Goal: Task Accomplishment & Management: Manage account settings

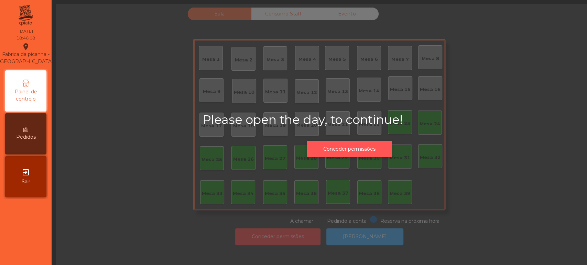
click at [350, 143] on button "Conceder permissões" at bounding box center [349, 149] width 85 height 17
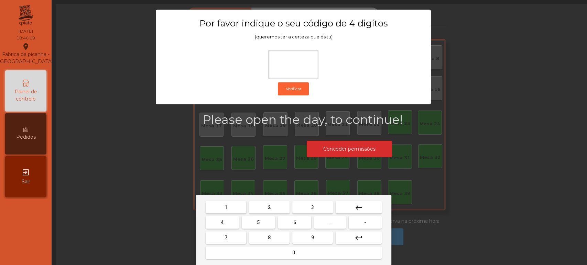
click at [230, 207] on button "1" at bounding box center [225, 207] width 41 height 12
click at [312, 207] on span "3" at bounding box center [312, 207] width 3 height 5
click at [258, 223] on span "5" at bounding box center [258, 222] width 3 height 5
click at [294, 255] on span "0" at bounding box center [293, 252] width 3 height 5
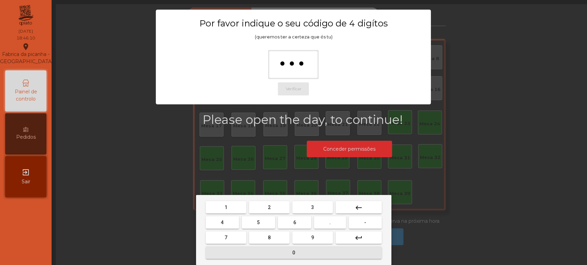
type input "****"
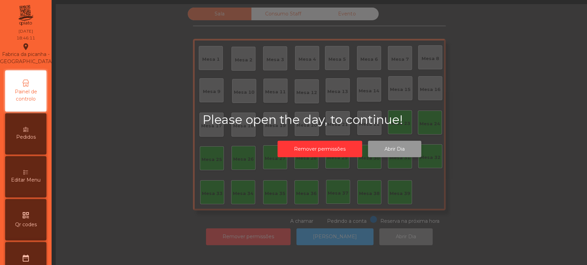
click at [398, 154] on button "Abrir Dia" at bounding box center [394, 149] width 53 height 17
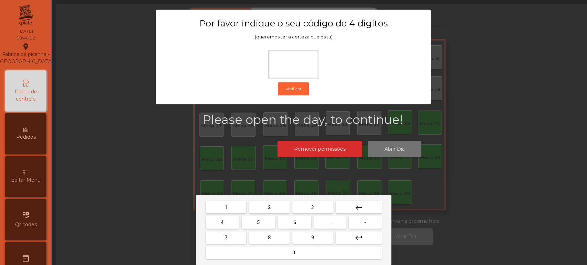
click at [230, 206] on button "1" at bounding box center [225, 207] width 41 height 12
click at [312, 207] on span "3" at bounding box center [312, 207] width 3 height 5
click at [267, 224] on button "5" at bounding box center [258, 222] width 33 height 12
click at [292, 256] on span "0" at bounding box center [293, 252] width 3 height 5
type input "****"
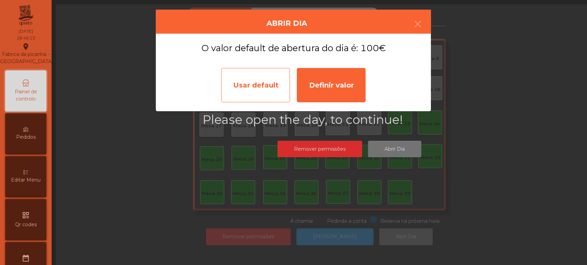
click at [259, 92] on div "Usar default" at bounding box center [255, 85] width 69 height 34
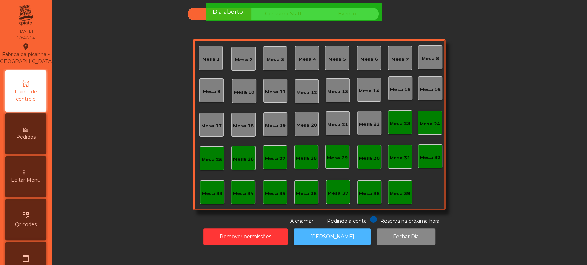
click at [347, 236] on button "[PERSON_NAME]" at bounding box center [331, 237] width 77 height 17
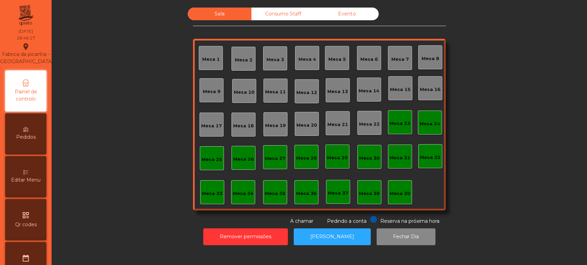
click at [310, 191] on div "Mesa 36" at bounding box center [306, 193] width 21 height 7
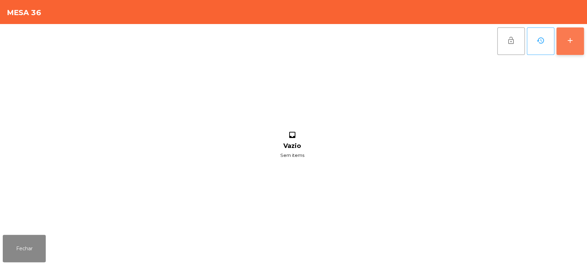
click at [567, 44] on div "add" at bounding box center [570, 40] width 8 height 8
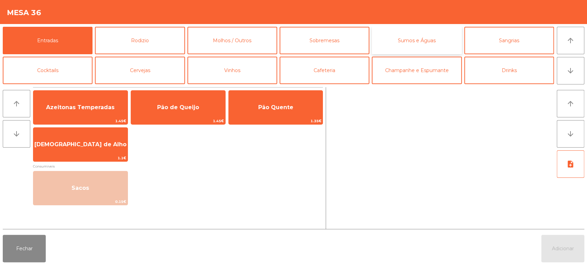
click at [428, 43] on button "Sumos e Águas" at bounding box center [416, 40] width 90 height 27
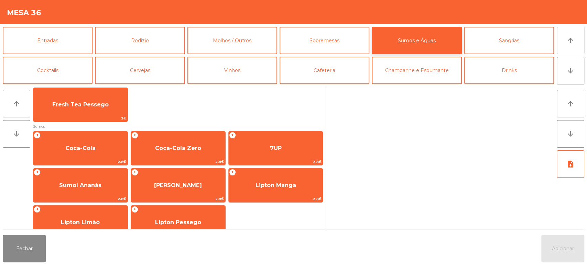
scroll to position [221, 0]
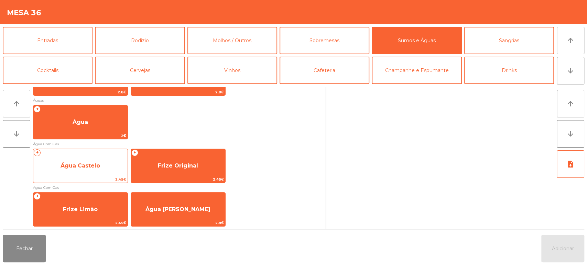
click at [88, 164] on span "Água Castelo" at bounding box center [80, 166] width 40 height 7
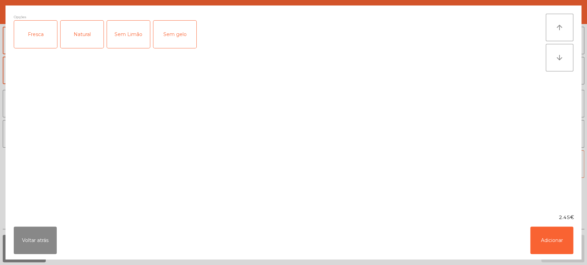
click at [554, 221] on div "2.45€" at bounding box center [293, 217] width 576 height 7
click at [555, 235] on button "Adicionar" at bounding box center [551, 240] width 43 height 27
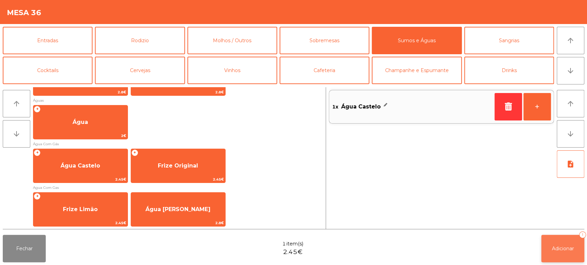
click at [569, 242] on button "Adicionar 1" at bounding box center [562, 248] width 43 height 27
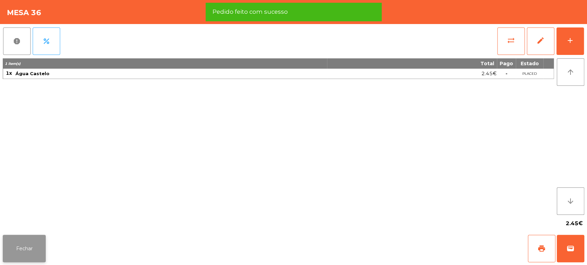
click at [40, 249] on button "Fechar" at bounding box center [24, 248] width 43 height 27
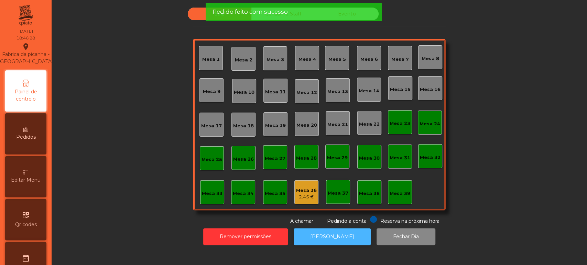
click at [339, 232] on button "[PERSON_NAME]" at bounding box center [331, 237] width 77 height 17
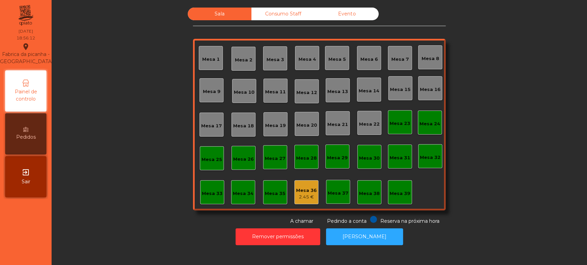
click at [401, 182] on div "Mesa 39" at bounding box center [400, 192] width 24 height 24
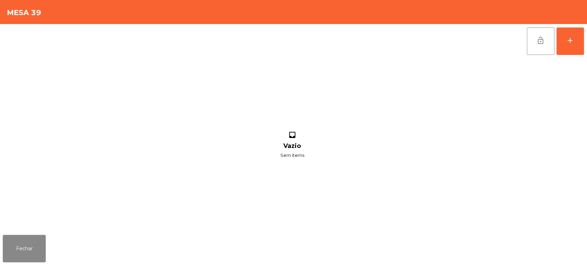
click at [586, 31] on div "lock_open add inbox Vazio Sem items" at bounding box center [293, 128] width 587 height 208
click at [580, 33] on button "add" at bounding box center [569, 40] width 27 height 27
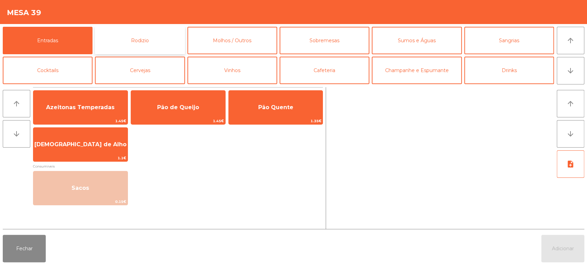
click at [162, 45] on button "Rodizio" at bounding box center [140, 40] width 90 height 27
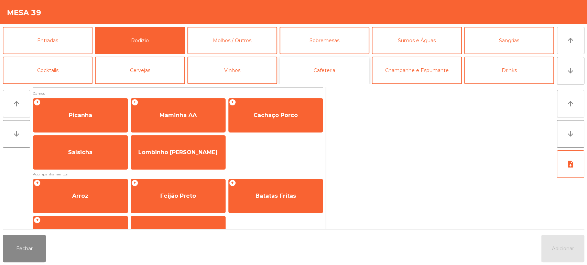
click at [323, 61] on button "Cafeteria" at bounding box center [324, 70] width 90 height 27
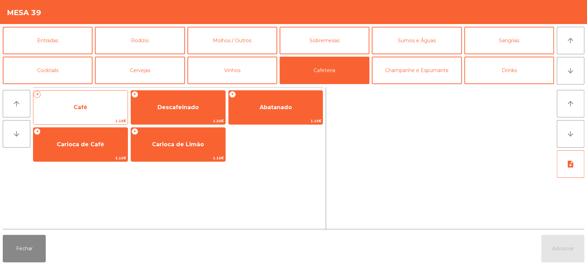
click at [91, 104] on span "Café" at bounding box center [80, 107] width 94 height 19
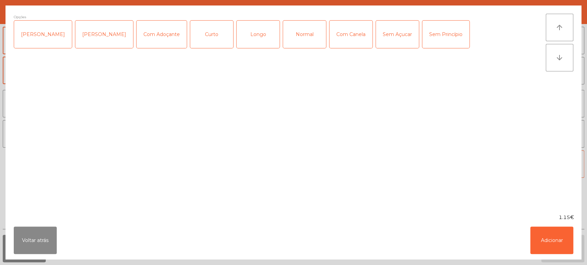
click at [78, 104] on div "Opções Chavena Fria Chavena Escaldada Com Adoçante Curto Longo Normal Com Canel…" at bounding box center [280, 110] width 532 height 192
click at [536, 237] on button "Adicionar" at bounding box center [551, 240] width 43 height 27
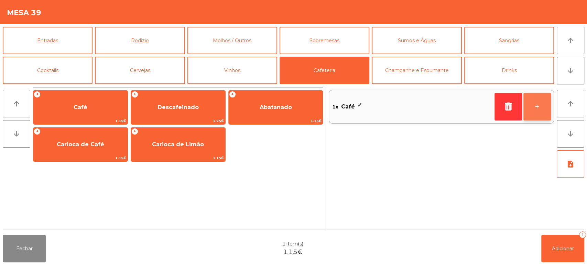
click at [541, 113] on button "+" at bounding box center [536, 106] width 27 height 27
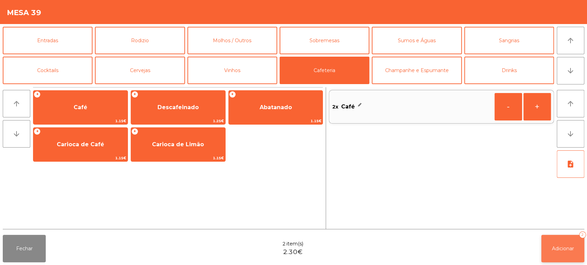
click at [566, 247] on span "Adicionar" at bounding box center [562, 249] width 22 height 6
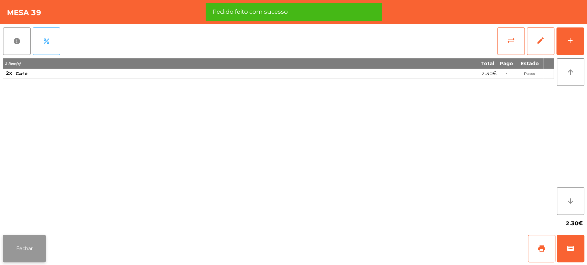
click at [36, 248] on button "Fechar" at bounding box center [24, 248] width 43 height 27
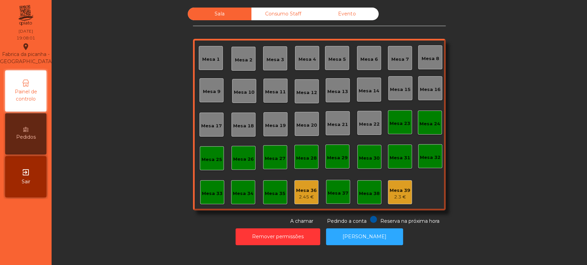
click at [204, 193] on div "Mesa 33" at bounding box center [212, 193] width 21 height 7
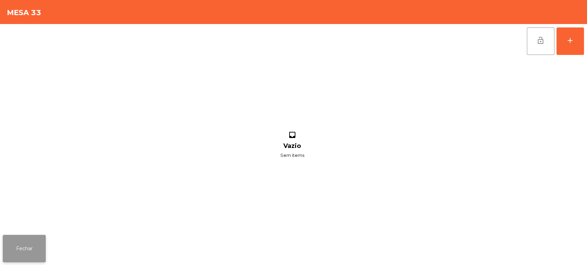
click at [25, 252] on button "Fechar" at bounding box center [24, 248] width 43 height 27
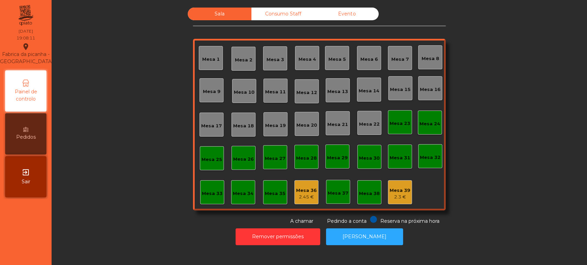
click at [200, 194] on div "Mesa 33" at bounding box center [212, 192] width 24 height 24
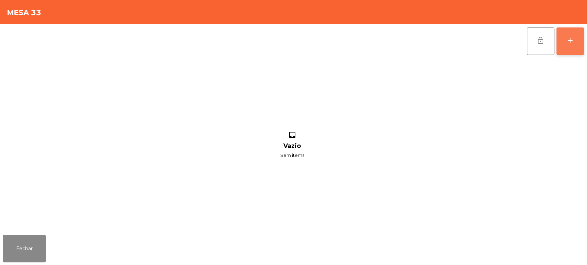
click at [581, 41] on button "add" at bounding box center [569, 40] width 27 height 27
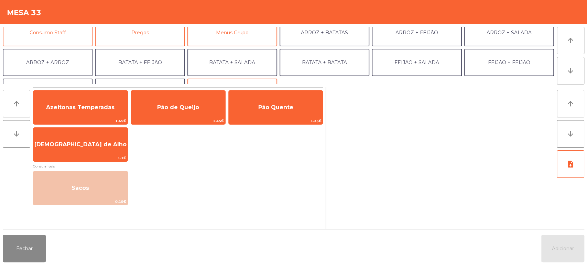
scroll to position [68, 0]
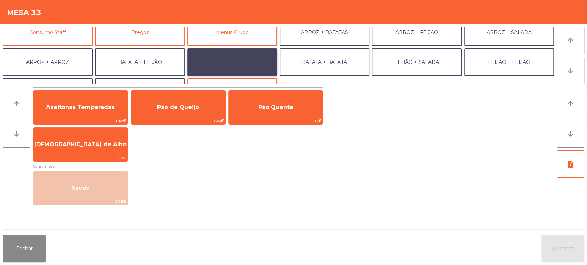
click at [253, 61] on button "BATATA + SALADA" at bounding box center [232, 61] width 90 height 27
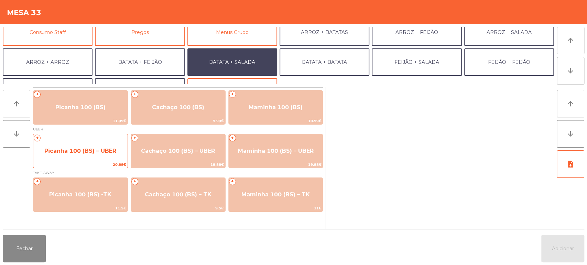
click at [91, 148] on span "Picanha 100 (BS) – UBER" at bounding box center [80, 151] width 72 height 7
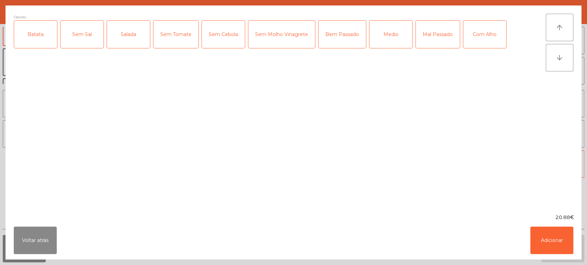
click at [47, 32] on div "Batata" at bounding box center [35, 34] width 43 height 27
click at [163, 33] on div "Sem Tomate" at bounding box center [175, 34] width 45 height 27
click at [179, 34] on div "Sem Tomate" at bounding box center [175, 34] width 45 height 27
click at [123, 40] on div "Salada" at bounding box center [128, 34] width 43 height 27
click at [335, 33] on div "Bem Passado" at bounding box center [341, 34] width 47 height 27
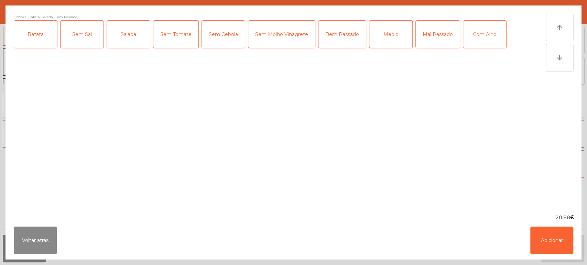
click at [478, 31] on div "Com Alho" at bounding box center [484, 34] width 43 height 27
click at [556, 238] on button "Adicionar" at bounding box center [551, 240] width 43 height 27
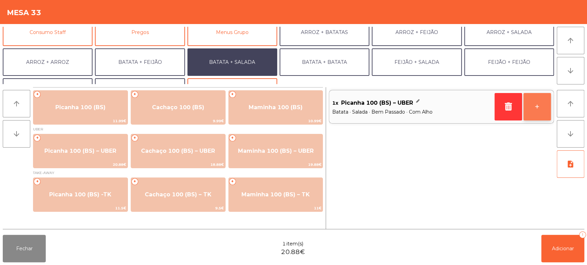
click at [542, 107] on button "+" at bounding box center [536, 106] width 27 height 27
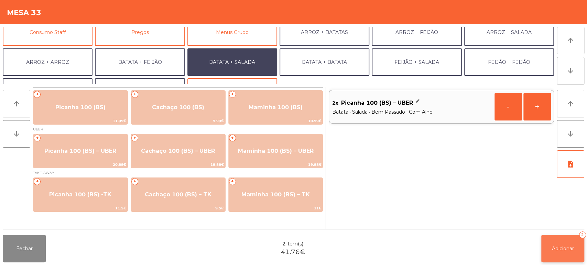
click at [559, 246] on span "Adicionar" at bounding box center [562, 249] width 22 height 6
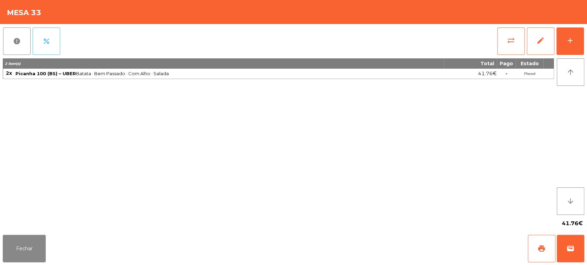
click at [52, 45] on button "percent" at bounding box center [46, 40] width 27 height 27
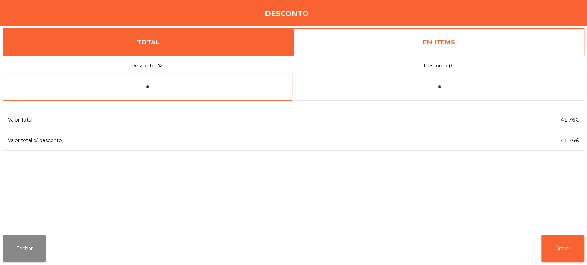
click at [180, 85] on input "*" at bounding box center [147, 86] width 289 height 27
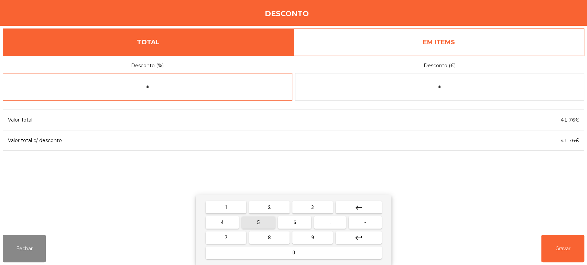
click at [258, 223] on span "5" at bounding box center [258, 222] width 3 height 5
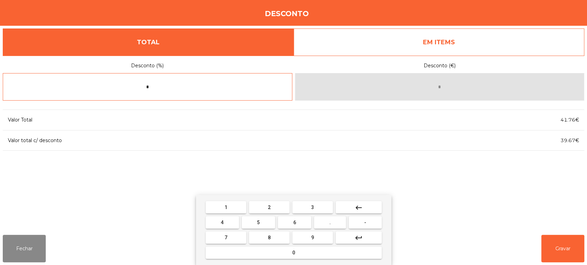
click at [279, 255] on button "0" at bounding box center [293, 253] width 176 height 12
type input "**"
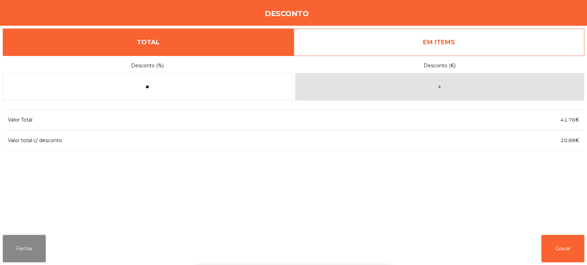
click at [552, 248] on div "1 2 3 keyboard_backspace 4 5 6 . - 7 8 9 keyboard_return 0" at bounding box center [293, 230] width 587 height 70
click at [563, 245] on button "Gravar" at bounding box center [562, 248] width 43 height 27
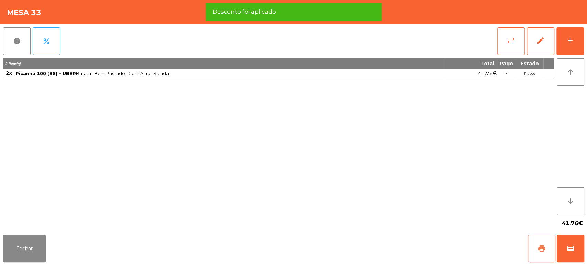
click at [542, 246] on span "print" at bounding box center [541, 249] width 8 height 8
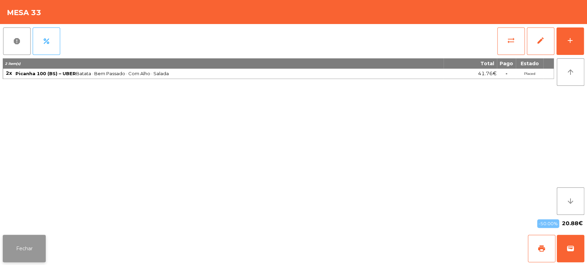
click at [21, 256] on button "Fechar" at bounding box center [24, 248] width 43 height 27
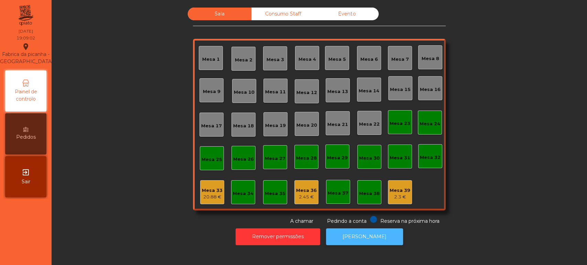
click at [367, 238] on button "[PERSON_NAME]" at bounding box center [364, 237] width 77 height 17
click at [210, 191] on div "Mesa 33" at bounding box center [212, 190] width 21 height 7
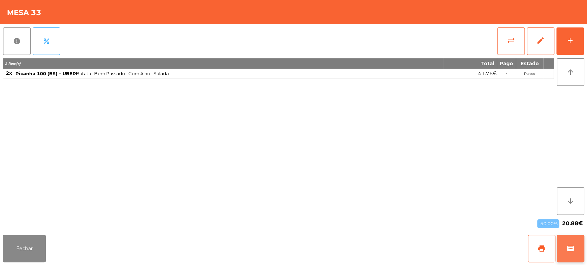
click at [581, 244] on button "wallet" at bounding box center [569, 248] width 27 height 27
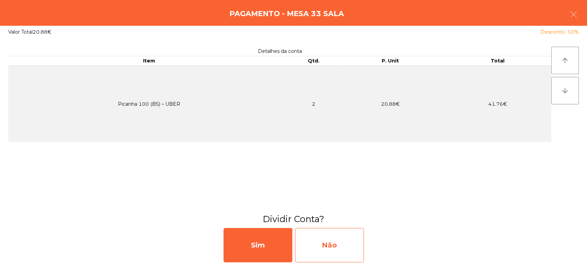
click at [347, 236] on div "Não" at bounding box center [329, 245] width 69 height 34
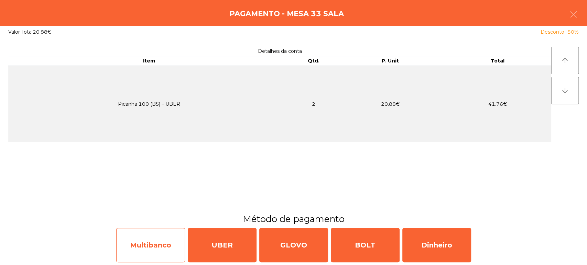
click at [165, 241] on div "Multibanco" at bounding box center [150, 245] width 69 height 34
select select "**"
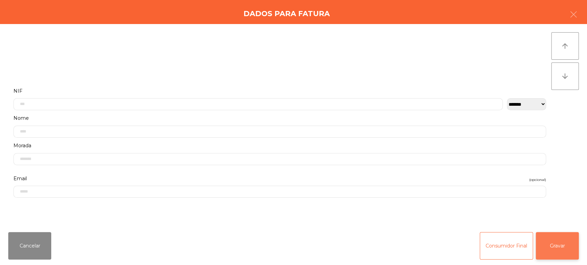
click at [555, 256] on button "Gravar" at bounding box center [556, 245] width 43 height 27
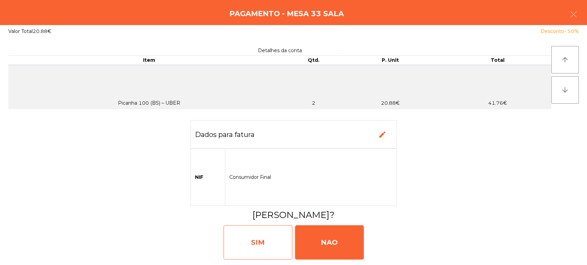
click at [264, 244] on div "SIM" at bounding box center [257, 242] width 69 height 34
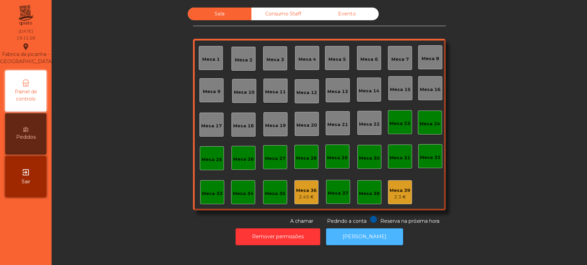
click at [353, 229] on button "[PERSON_NAME]" at bounding box center [364, 237] width 77 height 17
click at [206, 201] on div "Mesa 33" at bounding box center [212, 192] width 24 height 24
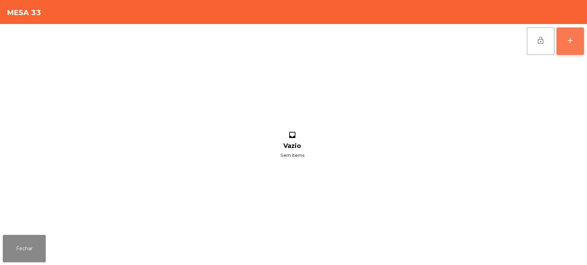
click at [580, 44] on button "add" at bounding box center [569, 40] width 27 height 27
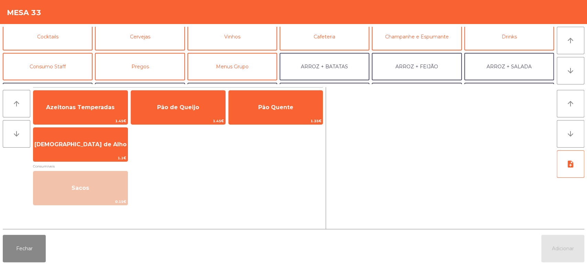
scroll to position [34, 0]
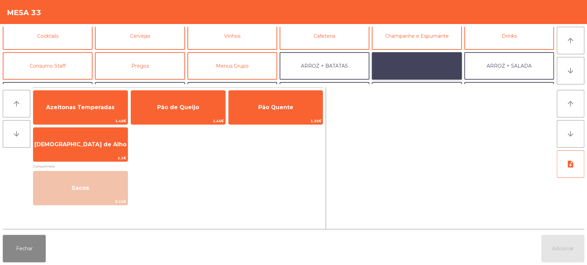
click at [418, 69] on button "ARROZ + FEIJÃO" at bounding box center [416, 65] width 90 height 27
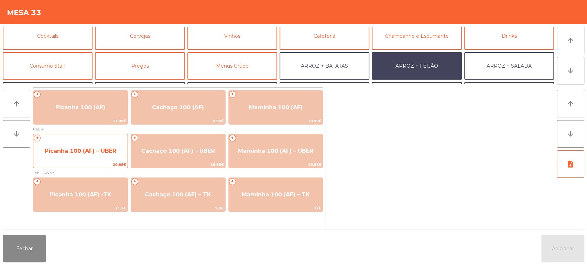
click at [65, 153] on span "Picanha 100 (AF) – UBER" at bounding box center [80, 151] width 71 height 7
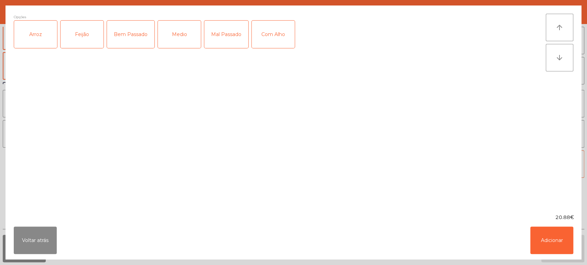
click at [41, 41] on div "Arroz" at bounding box center [35, 34] width 43 height 27
click at [82, 34] on div "Feijão" at bounding box center [81, 34] width 43 height 27
click at [180, 36] on div "Medio" at bounding box center [179, 34] width 43 height 27
click at [552, 236] on button "Adicionar" at bounding box center [551, 240] width 43 height 27
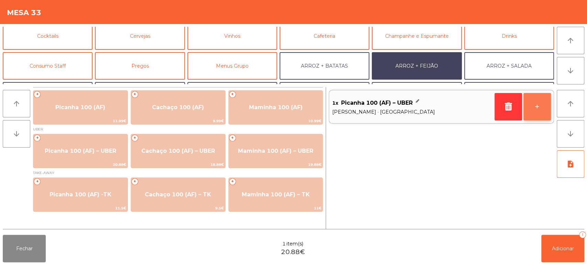
click at [541, 115] on button "+" at bounding box center [536, 106] width 27 height 27
click at [552, 265] on div "Fechar 2 item(s) 41.76€ Adicionar 2" at bounding box center [293, 248] width 587 height 33
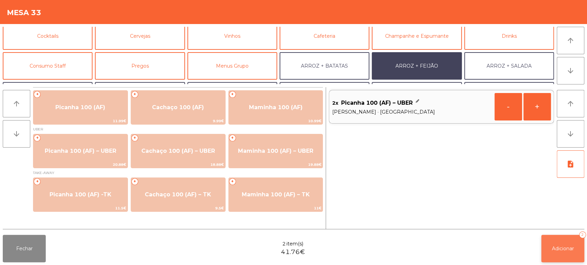
click at [567, 246] on span "Adicionar" at bounding box center [562, 249] width 22 height 6
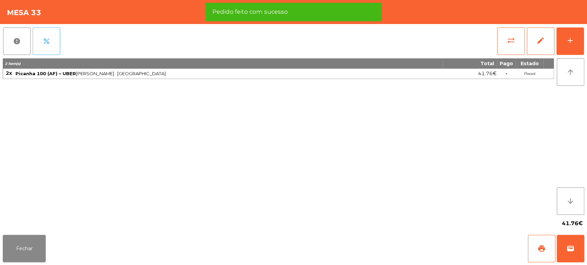
click at [56, 36] on button "percent" at bounding box center [46, 40] width 27 height 27
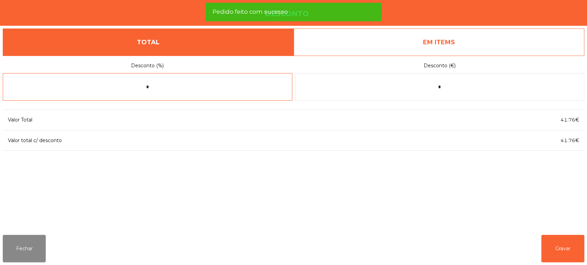
click at [120, 87] on input "*" at bounding box center [147, 86] width 289 height 27
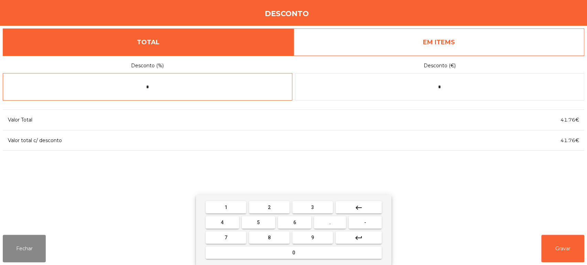
click at [264, 220] on button "5" at bounding box center [258, 222] width 33 height 12
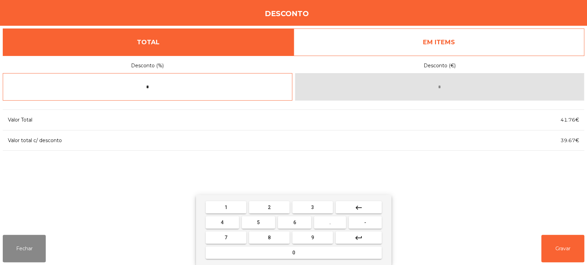
click at [287, 255] on button "0" at bounding box center [293, 253] width 176 height 12
type input "**"
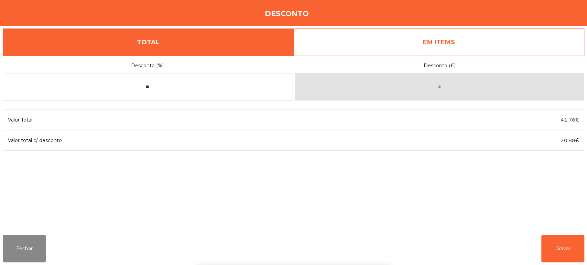
click at [562, 257] on div "1 2 3 keyboard_backspace 4 5 6 . - 7 8 9 keyboard_return 0" at bounding box center [293, 230] width 587 height 70
click at [571, 244] on button "Gravar" at bounding box center [562, 248] width 43 height 27
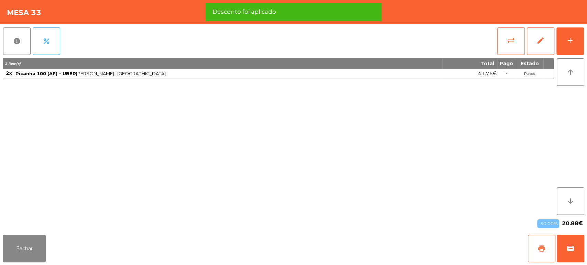
click at [539, 244] on button "print" at bounding box center [540, 248] width 27 height 27
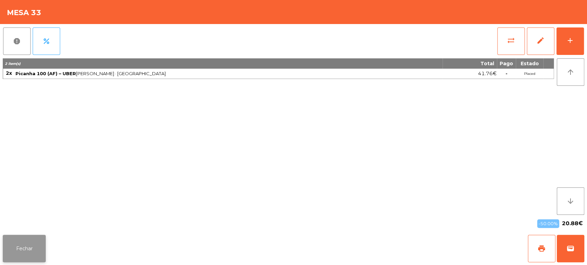
click at [29, 253] on button "Fechar" at bounding box center [24, 248] width 43 height 27
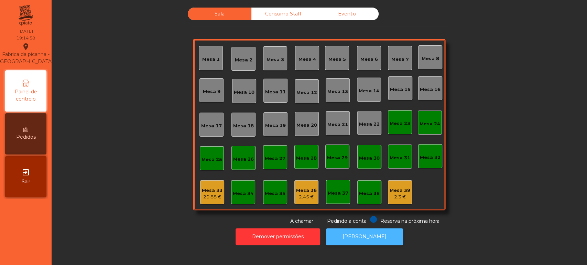
click at [366, 236] on button "[PERSON_NAME]" at bounding box center [364, 237] width 77 height 17
click at [212, 182] on div "Mesa 33 20.88 €" at bounding box center [212, 192] width 24 height 24
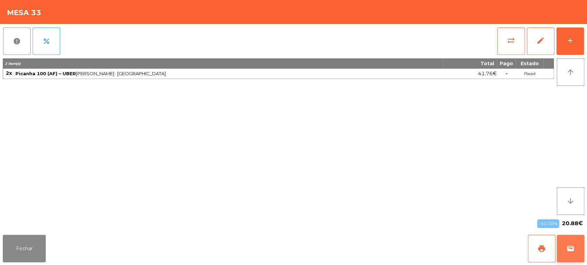
click at [565, 251] on button "wallet" at bounding box center [569, 248] width 27 height 27
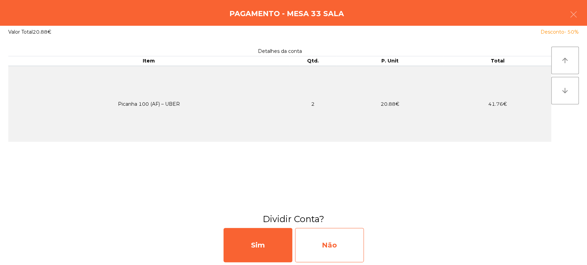
click at [347, 242] on div "Não" at bounding box center [329, 245] width 69 height 34
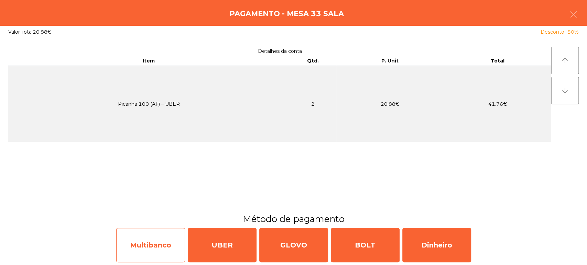
click at [162, 237] on div "Multibanco" at bounding box center [150, 245] width 69 height 34
select select "**"
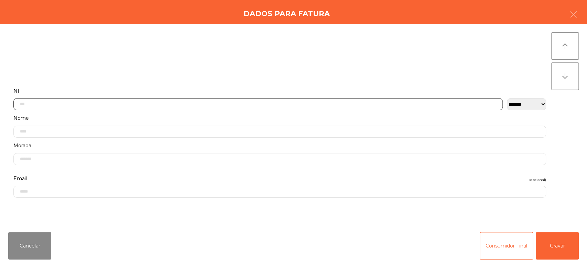
click at [192, 101] on input "text" at bounding box center [257, 104] width 489 height 12
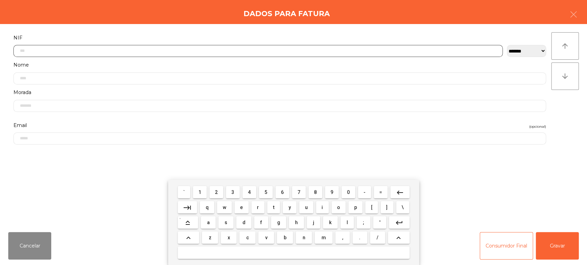
scroll to position [54, 0]
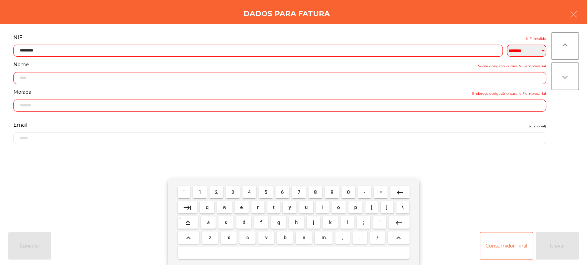
type input "*********"
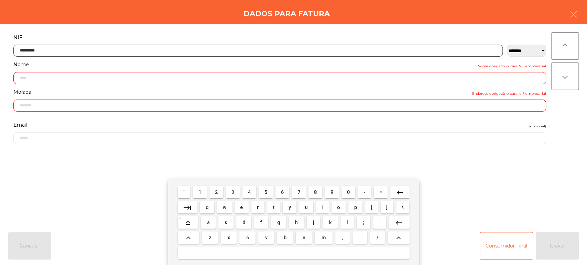
type input "**********"
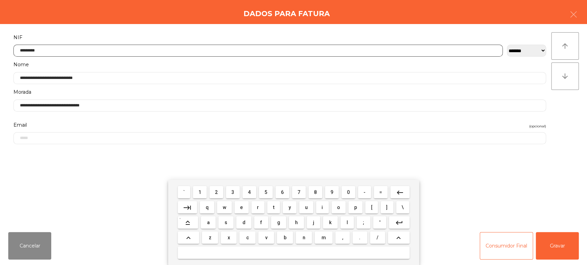
type input "*********"
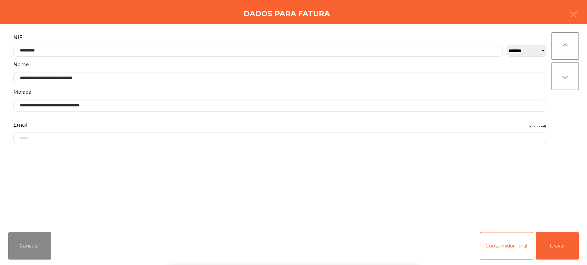
click at [564, 190] on div "` 1 2 3 4 5 6 7 8 9 0 - = keyboard_backspace keyboard_tab q w e r t y u i o p […" at bounding box center [293, 222] width 587 height 85
click at [555, 249] on button "Gravar" at bounding box center [556, 245] width 43 height 27
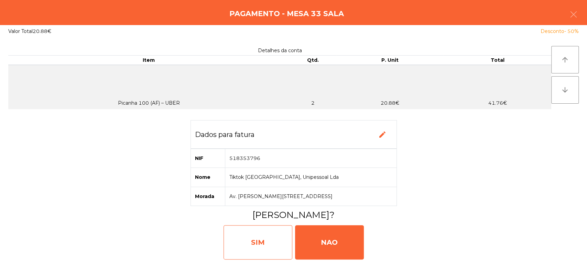
click at [255, 233] on div "SIM" at bounding box center [257, 242] width 69 height 34
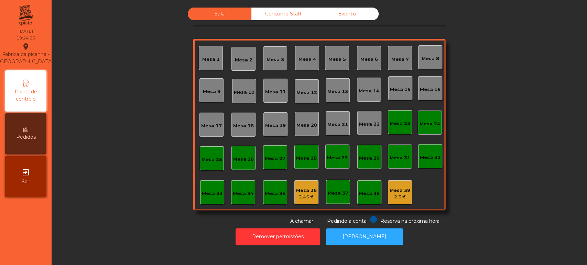
click at [540, 172] on div "Sala Consumo Staff Evento Mesa 1 [GEOGRAPHIC_DATA] 3 Mesa 4 Mesa 5 [GEOGRAPHIC_…" at bounding box center [319, 117] width 516 height 218
click at [551, 198] on div "Sala Consumo Staff Evento Mesa 1 [GEOGRAPHIC_DATA] 3 Mesa 4 Mesa 5 [GEOGRAPHIC_…" at bounding box center [319, 117] width 516 height 218
click at [296, 195] on div "2.45 €" at bounding box center [306, 197] width 21 height 7
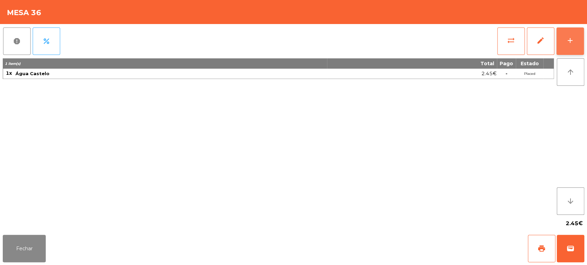
click at [568, 41] on div "add" at bounding box center [570, 40] width 8 height 8
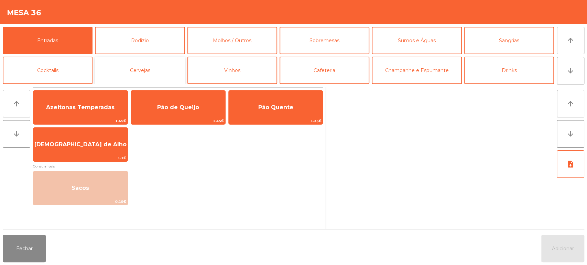
click at [166, 74] on button "Cervejas" at bounding box center [140, 70] width 90 height 27
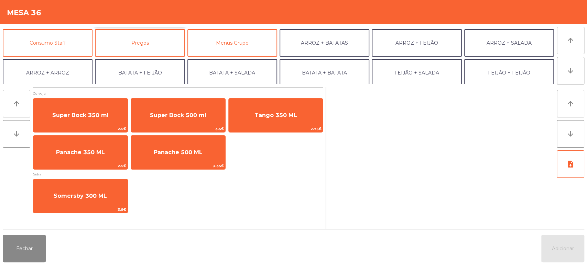
scroll to position [56, 0]
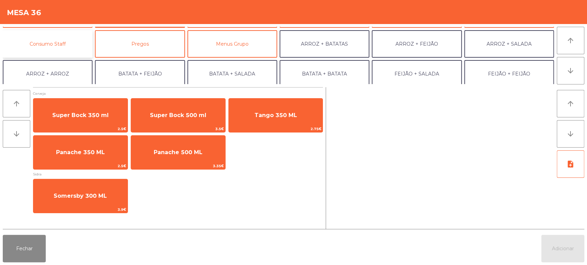
click at [63, 41] on button "Consumo Staff" at bounding box center [48, 43] width 90 height 27
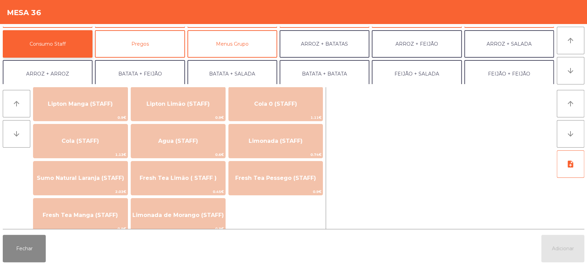
scroll to position [123, 0]
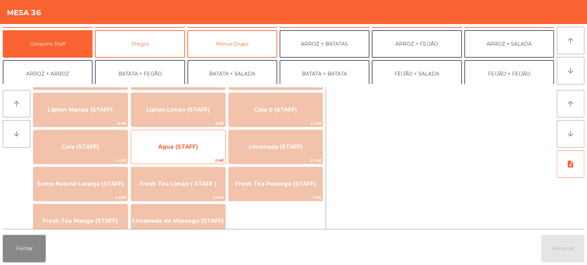
click at [213, 148] on span "Agua (STAFF)" at bounding box center [178, 147] width 94 height 19
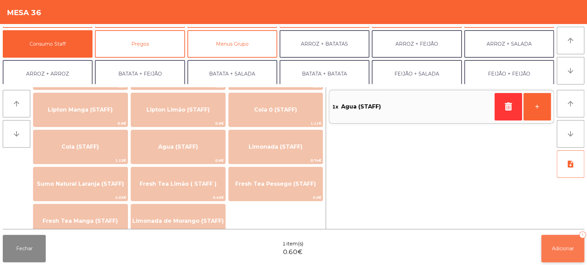
click at [565, 247] on span "Adicionar" at bounding box center [562, 249] width 22 height 6
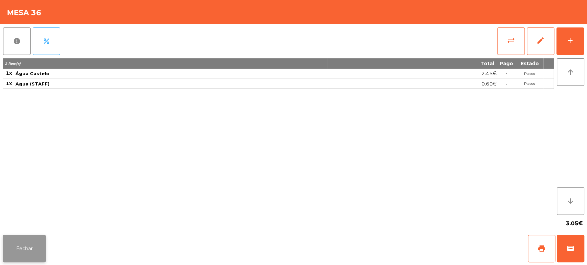
click at [34, 251] on button "Fechar" at bounding box center [24, 248] width 43 height 27
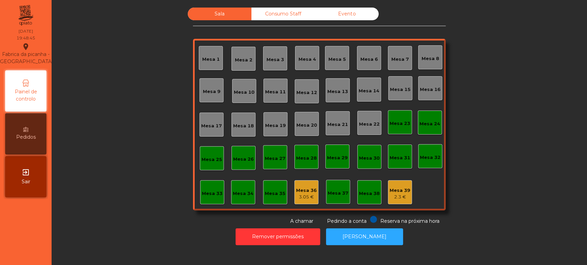
click at [241, 160] on div "Mesa 26" at bounding box center [243, 159] width 21 height 7
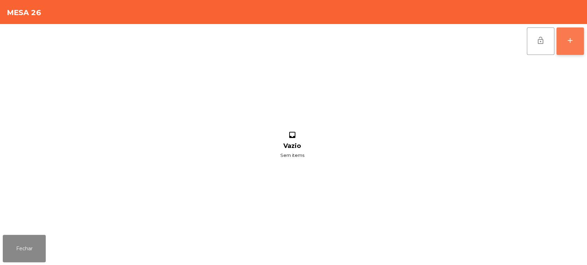
click at [569, 43] on div "add" at bounding box center [570, 40] width 8 height 8
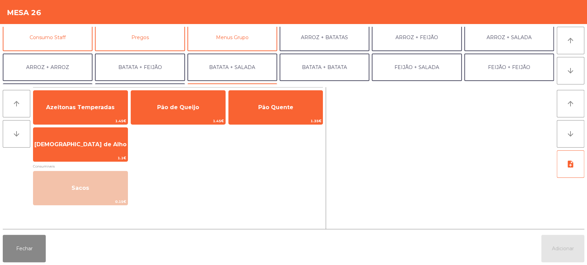
scroll to position [72, 0]
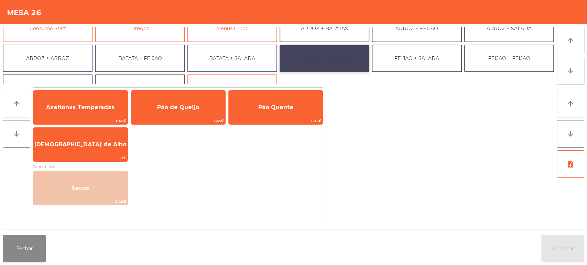
click at [344, 60] on button "BATATA + BATATA" at bounding box center [324, 58] width 90 height 27
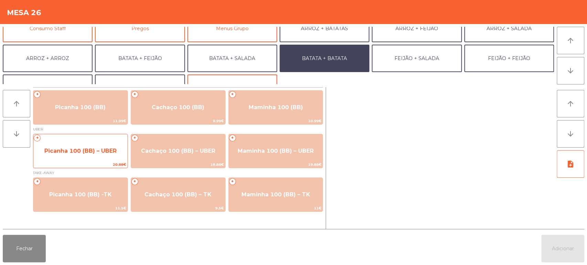
click at [98, 159] on span "Picanha 100 (BB) – UBER" at bounding box center [80, 151] width 94 height 19
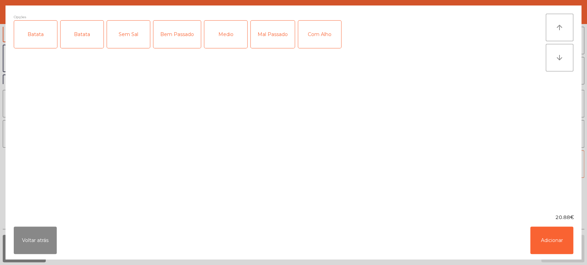
click at [49, 47] on div "Batata" at bounding box center [35, 34] width 43 height 27
click at [92, 43] on div "Batata" at bounding box center [81, 34] width 43 height 27
click at [88, 42] on div "Batata" at bounding box center [81, 34] width 43 height 27
click at [284, 33] on div "Mal Passado" at bounding box center [272, 34] width 44 height 27
click at [555, 245] on button "Adicionar" at bounding box center [551, 240] width 43 height 27
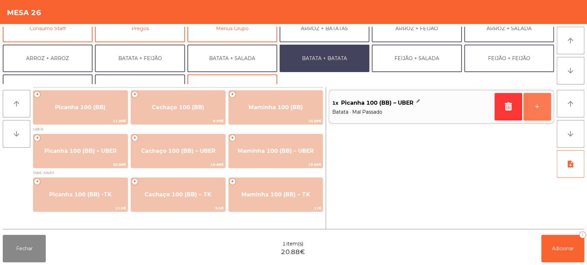
click at [537, 106] on button "+" at bounding box center [536, 106] width 27 height 27
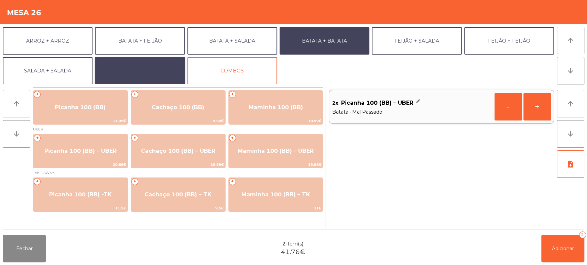
click at [157, 67] on button "EXTRAS UBER" at bounding box center [140, 70] width 90 height 27
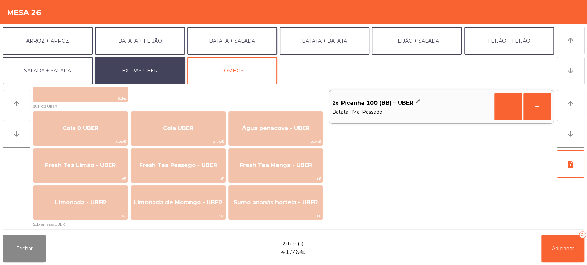
scroll to position [161, 0]
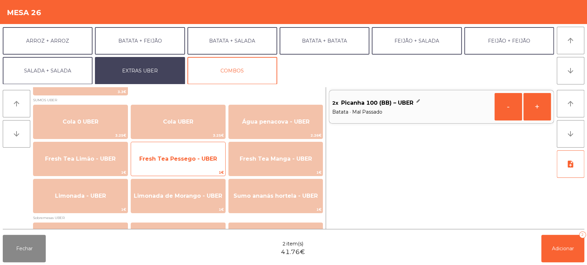
click at [178, 158] on span "Fresh Tea Pessego - UBER" at bounding box center [178, 159] width 78 height 7
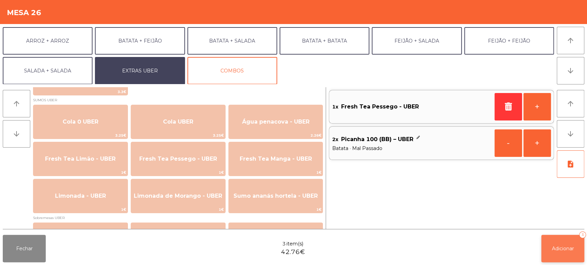
click at [567, 247] on span "Adicionar" at bounding box center [562, 249] width 22 height 6
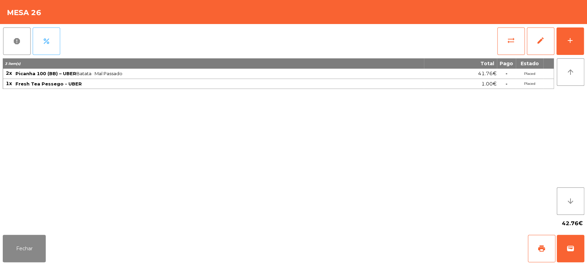
click at [52, 44] on button "percent" at bounding box center [46, 40] width 27 height 27
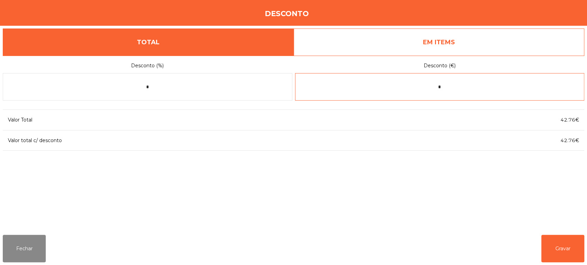
click at [450, 90] on input "*" at bounding box center [439, 86] width 289 height 27
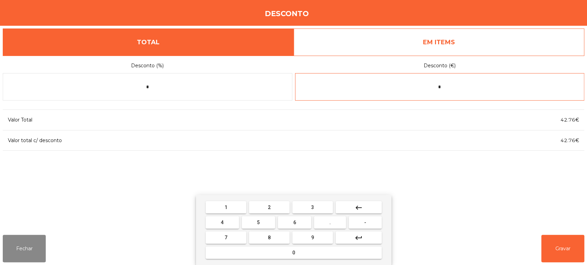
click at [281, 204] on button "2" at bounding box center [269, 207] width 41 height 12
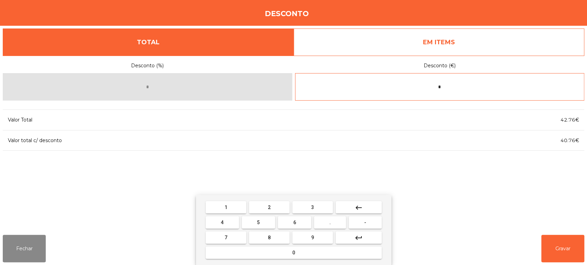
click at [293, 261] on div "1 2 3 keyboard_backspace 4 5 6 . - 7 8 9 keyboard_return 0" at bounding box center [293, 230] width 195 height 70
click at [319, 256] on button "0" at bounding box center [293, 253] width 176 height 12
click at [330, 223] on span "." at bounding box center [329, 222] width 1 height 5
click at [277, 239] on button "8" at bounding box center [269, 238] width 41 height 12
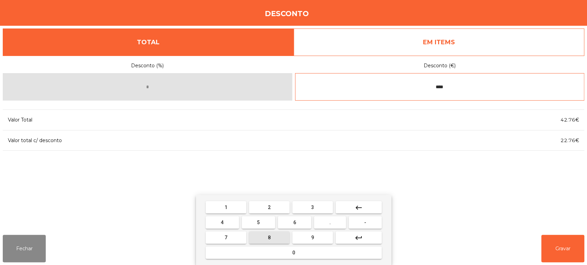
type input "*****"
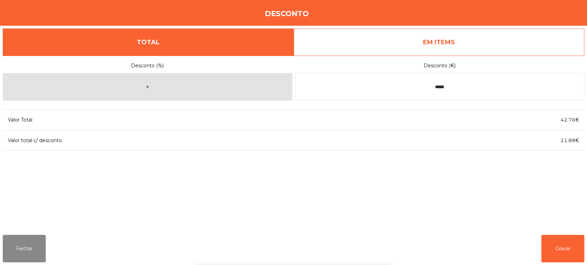
click at [467, 191] on div "Desconto (%) * Desconto (€) ***** Valor Total 42.76€ Valor total c/ desconto 21…" at bounding box center [293, 143] width 581 height 174
click at [575, 249] on button "Gravar" at bounding box center [562, 248] width 43 height 27
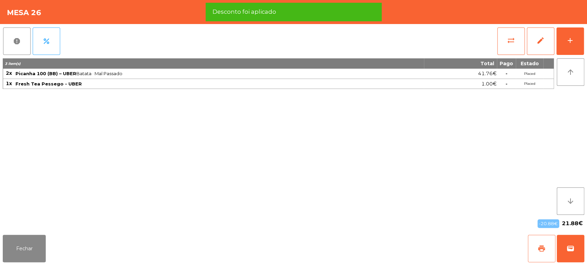
click at [539, 253] on button "print" at bounding box center [540, 248] width 27 height 27
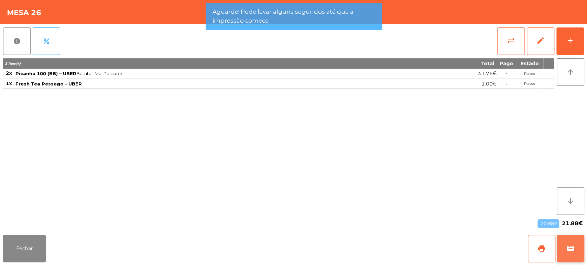
click at [569, 249] on span "wallet" at bounding box center [570, 249] width 8 height 8
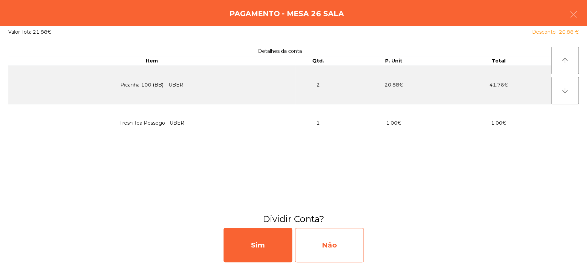
click at [330, 248] on div "Não" at bounding box center [329, 245] width 69 height 34
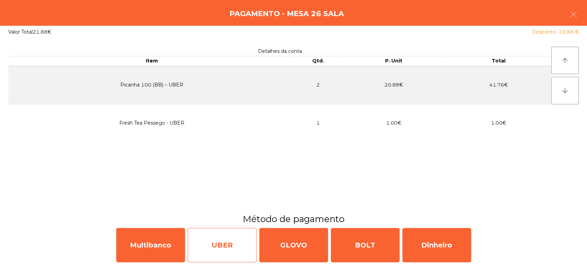
click at [225, 239] on div "UBER" at bounding box center [222, 245] width 69 height 34
select select "**"
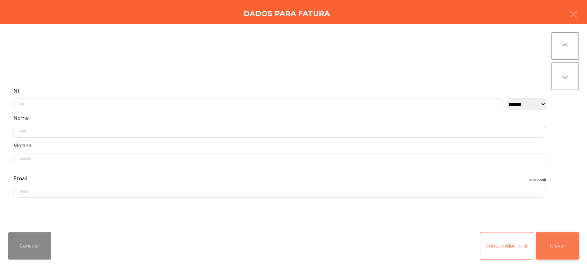
click at [572, 246] on button "Gravar" at bounding box center [556, 245] width 43 height 27
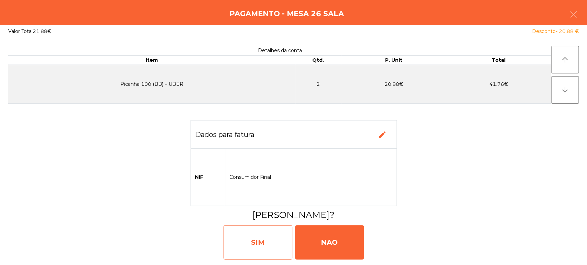
click at [272, 245] on div "SIM" at bounding box center [257, 242] width 69 height 34
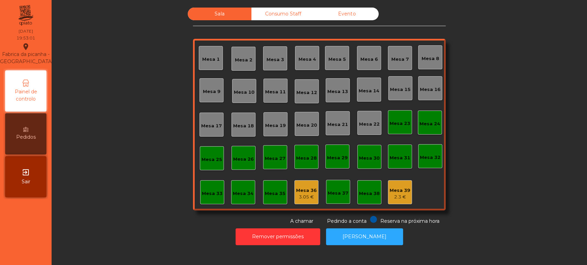
click at [203, 202] on div "Mesa 33" at bounding box center [212, 192] width 24 height 24
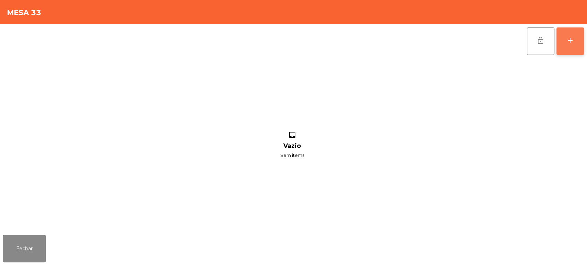
click at [573, 43] on div "add" at bounding box center [570, 40] width 8 height 8
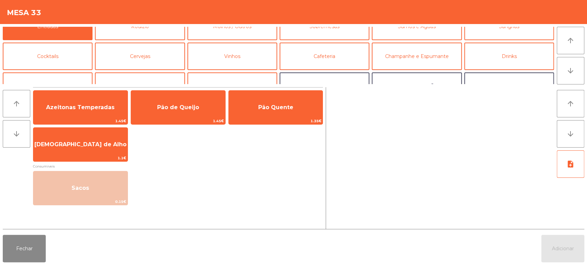
scroll to position [52, 0]
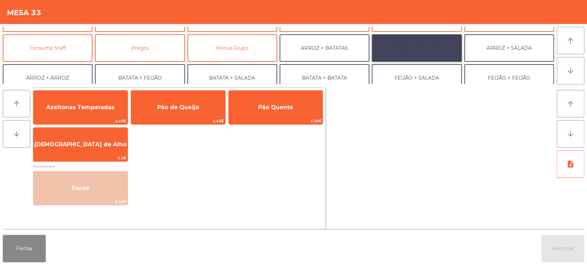
click at [400, 49] on button "ARROZ + FEIJÃO" at bounding box center [416, 47] width 90 height 27
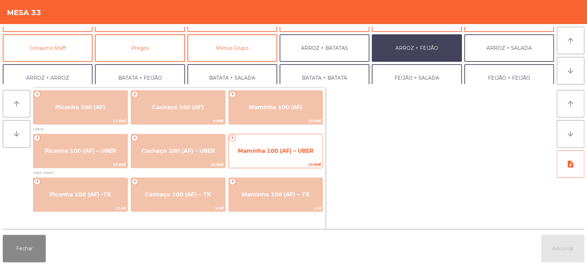
click at [275, 151] on span "Maminha 100 (AF) – UBER" at bounding box center [275, 151] width 75 height 7
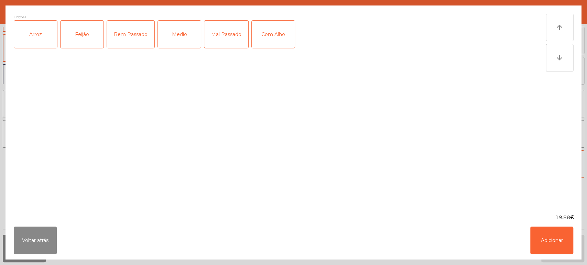
click at [34, 40] on div "Arroz" at bounding box center [35, 34] width 43 height 27
click at [76, 44] on div "Feijão" at bounding box center [81, 34] width 43 height 27
click at [189, 29] on div "Medio" at bounding box center [179, 34] width 43 height 27
click at [554, 236] on button "Adicionar" at bounding box center [551, 240] width 43 height 27
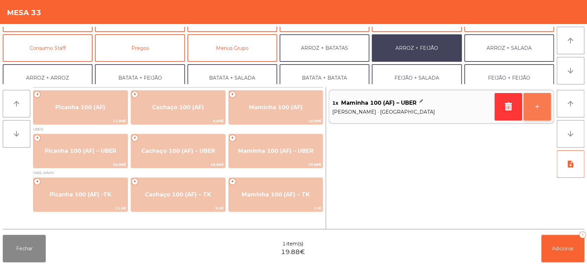
click at [539, 108] on button "+" at bounding box center [536, 106] width 27 height 27
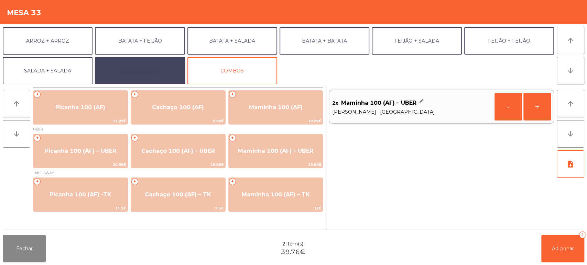
click at [146, 71] on button "EXTRAS UBER" at bounding box center [140, 70] width 90 height 27
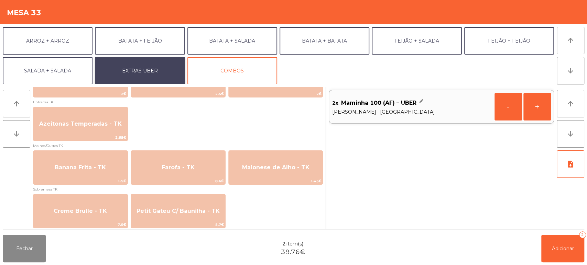
scroll to position [483, 0]
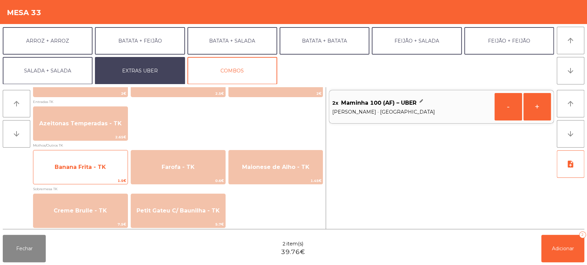
click at [92, 161] on span "Banana Frita - TK" at bounding box center [80, 167] width 94 height 19
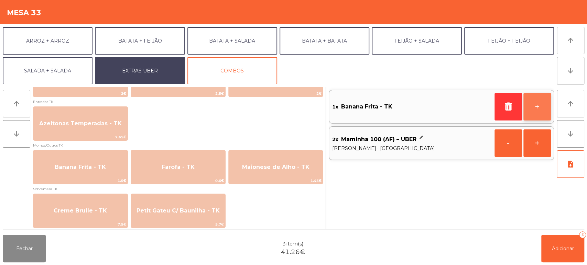
click at [538, 105] on button "+" at bounding box center [536, 106] width 27 height 27
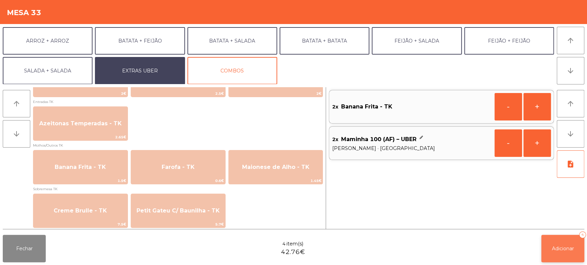
click at [559, 254] on button "Adicionar 4" at bounding box center [562, 248] width 43 height 27
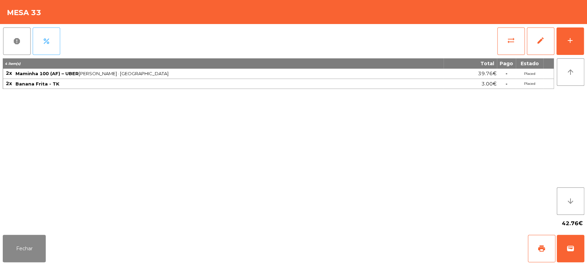
click at [47, 44] on span "percent" at bounding box center [46, 41] width 8 height 8
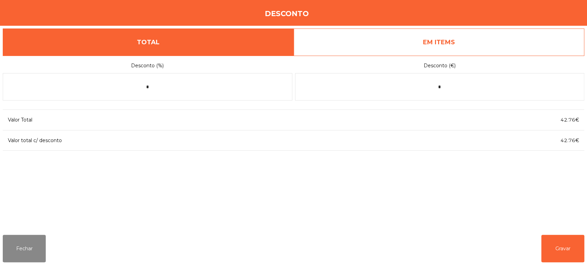
click at [481, 44] on link "EM ITEMS" at bounding box center [438, 42] width 291 height 27
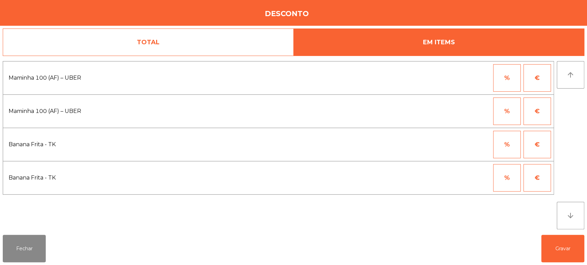
click at [508, 79] on button "%" at bounding box center [506, 77] width 27 height 27
click at [469, 66] on input "*" at bounding box center [473, 77] width 34 height 27
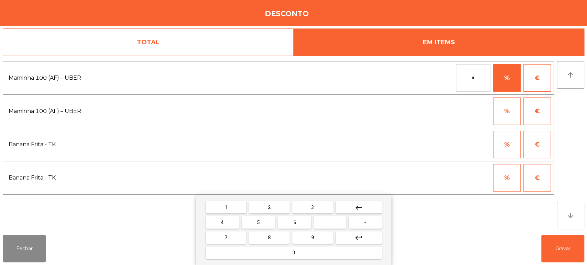
click at [221, 207] on button "1" at bounding box center [225, 207] width 41 height 12
click at [292, 255] on span "0" at bounding box center [293, 252] width 3 height 5
type input "***"
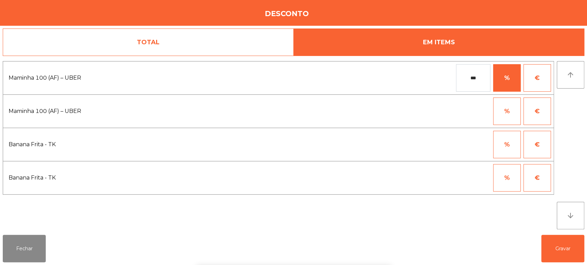
click at [548, 250] on div "1 2 3 keyboard_backspace 4 5 6 . - 7 8 9 keyboard_return 0" at bounding box center [293, 230] width 587 height 70
click at [557, 250] on button "Gravar" at bounding box center [562, 248] width 43 height 27
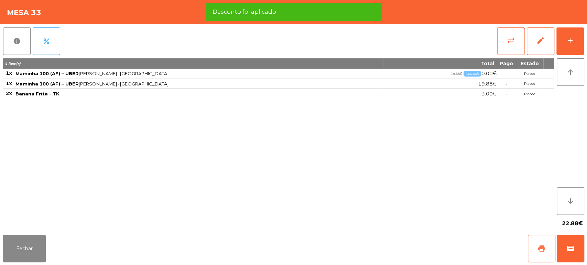
click at [537, 256] on button "print" at bounding box center [540, 248] width 27 height 27
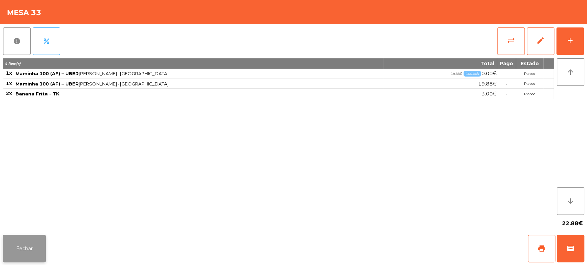
click at [16, 236] on button "Fechar" at bounding box center [24, 248] width 43 height 27
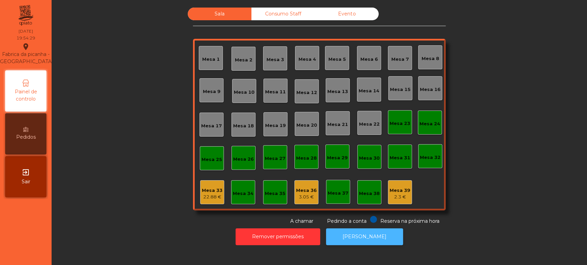
click at [369, 238] on button "[PERSON_NAME]" at bounding box center [364, 237] width 77 height 17
click at [212, 199] on div "22.88 €" at bounding box center [212, 197] width 21 height 7
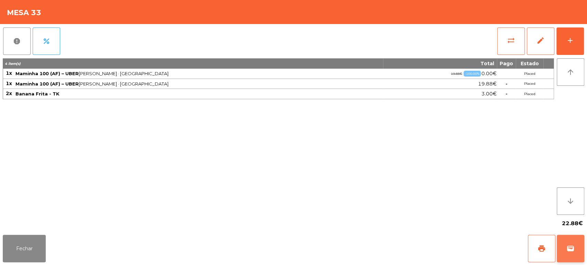
click at [580, 254] on button "wallet" at bounding box center [569, 248] width 27 height 27
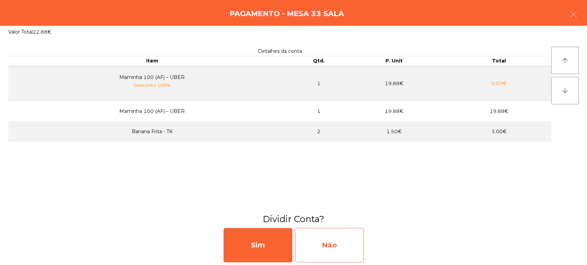
click at [321, 231] on div "Não" at bounding box center [329, 245] width 69 height 34
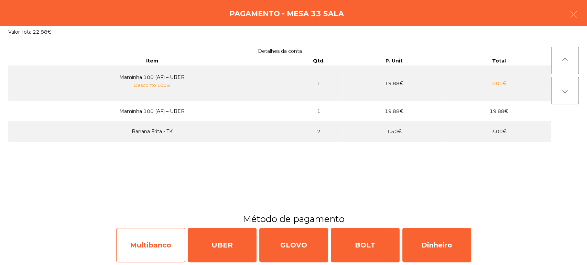
click at [159, 249] on div "Multibanco" at bounding box center [150, 245] width 69 height 34
select select "**"
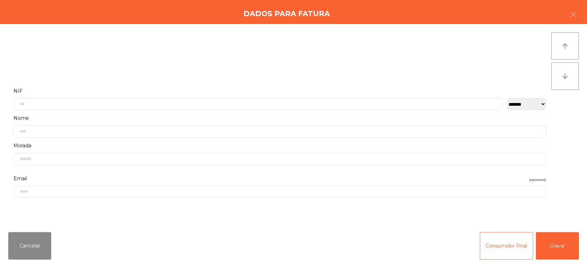
click at [583, 238] on div "Cancelar Consumidor Final Gravar" at bounding box center [293, 246] width 587 height 38
click at [551, 247] on button "Gravar" at bounding box center [556, 245] width 43 height 27
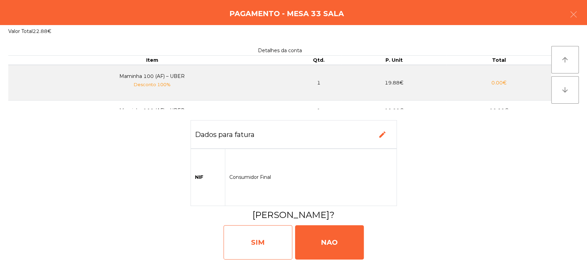
click at [261, 243] on div "SIM" at bounding box center [257, 242] width 69 height 34
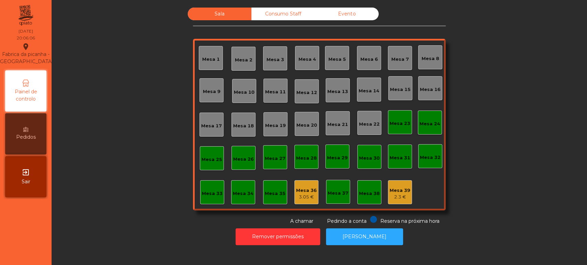
click at [121, 135] on div "Sala Consumo Staff Evento Mesa 1 [GEOGRAPHIC_DATA] 3 Mesa 4 Mesa 5 [GEOGRAPHIC_…" at bounding box center [319, 117] width 516 height 218
click at [241, 162] on div "Mesa 26" at bounding box center [243, 159] width 21 height 7
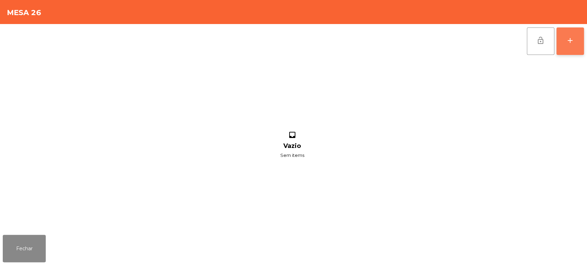
click at [572, 52] on button "add" at bounding box center [569, 40] width 27 height 27
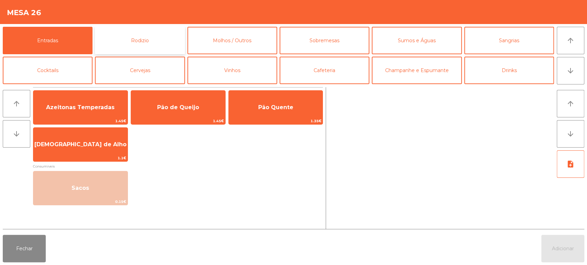
click at [165, 42] on button "Rodizio" at bounding box center [140, 40] width 90 height 27
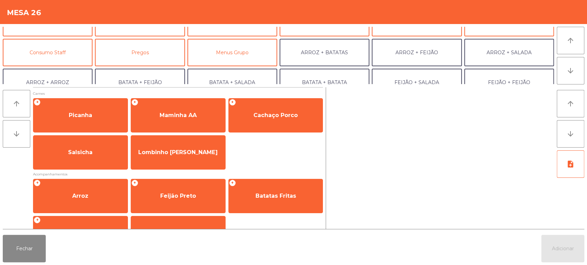
scroll to position [49, 0]
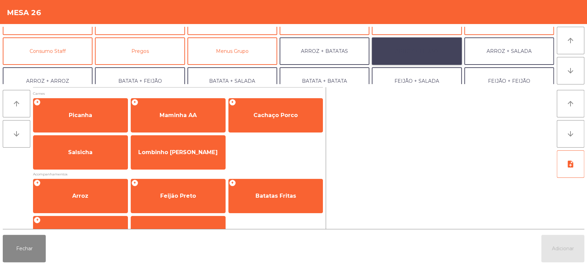
click at [417, 50] on button "ARROZ + FEIJÃO" at bounding box center [416, 50] width 90 height 27
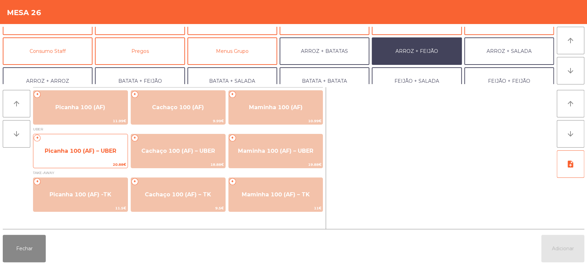
click at [98, 149] on span "Picanha 100 (AF) – UBER" at bounding box center [80, 151] width 71 height 7
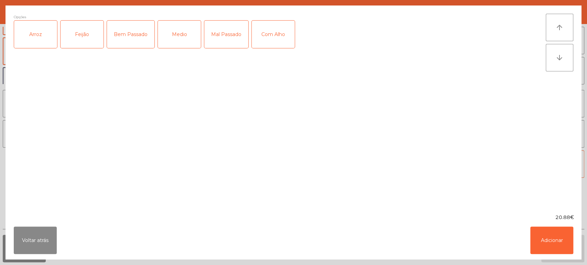
click at [51, 32] on div "Arroz" at bounding box center [35, 34] width 43 height 27
click at [91, 29] on div "Feijão" at bounding box center [81, 34] width 43 height 27
click at [197, 33] on div "Medio" at bounding box center [179, 34] width 43 height 27
click at [557, 245] on button "Adicionar" at bounding box center [551, 240] width 43 height 27
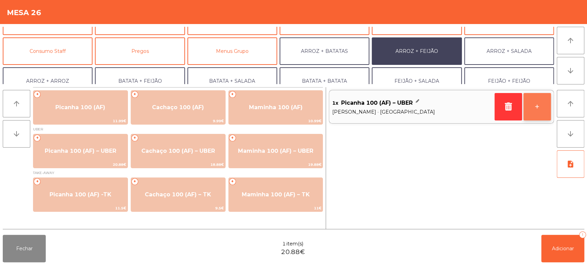
click at [538, 109] on button "+" at bounding box center [536, 106] width 27 height 27
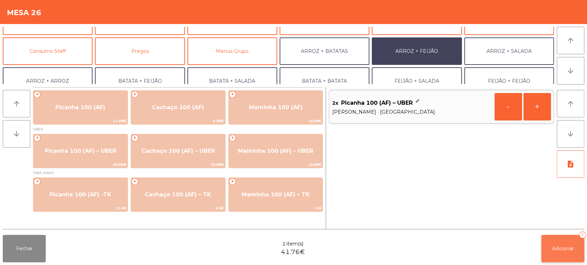
click at [560, 253] on button "Adicionar 2" at bounding box center [562, 248] width 43 height 27
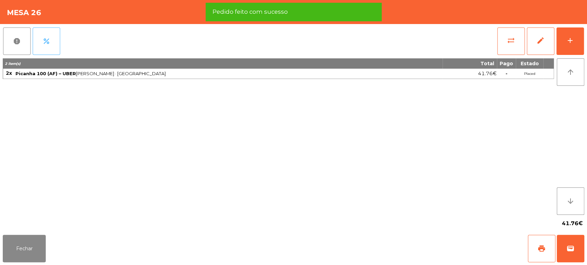
click at [48, 36] on button "percent" at bounding box center [46, 40] width 27 height 27
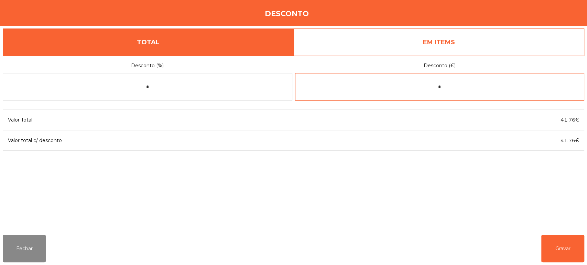
click at [454, 86] on input "*" at bounding box center [439, 86] width 289 height 27
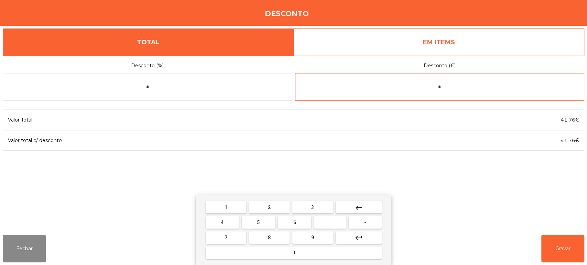
click at [283, 209] on button "2" at bounding box center [269, 207] width 41 height 12
click at [302, 253] on button "0" at bounding box center [293, 253] width 176 height 12
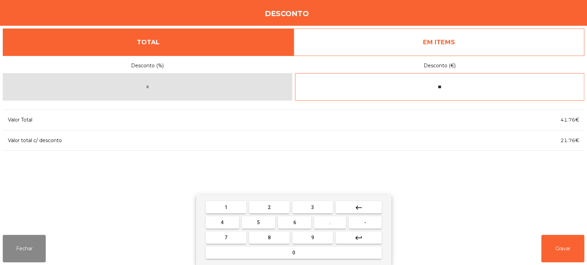
click at [330, 223] on span "." at bounding box center [329, 222] width 1 height 5
click at [277, 237] on button "8" at bounding box center [269, 238] width 41 height 12
click at [279, 236] on button "8" at bounding box center [269, 238] width 41 height 12
type input "*****"
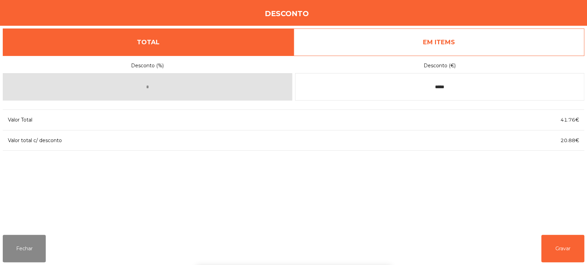
click at [487, 187] on div "Desconto (%) * Desconto (€) ***** Valor Total 41.76€ Valor total c/ desconto 20…" at bounding box center [293, 143] width 581 height 174
click at [577, 253] on button "Gravar" at bounding box center [562, 248] width 43 height 27
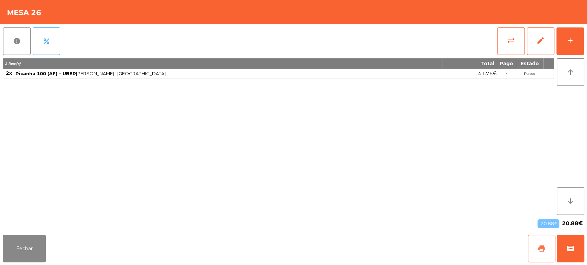
click at [538, 255] on button "print" at bounding box center [540, 248] width 27 height 27
click at [572, 252] on span "wallet" at bounding box center [570, 249] width 8 height 8
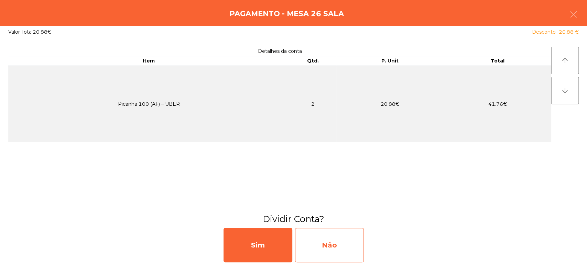
click at [343, 247] on div "Não" at bounding box center [329, 245] width 69 height 34
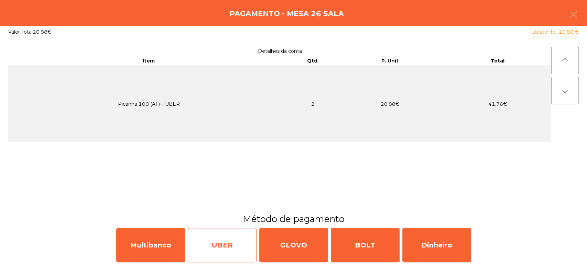
click at [218, 249] on div "UBER" at bounding box center [222, 245] width 69 height 34
select select "**"
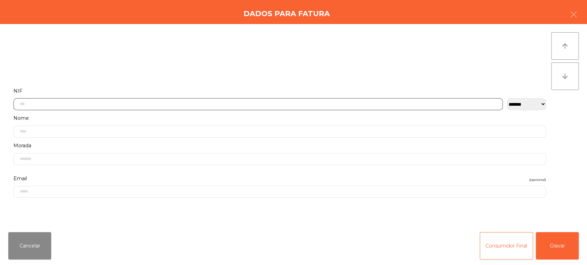
click at [118, 101] on input "text" at bounding box center [257, 104] width 489 height 12
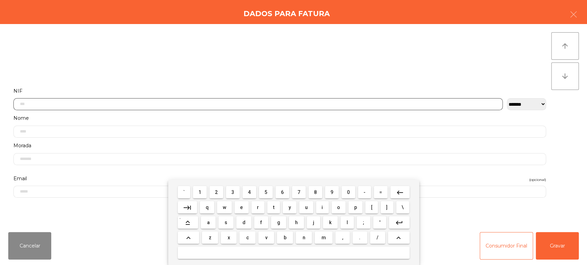
scroll to position [54, 0]
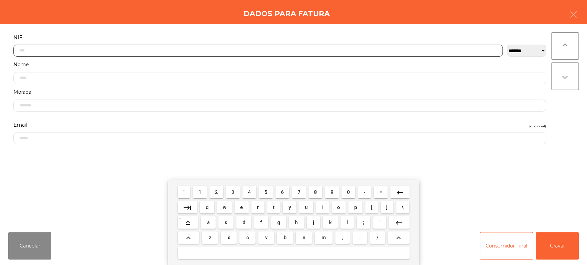
click at [265, 192] on span "5" at bounding box center [265, 192] width 3 height 5
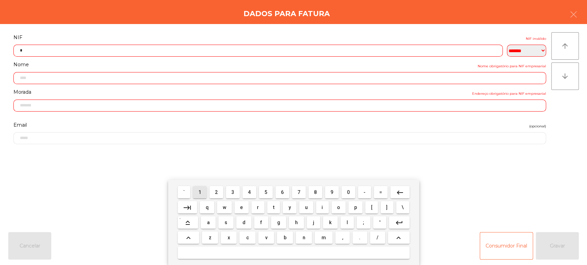
click at [193, 194] on button "1" at bounding box center [200, 192] width 14 height 12
click at [315, 192] on span "8" at bounding box center [315, 192] width 3 height 5
click at [233, 194] on span "3" at bounding box center [232, 192] width 3 height 5
click at [266, 192] on span "5" at bounding box center [265, 192] width 3 height 5
click at [231, 193] on span "3" at bounding box center [232, 192] width 3 height 5
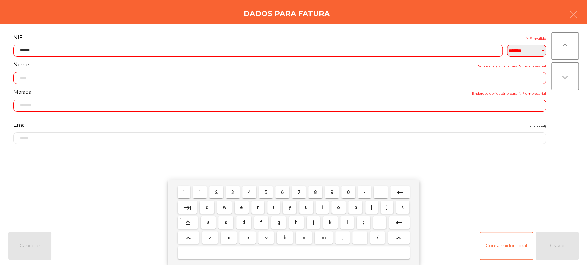
click at [299, 192] on span "7" at bounding box center [298, 192] width 3 height 5
click at [332, 192] on span "9" at bounding box center [331, 192] width 3 height 5
click at [281, 192] on span "6" at bounding box center [282, 192] width 3 height 5
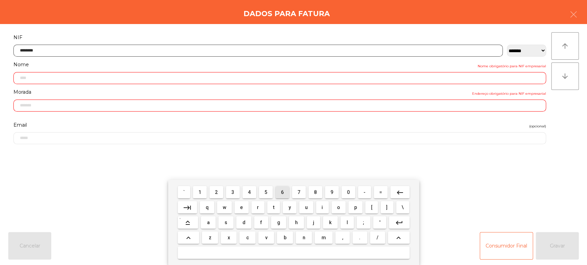
type input "*********"
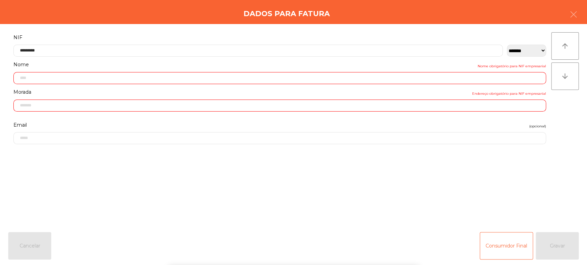
click at [270, 162] on form "**********" at bounding box center [279, 126] width 543 height 186
type input "**********"
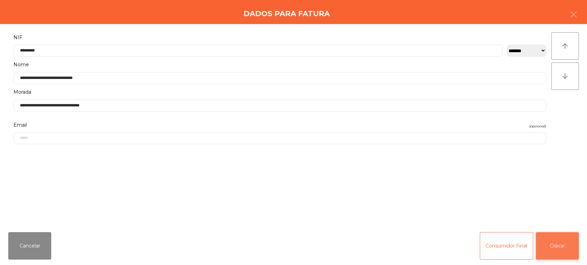
click at [565, 241] on button "Gravar" at bounding box center [556, 245] width 43 height 27
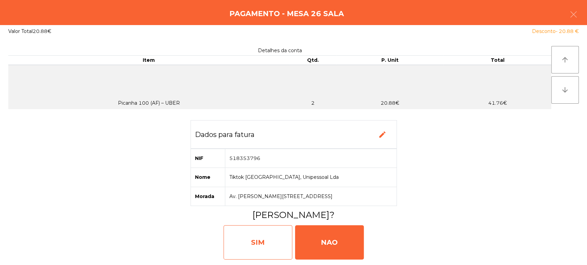
click at [268, 246] on div "SIM" at bounding box center [257, 242] width 69 height 34
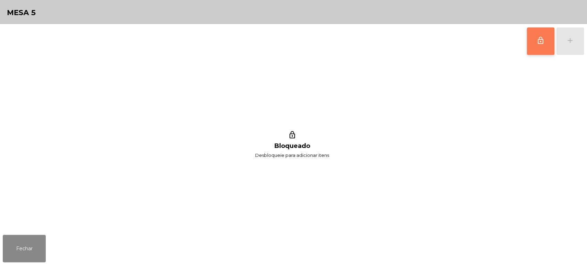
click at [539, 42] on span "lock_outline" at bounding box center [540, 40] width 8 height 8
click at [570, 43] on div "add" at bounding box center [570, 40] width 8 height 8
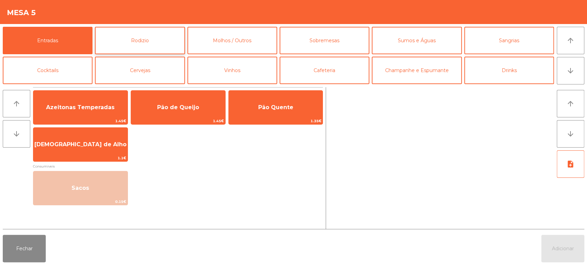
click at [149, 34] on button "Rodizio" at bounding box center [140, 40] width 90 height 27
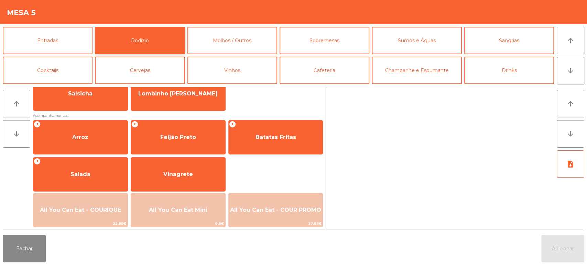
scroll to position [67, 0]
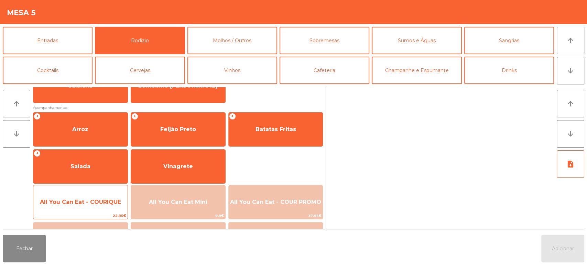
click at [89, 200] on span "All You Can Eat - COURIQUE" at bounding box center [80, 202] width 81 height 7
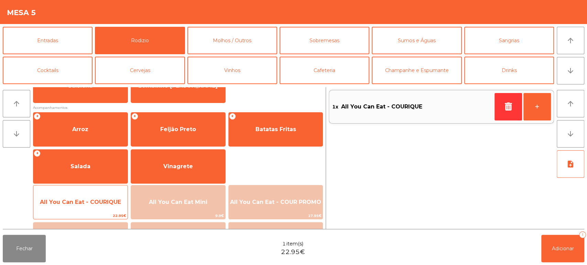
click at [83, 204] on span "All You Can Eat - COURIQUE" at bounding box center [80, 202] width 81 height 7
click at [85, 208] on span "All You Can Eat - COURIQUE" at bounding box center [80, 202] width 94 height 19
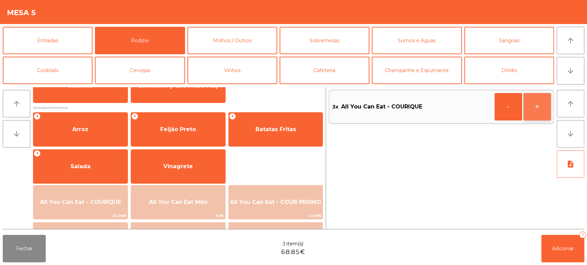
click at [535, 110] on button "+" at bounding box center [536, 106] width 27 height 27
click at [556, 250] on span "Adicionar" at bounding box center [562, 249] width 22 height 6
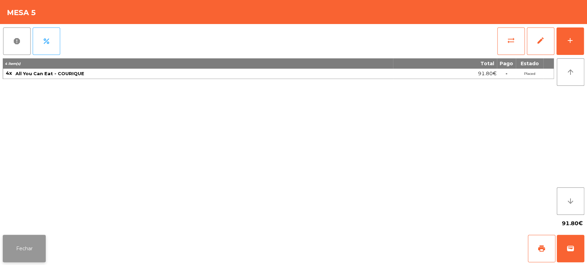
click at [39, 244] on button "Fechar" at bounding box center [24, 248] width 43 height 27
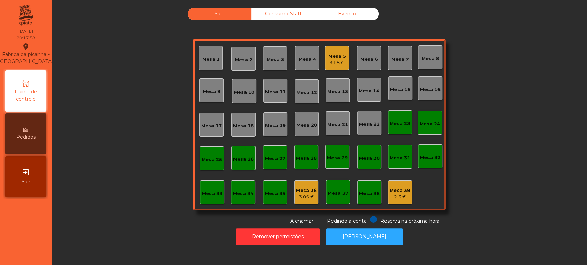
click at [109, 172] on div "Sala Consumo Staff Evento Mesa 1 [GEOGRAPHIC_DATA] 3 Mesa 4 Mesa 5 91.8 € [GEOG…" at bounding box center [319, 117] width 516 height 218
click at [263, 152] on div "Mesa 27" at bounding box center [275, 157] width 24 height 24
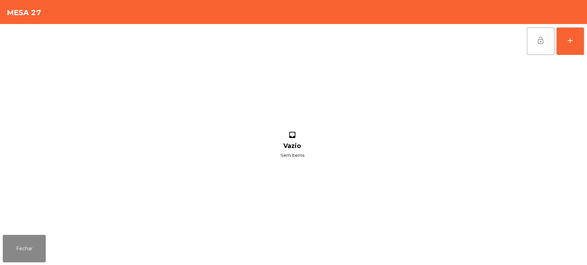
click at [553, 44] on button "lock_open" at bounding box center [539, 40] width 27 height 27
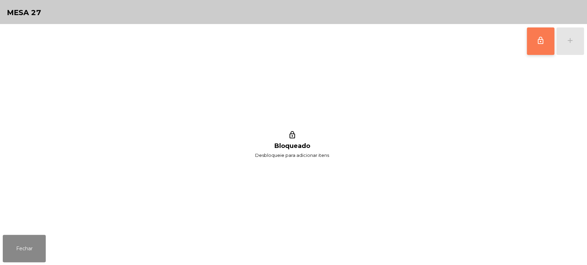
click at [536, 52] on button "lock_outline" at bounding box center [539, 40] width 27 height 27
click at [562, 57] on div "lock_outline add" at bounding box center [555, 41] width 58 height 34
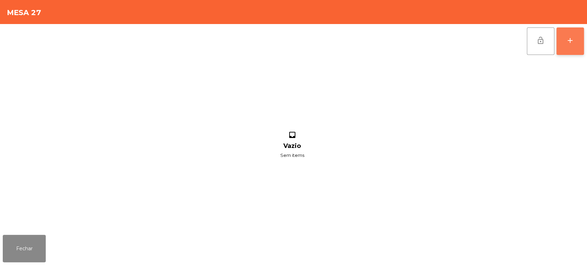
click at [569, 40] on div "add" at bounding box center [570, 40] width 8 height 8
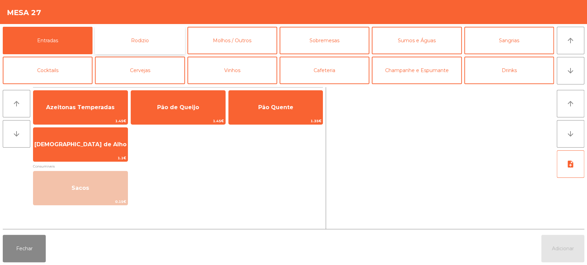
click at [177, 47] on button "Rodizio" at bounding box center [140, 40] width 90 height 27
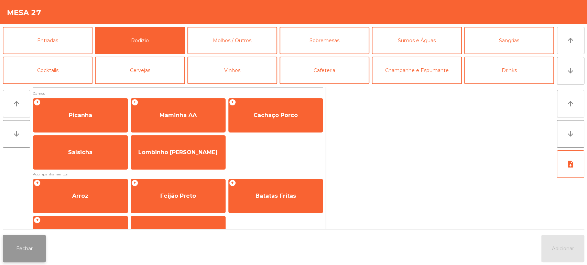
click at [36, 238] on button "Fechar" at bounding box center [24, 248] width 43 height 27
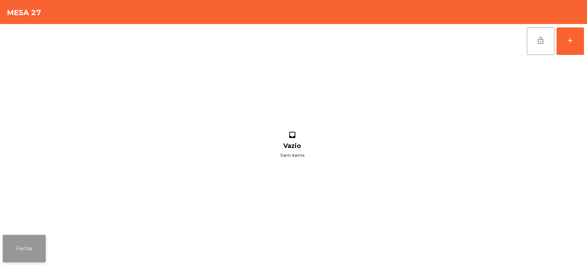
click at [25, 248] on button "Fechar" at bounding box center [24, 248] width 43 height 27
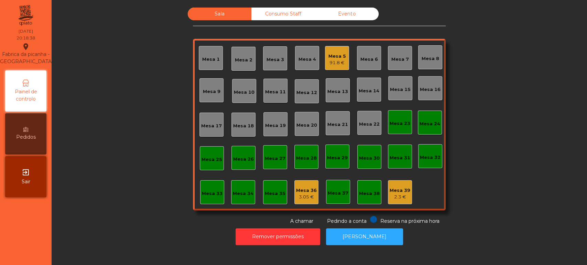
click at [240, 160] on div "Mesa 26" at bounding box center [243, 159] width 21 height 7
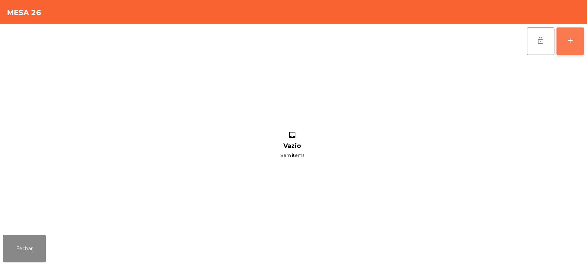
click at [569, 41] on div "add" at bounding box center [570, 40] width 8 height 8
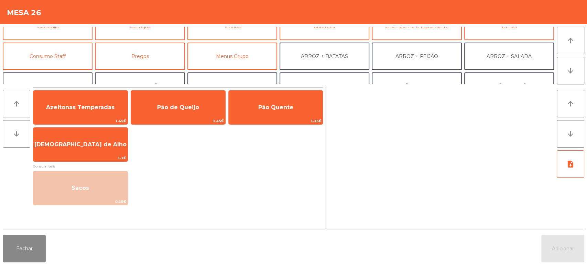
scroll to position [44, 0]
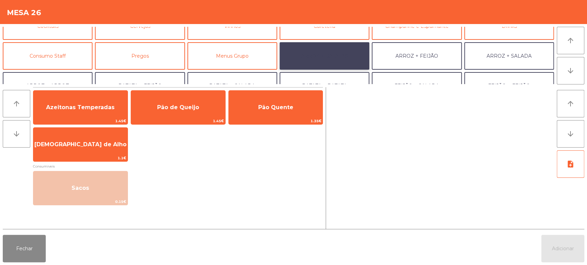
click at [341, 51] on button "ARROZ + BATATAS" at bounding box center [324, 55] width 90 height 27
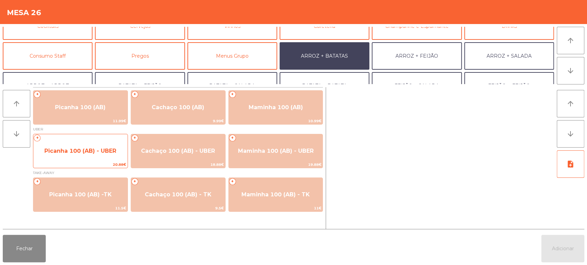
click at [78, 164] on span "20.88€" at bounding box center [80, 164] width 94 height 7
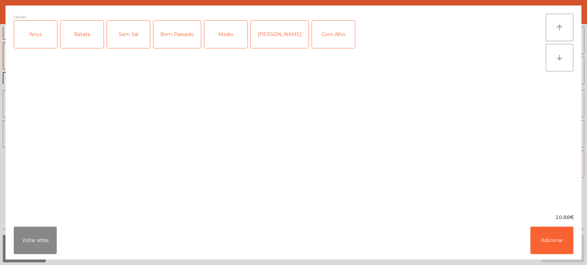
click at [47, 38] on div "Arroz" at bounding box center [35, 34] width 43 height 27
click at [89, 36] on div "Batata" at bounding box center [81, 34] width 43 height 27
click at [261, 34] on div "[PERSON_NAME]" at bounding box center [279, 34] width 58 height 27
click at [321, 31] on div "Com Alho" at bounding box center [333, 34] width 43 height 27
click at [548, 245] on button "Adicionar" at bounding box center [551, 240] width 43 height 27
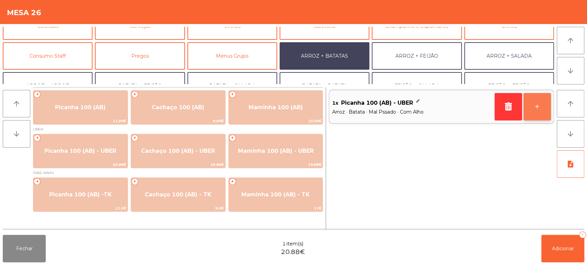
click at [537, 114] on button "+" at bounding box center [536, 106] width 27 height 27
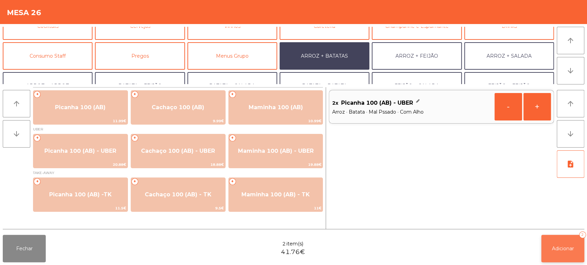
click at [557, 253] on button "Adicionar 2" at bounding box center [562, 248] width 43 height 27
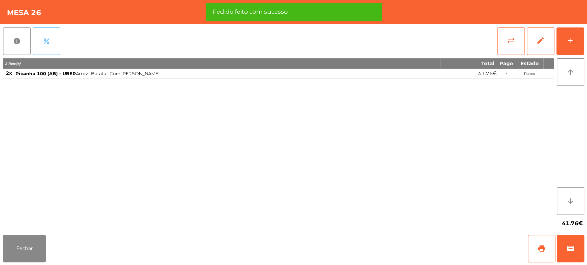
click at [53, 47] on button "percent" at bounding box center [46, 40] width 27 height 27
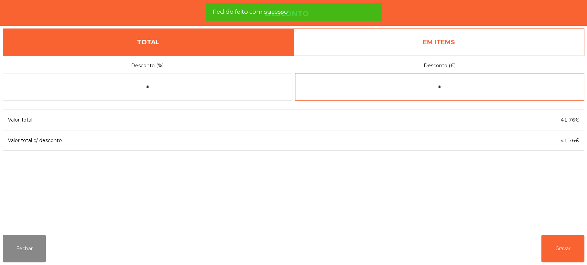
click at [459, 88] on input "*" at bounding box center [439, 86] width 289 height 27
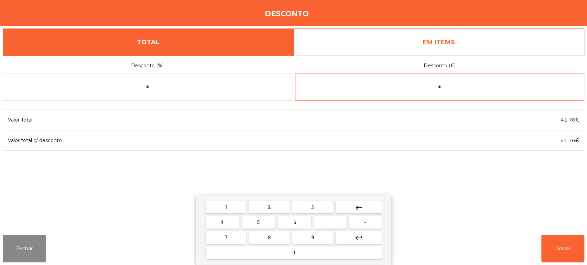
click at [268, 208] on span "2" at bounding box center [269, 207] width 3 height 5
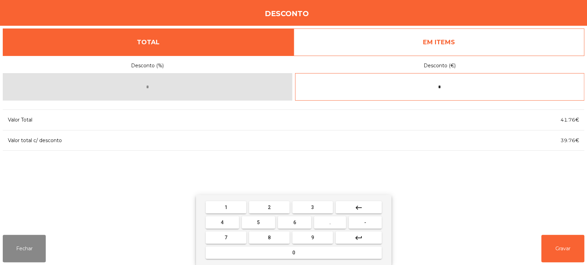
click at [293, 253] on span "0" at bounding box center [293, 252] width 3 height 5
click at [330, 223] on span "." at bounding box center [329, 222] width 1 height 5
click at [277, 240] on button "8" at bounding box center [269, 238] width 41 height 12
click at [275, 241] on button "8" at bounding box center [269, 238] width 41 height 12
type input "*****"
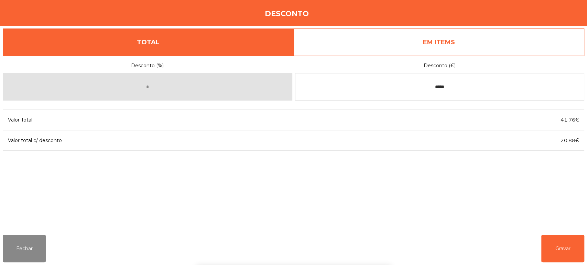
click at [477, 180] on div "Desconto (%) * Desconto (€) ***** Valor Total 41.76€ Valor total c/ desconto 20…" at bounding box center [293, 143] width 581 height 174
click at [570, 246] on button "Gravar" at bounding box center [562, 248] width 43 height 27
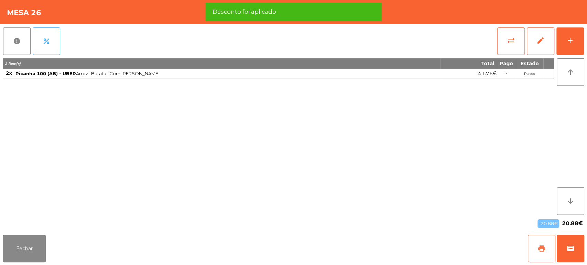
click at [542, 252] on span "print" at bounding box center [541, 249] width 8 height 8
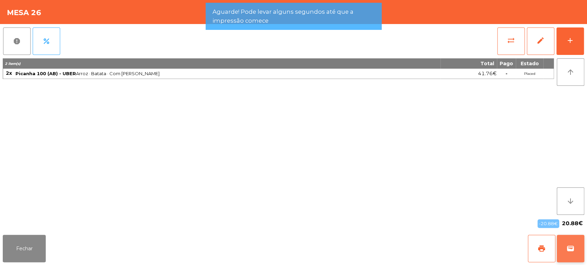
click at [572, 252] on span "wallet" at bounding box center [570, 249] width 8 height 8
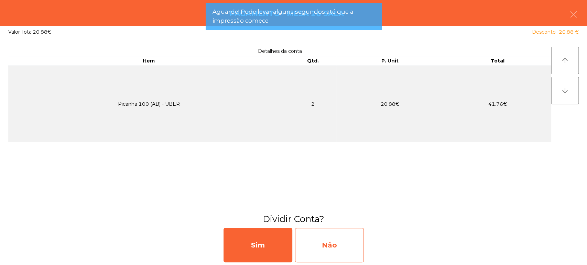
click at [335, 244] on div "Não" at bounding box center [329, 245] width 69 height 34
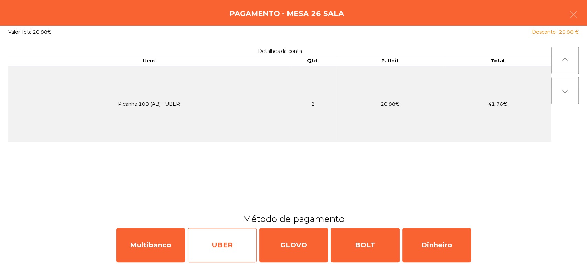
click at [226, 248] on div "UBER" at bounding box center [222, 245] width 69 height 34
select select "**"
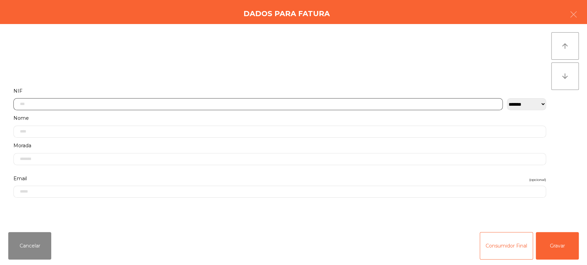
click at [74, 99] on input "text" at bounding box center [257, 104] width 489 height 12
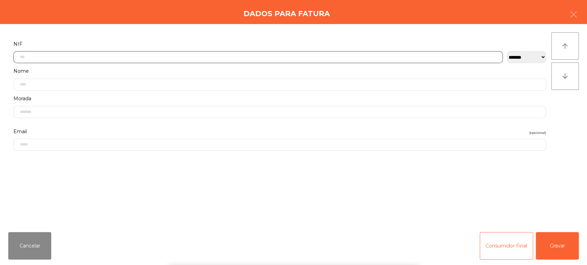
scroll to position [54, 0]
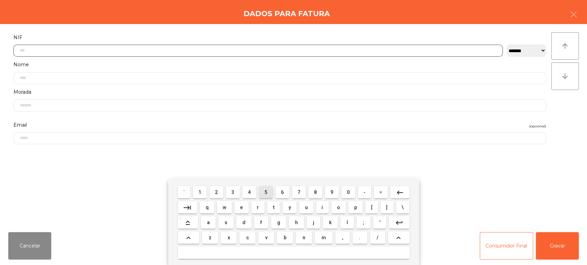
click at [266, 192] on span "5" at bounding box center [265, 192] width 3 height 5
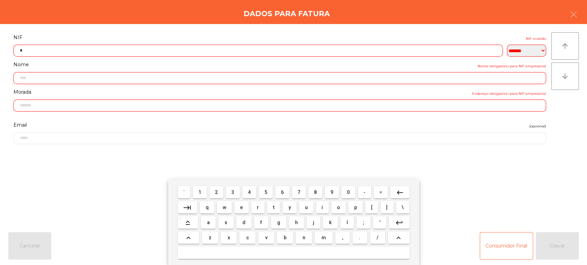
click at [342, 191] on button "0" at bounding box center [348, 192] width 14 height 12
click at [325, 194] on button "9" at bounding box center [332, 192] width 14 height 12
click at [332, 192] on span "9" at bounding box center [331, 192] width 3 height 5
click at [299, 192] on span "7" at bounding box center [298, 192] width 3 height 5
click at [233, 192] on span "3" at bounding box center [232, 192] width 3 height 5
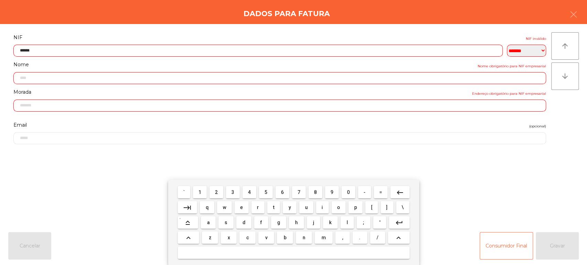
click at [349, 192] on span "0" at bounding box center [348, 192] width 3 height 5
click at [282, 192] on span "6" at bounding box center [282, 192] width 3 height 5
click at [349, 192] on span "0" at bounding box center [348, 192] width 3 height 5
type input "*********"
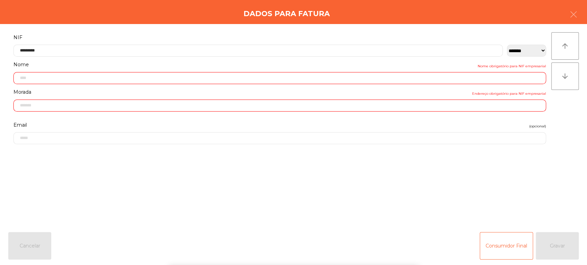
click at [208, 25] on div "**********" at bounding box center [293, 125] width 587 height 203
type input "**********"
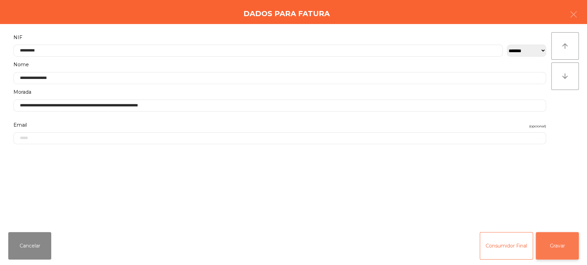
click at [558, 239] on button "Gravar" at bounding box center [556, 245] width 43 height 27
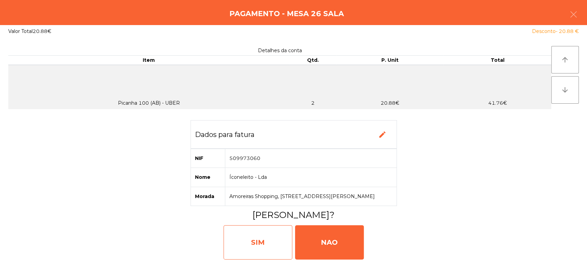
click at [274, 242] on div "SIM" at bounding box center [257, 242] width 69 height 34
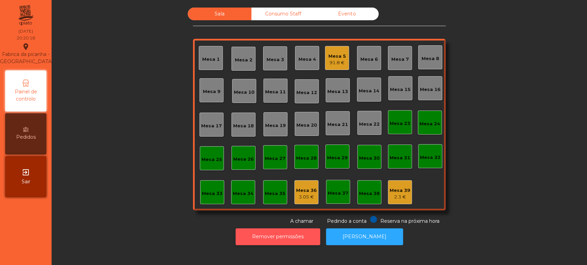
click at [264, 241] on button "Remover permissões" at bounding box center [277, 237] width 85 height 17
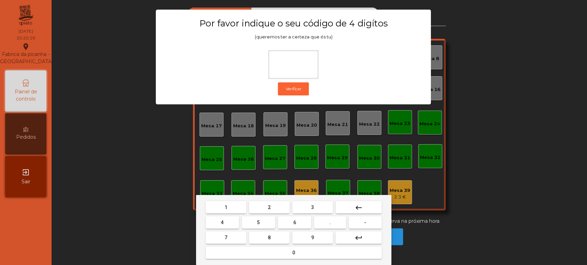
click at [231, 200] on mat-keyboard-key "1" at bounding box center [225, 207] width 43 height 15
click at [324, 204] on button "3" at bounding box center [312, 207] width 41 height 12
type input "*"
click at [363, 203] on button "keyboard_backspace" at bounding box center [358, 207] width 46 height 12
click at [236, 203] on button "1" at bounding box center [225, 207] width 41 height 12
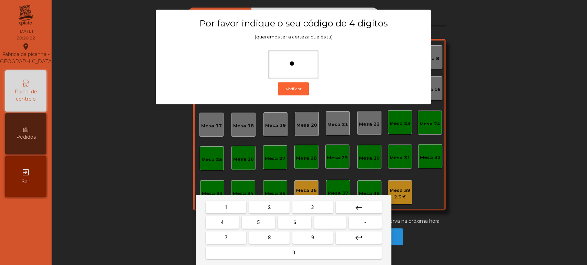
click at [307, 207] on button "3" at bounding box center [312, 207] width 41 height 12
click at [262, 223] on button "5" at bounding box center [258, 222] width 33 height 12
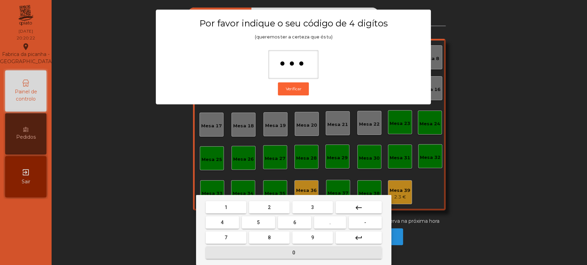
click at [293, 253] on span "0" at bounding box center [293, 252] width 3 height 5
type input "****"
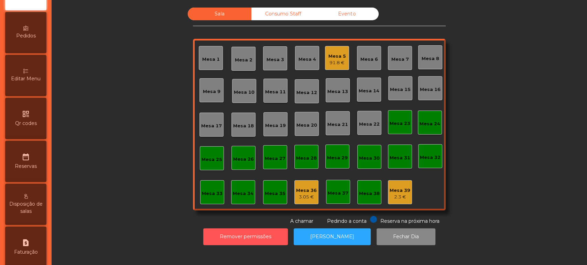
scroll to position [119, 0]
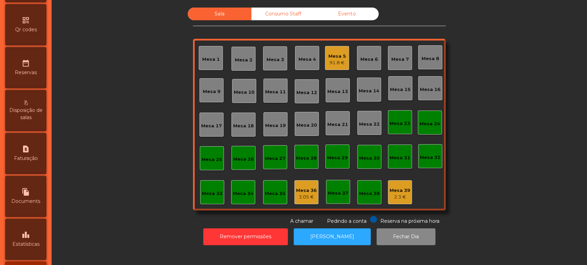
click at [33, 162] on span "Faturação" at bounding box center [26, 158] width 24 height 7
select select "**"
select select "****"
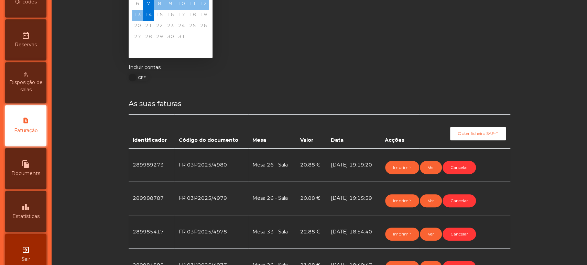
scroll to position [57, 0]
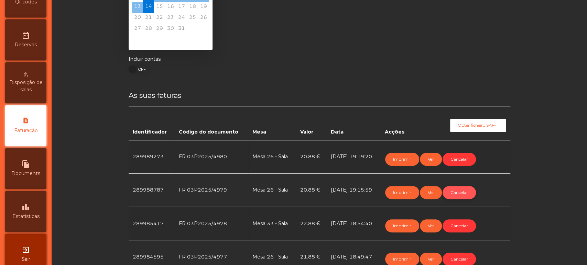
click at [465, 194] on button "Cancelar" at bounding box center [458, 192] width 33 height 13
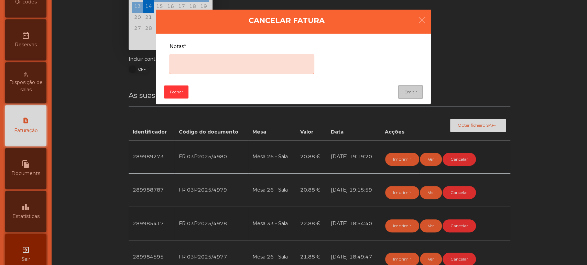
click at [208, 60] on textarea "Notas*" at bounding box center [241, 64] width 145 height 20
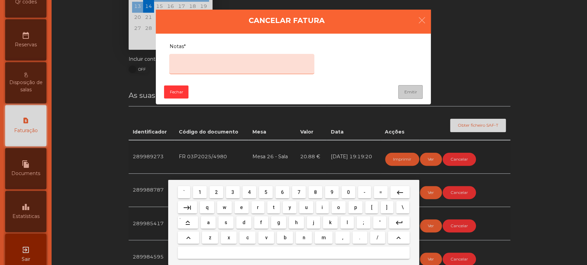
click at [236, 212] on button "e" at bounding box center [241, 207] width 14 height 12
click at [257, 207] on span "r" at bounding box center [258, 207] width 2 height 5
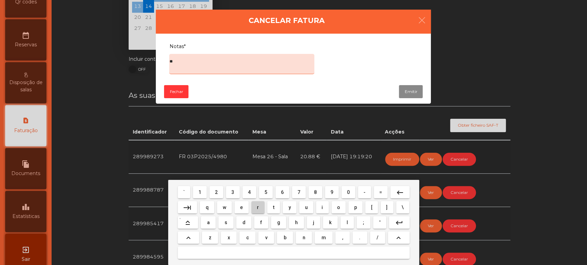
click at [257, 207] on span "r" at bounding box center [258, 207] width 2 height 5
click at [337, 205] on span "o" at bounding box center [338, 207] width 3 height 5
type textarea "****"
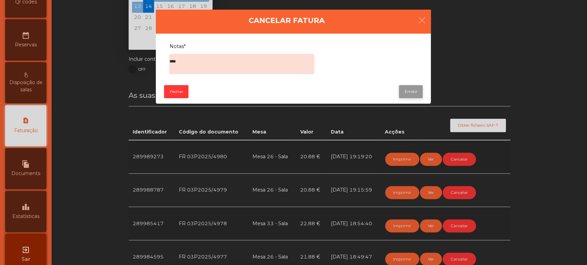
click at [419, 89] on button "Emitir" at bounding box center [411, 91] width 24 height 13
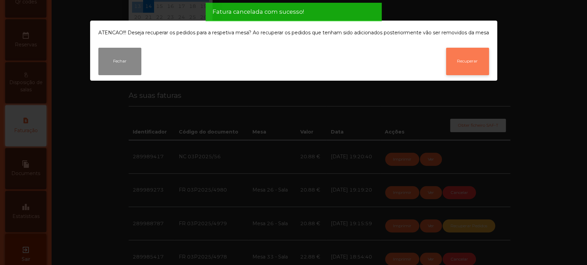
click at [468, 74] on button "Recuperar" at bounding box center [467, 61] width 43 height 27
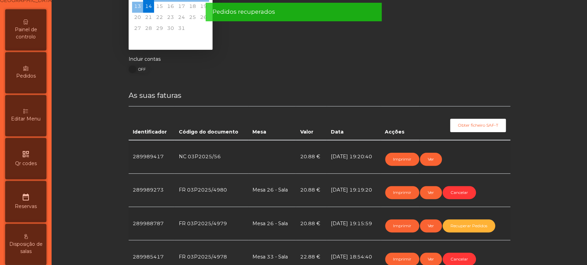
scroll to position [0, 0]
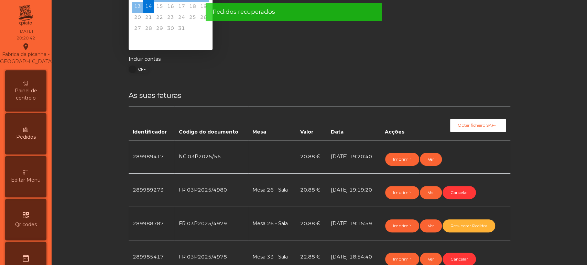
click at [28, 86] on icon at bounding box center [25, 83] width 5 height 5
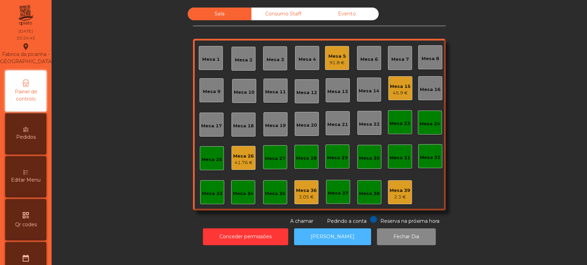
click at [347, 245] on button "[PERSON_NAME]" at bounding box center [332, 237] width 77 height 17
click at [242, 153] on div "Mesa 26" at bounding box center [243, 156] width 21 height 7
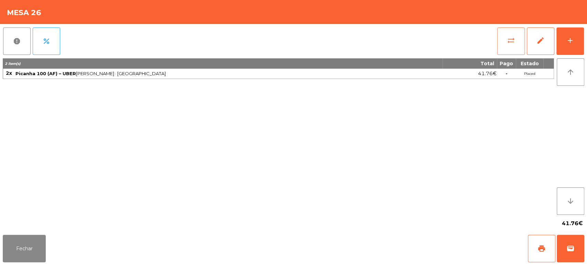
click at [521, 35] on button "sync_alt" at bounding box center [510, 40] width 27 height 27
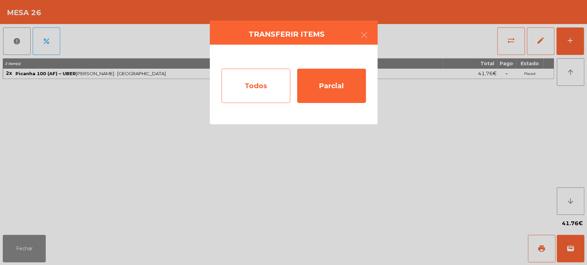
click at [246, 87] on div "Todos" at bounding box center [255, 86] width 69 height 34
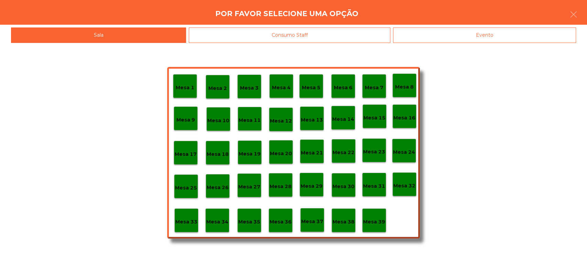
click at [313, 218] on p "Mesa 37" at bounding box center [312, 222] width 22 height 8
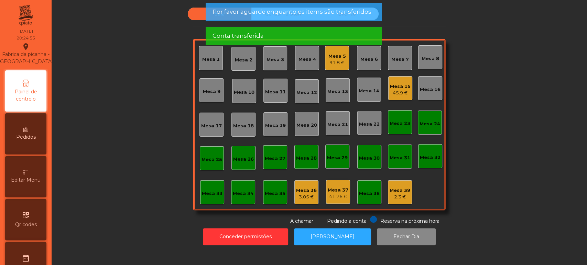
click at [451, 163] on div "Sala Consumo Staff Evento Mesa 1 [GEOGRAPHIC_DATA] 3 Mesa 4 Mesa 5 91.8 € Mesa …" at bounding box center [319, 117] width 516 height 218
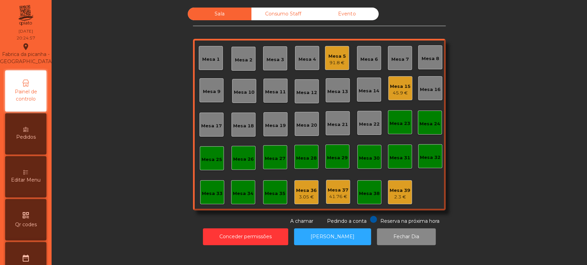
click at [481, 162] on div "Sala Consumo Staff Evento Mesa 1 [GEOGRAPHIC_DATA] 3 Mesa 4 Mesa 5 91.8 € Mesa …" at bounding box center [319, 117] width 516 height 218
click at [393, 83] on div "Mesa 15" at bounding box center [400, 86] width 21 height 7
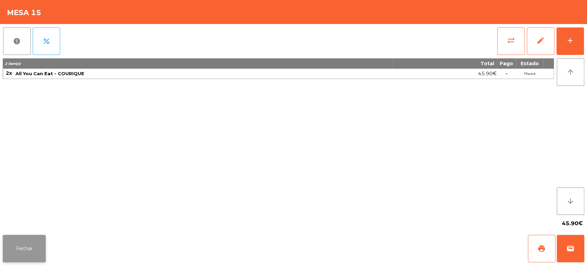
click at [44, 251] on button "Fechar" at bounding box center [24, 248] width 43 height 27
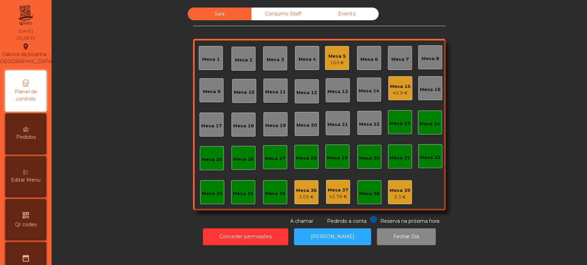
click at [393, 87] on div "Mesa 15" at bounding box center [400, 86] width 21 height 7
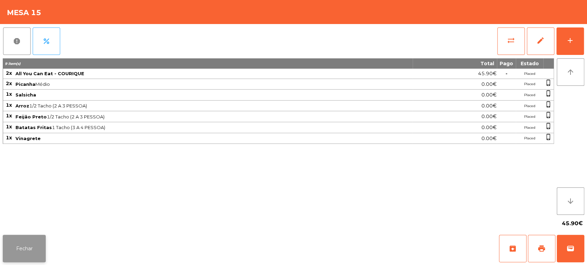
click at [30, 241] on button "Fechar" at bounding box center [24, 248] width 43 height 27
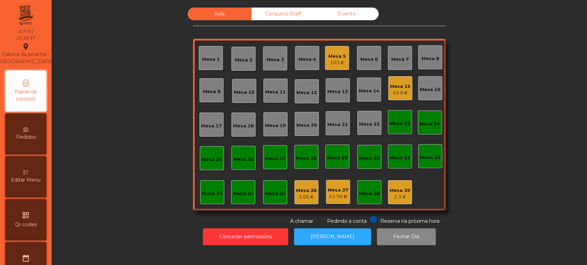
click at [134, 163] on div "Sala Consumo Staff Evento Mesa 1 [GEOGRAPHIC_DATA] 3 Mesa 4 Mesa 5 103 € [GEOGR…" at bounding box center [319, 117] width 516 height 218
click at [404, 92] on div "45.9 €" at bounding box center [400, 93] width 21 height 7
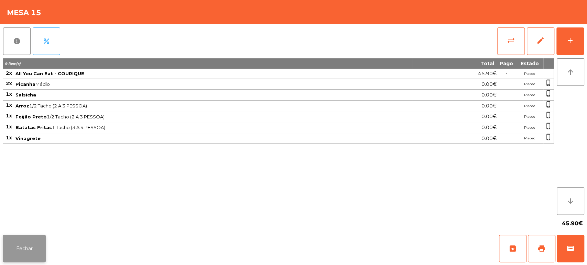
click at [32, 254] on button "Fechar" at bounding box center [24, 248] width 43 height 27
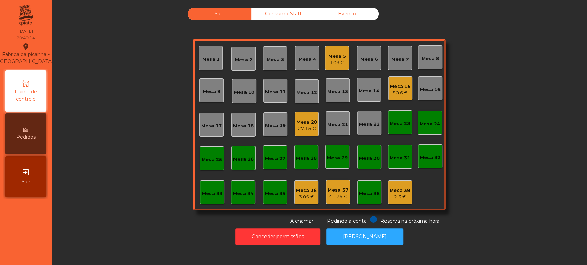
click at [208, 201] on div "Mesa 33" at bounding box center [212, 192] width 24 height 24
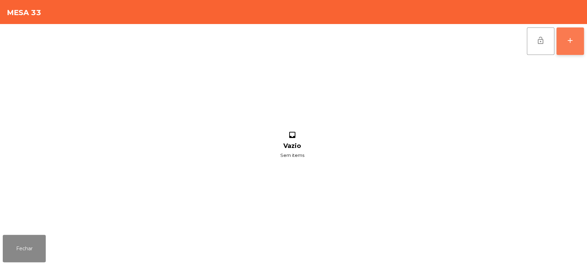
click at [572, 40] on div "add" at bounding box center [570, 40] width 8 height 8
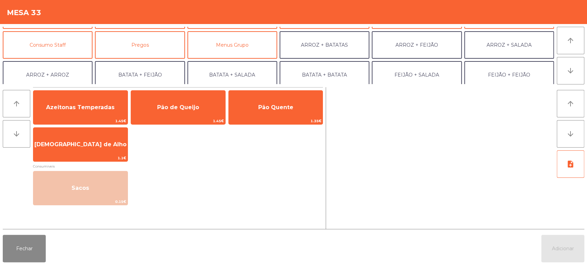
scroll to position [56, 0]
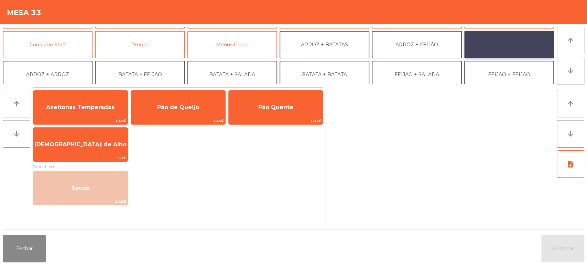
click at [509, 46] on button "ARROZ + SALADA" at bounding box center [509, 44] width 90 height 27
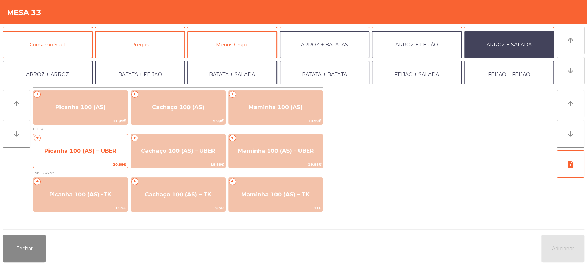
click at [89, 142] on span "Picanha 100 (AS) – UBER" at bounding box center [80, 151] width 94 height 19
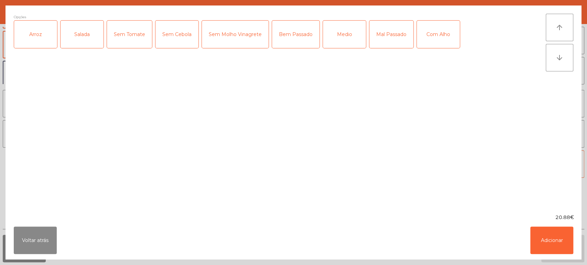
click at [34, 37] on div "Arroz" at bounding box center [35, 34] width 43 height 27
click at [79, 33] on div "Salada" at bounding box center [81, 34] width 43 height 27
click at [337, 26] on div "Medio" at bounding box center [344, 34] width 43 height 27
click at [553, 247] on button "Adicionar" at bounding box center [551, 240] width 43 height 27
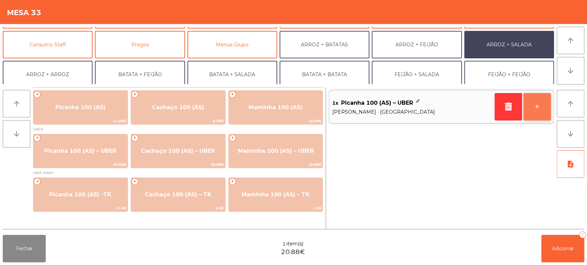
click at [542, 110] on button "+" at bounding box center [536, 106] width 27 height 27
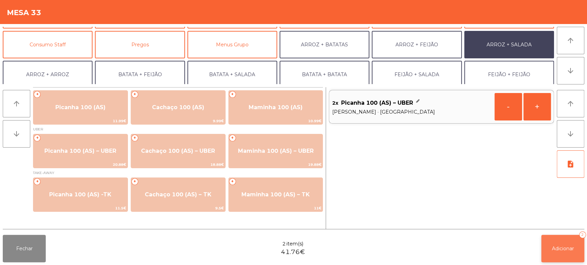
click at [555, 248] on span "Adicionar" at bounding box center [562, 249] width 22 height 6
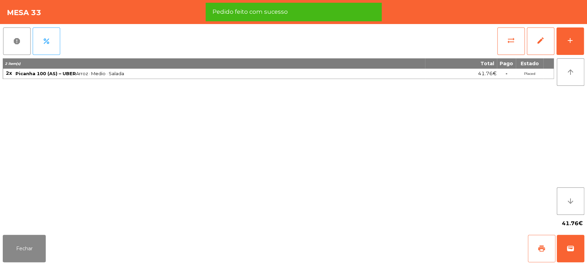
click at [539, 250] on span "print" at bounding box center [541, 249] width 8 height 8
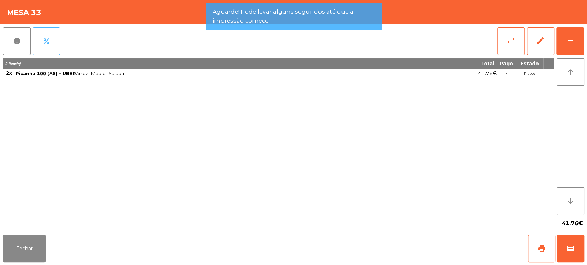
click at [46, 41] on span "percent" at bounding box center [46, 41] width 8 height 8
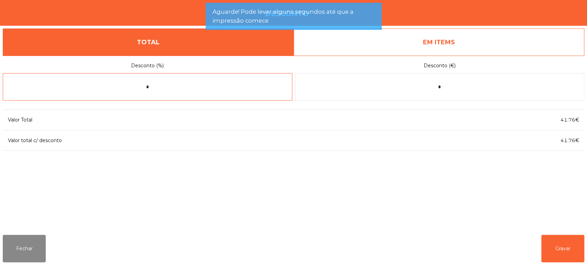
click at [179, 88] on input "*" at bounding box center [147, 86] width 289 height 27
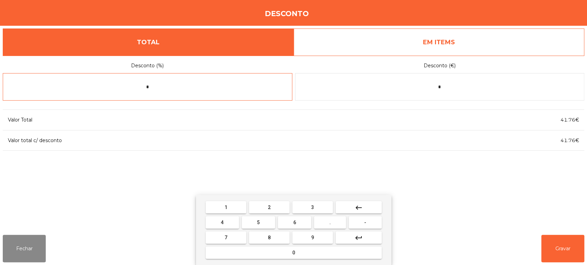
click at [366, 208] on button "keyboard_backspace" at bounding box center [358, 207] width 46 height 12
click at [258, 222] on span "5" at bounding box center [258, 222] width 3 height 5
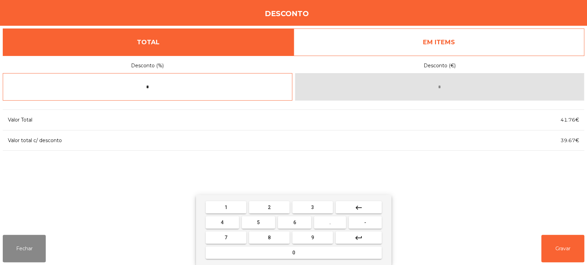
click at [289, 253] on button "0" at bounding box center [293, 253] width 176 height 12
type input "**"
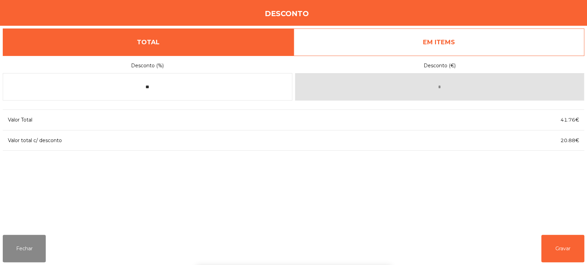
click at [564, 241] on div "1 2 3 keyboard_backspace 4 5 6 . - 7 8 9 keyboard_return 0" at bounding box center [293, 230] width 587 height 70
click at [568, 238] on button "Gravar" at bounding box center [562, 248] width 43 height 27
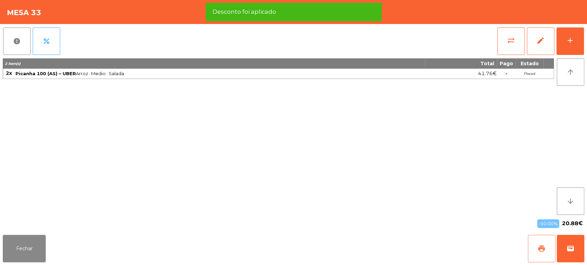
click at [531, 246] on button "print" at bounding box center [540, 248] width 27 height 27
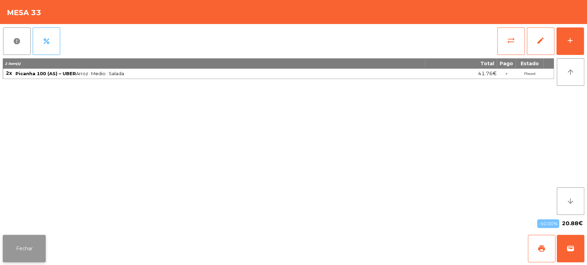
click at [31, 253] on button "Fechar" at bounding box center [24, 248] width 43 height 27
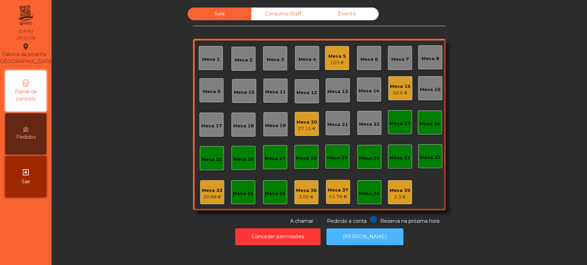
click at [383, 233] on button "[PERSON_NAME]" at bounding box center [364, 237] width 77 height 17
click at [207, 194] on div "20.88 €" at bounding box center [212, 197] width 21 height 7
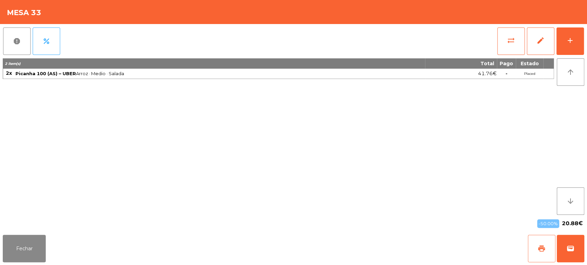
click at [548, 236] on button "print" at bounding box center [540, 248] width 27 height 27
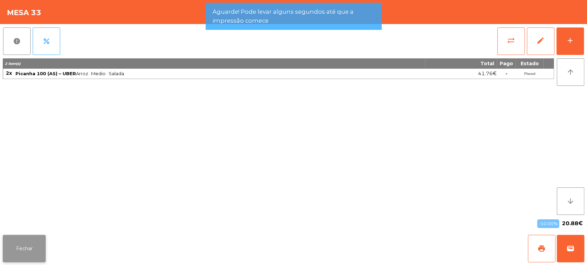
click at [43, 244] on button "Fechar" at bounding box center [24, 248] width 43 height 27
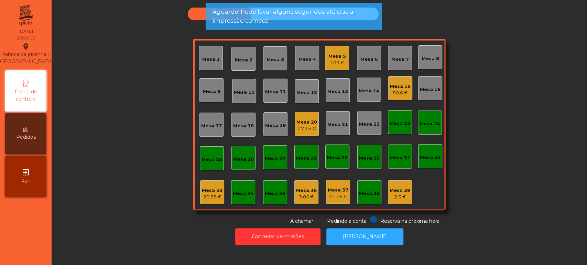
click at [206, 194] on div "20.88 €" at bounding box center [212, 197] width 21 height 7
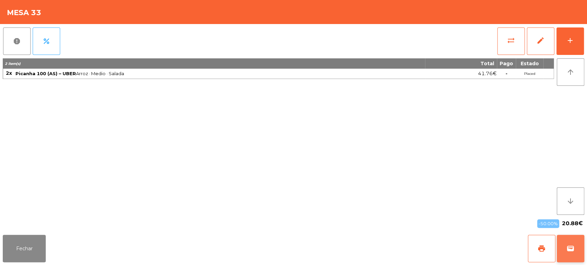
click at [579, 242] on button "wallet" at bounding box center [569, 248] width 27 height 27
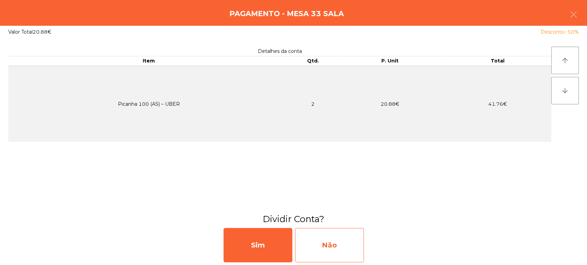
click at [334, 237] on div "Não" at bounding box center [329, 245] width 69 height 34
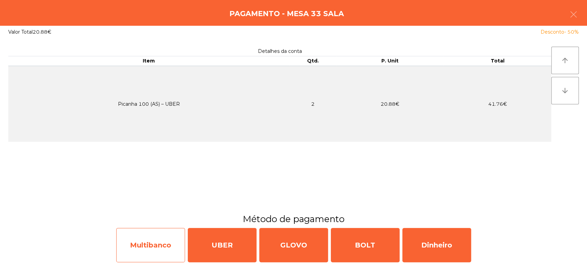
click at [159, 250] on div "Multibanco" at bounding box center [150, 245] width 69 height 34
select select "**"
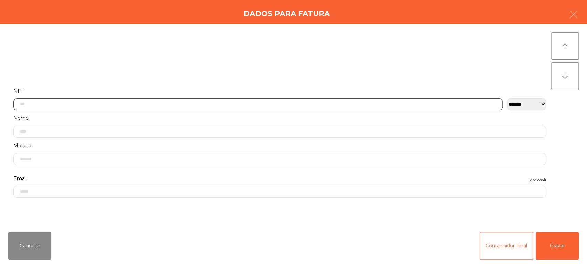
click at [205, 102] on input "text" at bounding box center [257, 104] width 489 height 12
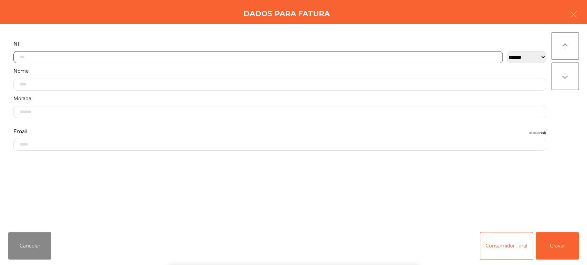
scroll to position [54, 0]
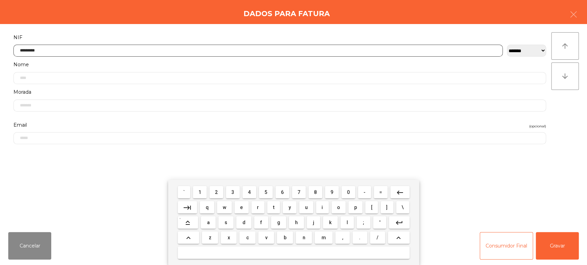
type input "*********"
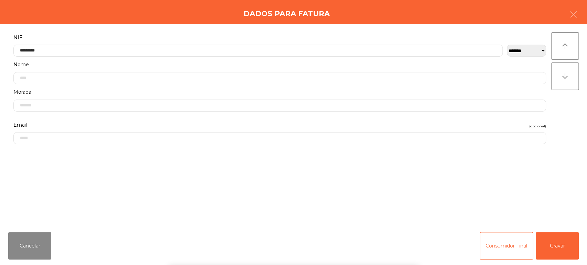
click at [577, 123] on div "**********" at bounding box center [293, 125] width 587 height 203
click at [560, 235] on button "Gravar" at bounding box center [556, 245] width 43 height 27
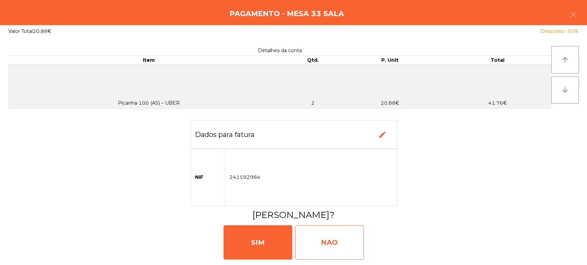
click at [295, 233] on div "NAO" at bounding box center [329, 242] width 69 height 34
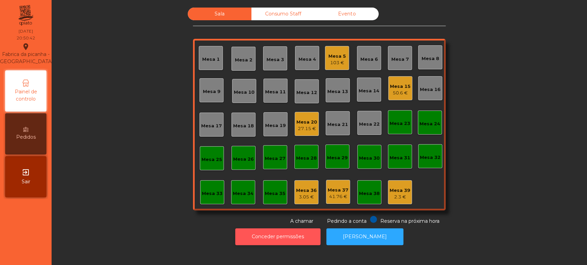
click at [289, 244] on button "Conceder permissões" at bounding box center [277, 237] width 85 height 17
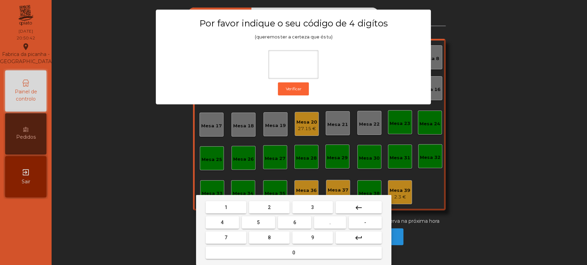
click at [226, 205] on span "1" at bounding box center [225, 207] width 3 height 5
type input "*"
click at [337, 206] on button "keyboard_backspace" at bounding box center [358, 207] width 46 height 12
click at [231, 207] on button "1" at bounding box center [225, 207] width 41 height 12
click at [293, 210] on button "3" at bounding box center [312, 207] width 41 height 12
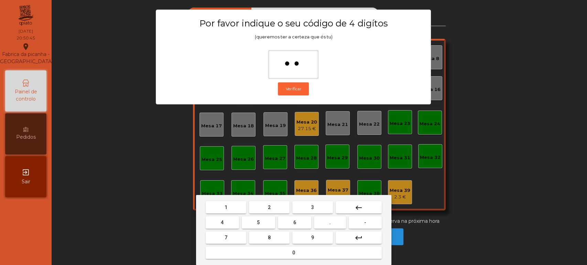
click at [264, 221] on button "5" at bounding box center [258, 222] width 33 height 12
click at [278, 249] on button "0" at bounding box center [293, 253] width 176 height 12
type input "****"
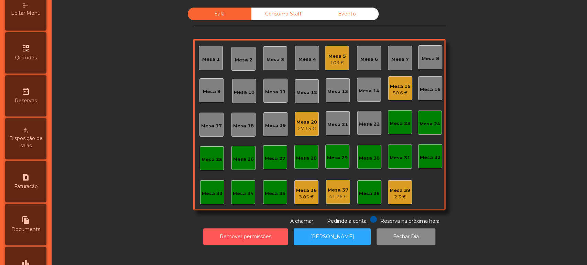
scroll to position [245, 0]
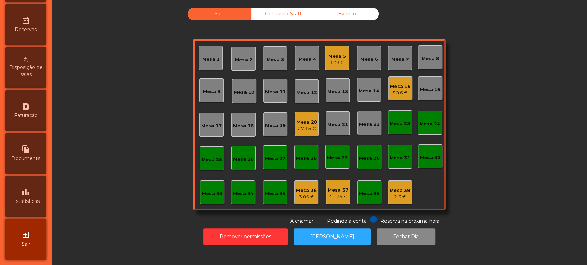
click at [25, 158] on span "Documents" at bounding box center [25, 158] width 29 height 7
select select "**"
select select "****"
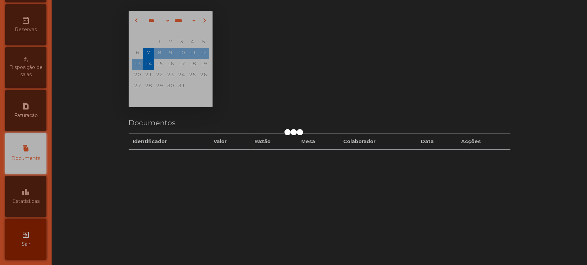
click at [36, 106] on div "request_page Faturação" at bounding box center [25, 110] width 41 height 41
select select "**"
select select "****"
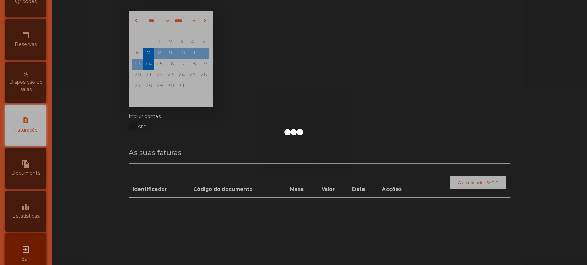
scroll to position [223, 0]
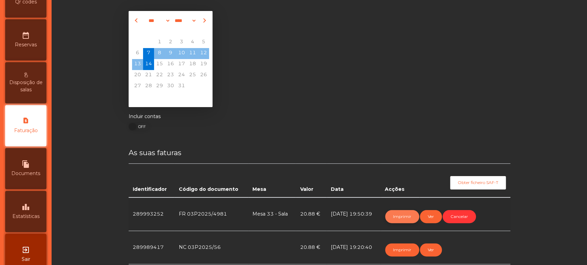
click at [397, 217] on button "Imprimir" at bounding box center [402, 216] width 34 height 13
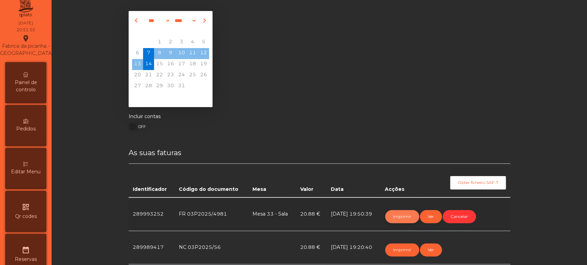
scroll to position [0, 0]
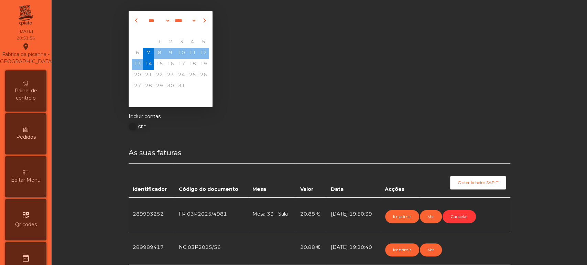
click at [20, 93] on div "Painel de controlo" at bounding box center [25, 90] width 41 height 41
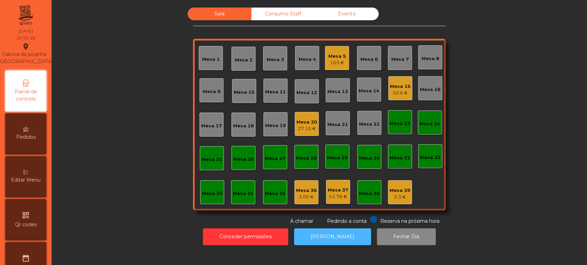
click at [318, 230] on button "[PERSON_NAME]" at bounding box center [332, 237] width 77 height 17
click at [298, 129] on div "27.15 €" at bounding box center [306, 128] width 21 height 7
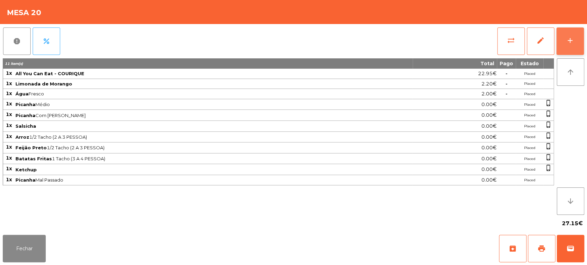
click at [583, 42] on button "add" at bounding box center [569, 40] width 27 height 27
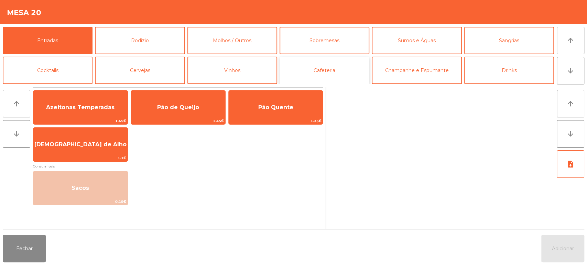
click at [332, 73] on button "Cafeteria" at bounding box center [324, 70] width 90 height 27
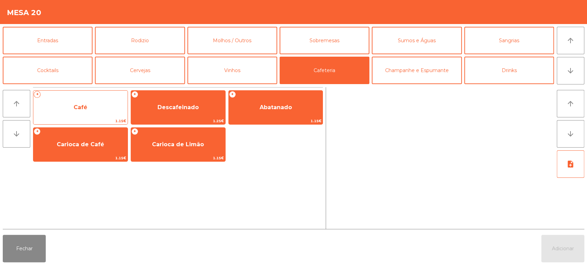
click at [86, 99] on span "Café" at bounding box center [80, 107] width 94 height 19
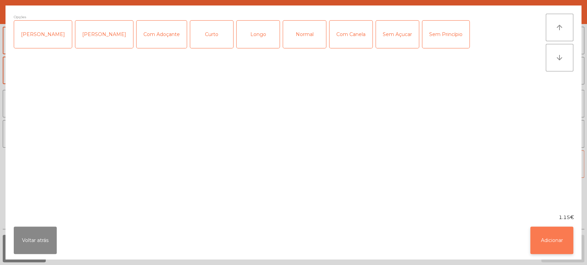
click at [556, 249] on button "Adicionar" at bounding box center [551, 240] width 43 height 27
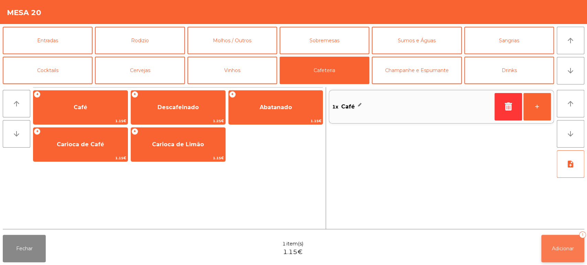
click at [565, 254] on button "Adicionar 1" at bounding box center [562, 248] width 43 height 27
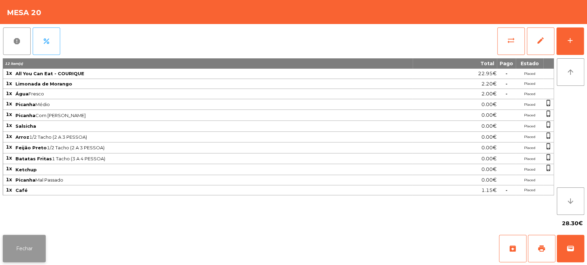
click at [34, 255] on button "Fechar" at bounding box center [24, 248] width 43 height 27
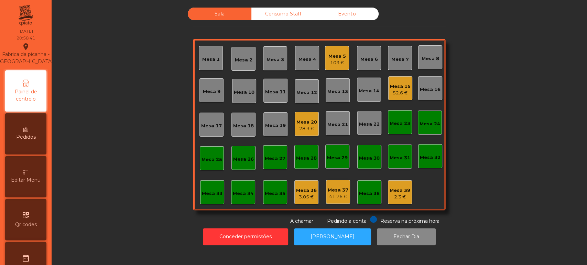
click at [145, 161] on div "Sala Consumo Staff Evento Mesa 1 [GEOGRAPHIC_DATA] 3 Mesa 4 Mesa 5 103 € Mesa 6…" at bounding box center [319, 117] width 516 height 218
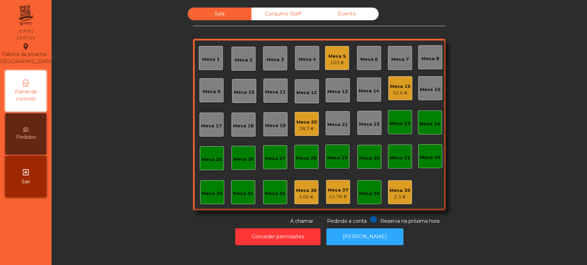
click at [303, 126] on div "28.3 €" at bounding box center [306, 128] width 21 height 7
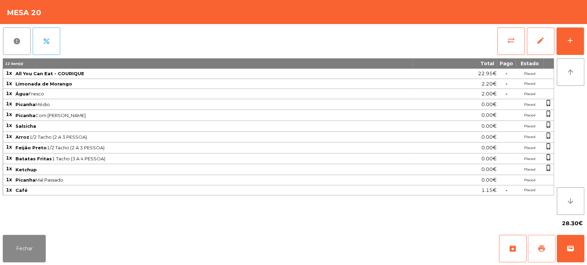
click at [545, 260] on button "print" at bounding box center [540, 248] width 27 height 27
click at [34, 251] on button "Fechar" at bounding box center [24, 248] width 43 height 27
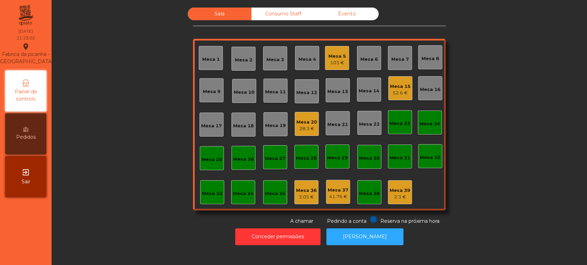
click at [463, 163] on div "Sala Consumo Staff Evento Mesa 1 [GEOGRAPHIC_DATA] 3 Mesa 4 Mesa 5 103 € Mesa 6…" at bounding box center [319, 117] width 516 height 218
click at [302, 128] on div "28.3 €" at bounding box center [306, 128] width 21 height 7
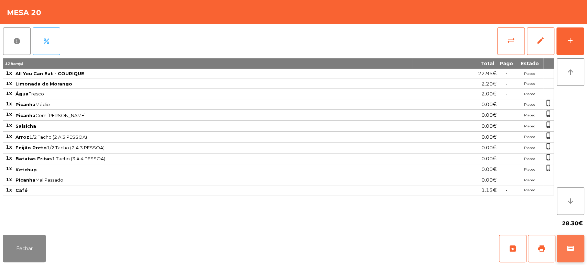
click at [572, 249] on span "wallet" at bounding box center [570, 249] width 8 height 8
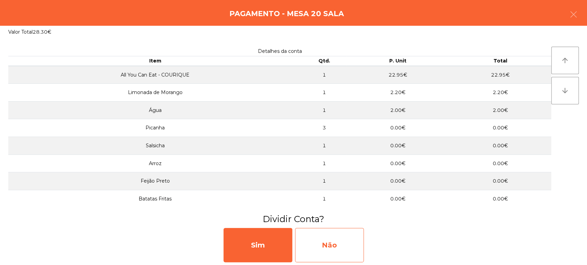
click at [332, 252] on div "Não" at bounding box center [329, 245] width 69 height 34
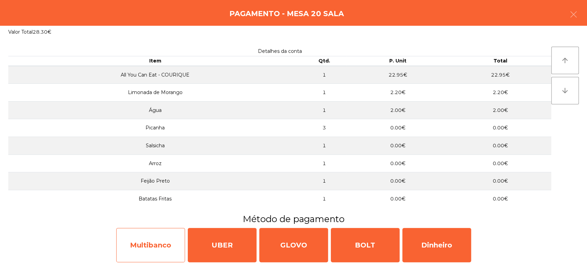
click at [148, 256] on div "Multibanco" at bounding box center [150, 245] width 69 height 34
select select "**"
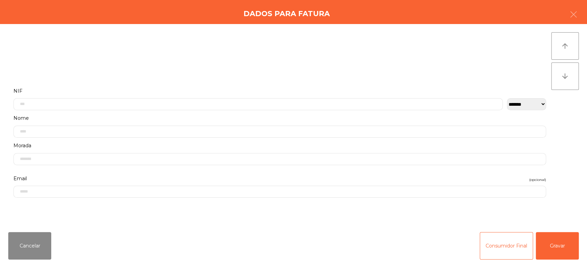
click at [586, 245] on div "Cancelar Consumidor Final Gravar" at bounding box center [293, 246] width 587 height 38
click at [554, 248] on button "Gravar" at bounding box center [556, 245] width 43 height 27
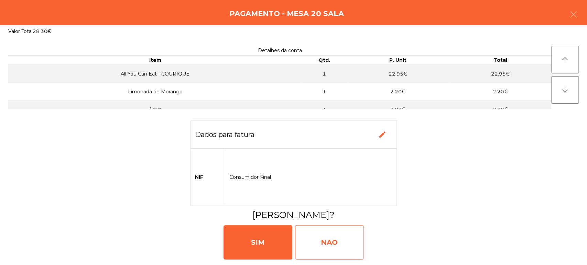
click at [322, 242] on div "NAO" at bounding box center [329, 242] width 69 height 34
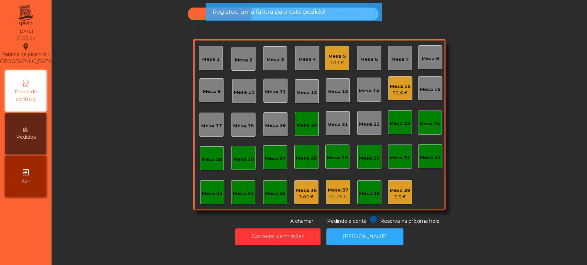
click at [305, 122] on div "Mesa 20" at bounding box center [306, 125] width 21 height 7
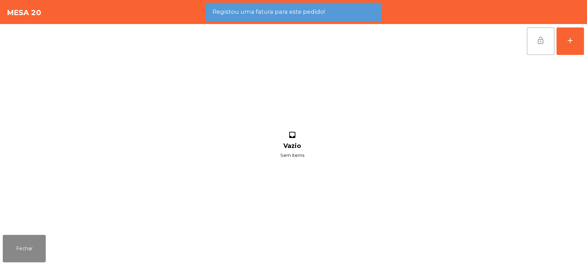
click at [542, 40] on span "lock_open" at bounding box center [540, 40] width 8 height 8
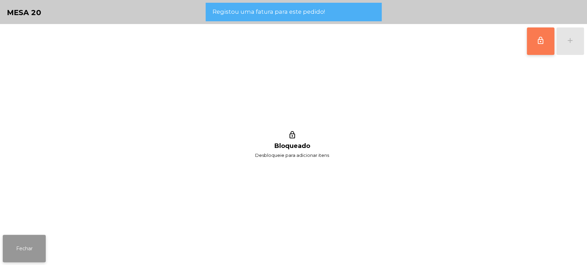
click at [33, 248] on button "Fechar" at bounding box center [24, 248] width 43 height 27
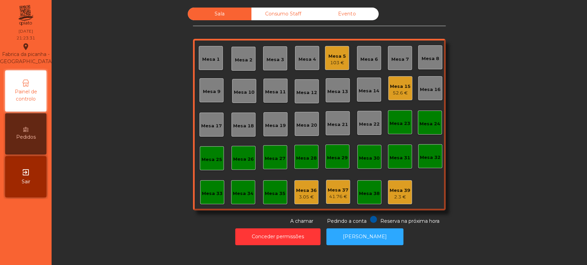
click at [328, 59] on div "103 €" at bounding box center [337, 62] width 18 height 7
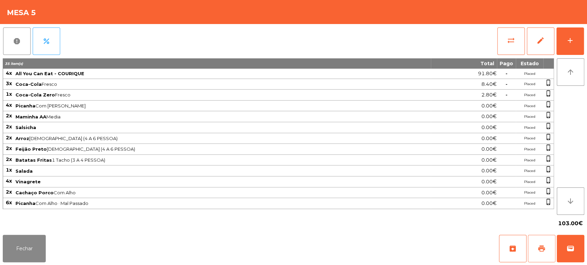
click at [542, 248] on span "print" at bounding box center [541, 249] width 8 height 8
click at [36, 245] on button "Fechar" at bounding box center [24, 248] width 43 height 27
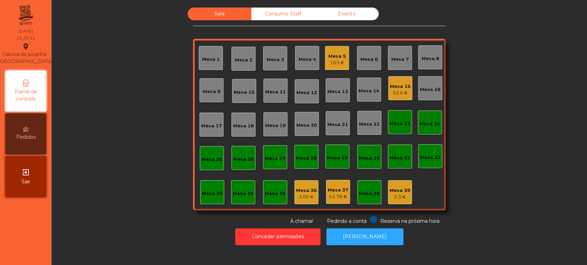
click at [333, 49] on div "Mesa 5 103 €" at bounding box center [337, 58] width 24 height 24
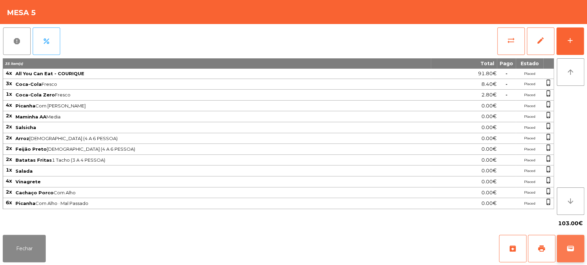
click at [572, 238] on button "wallet" at bounding box center [569, 248] width 27 height 27
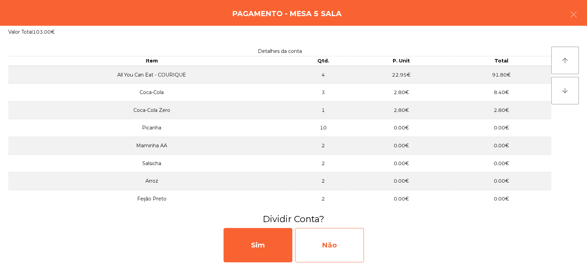
click at [336, 230] on div "Não" at bounding box center [329, 245] width 69 height 34
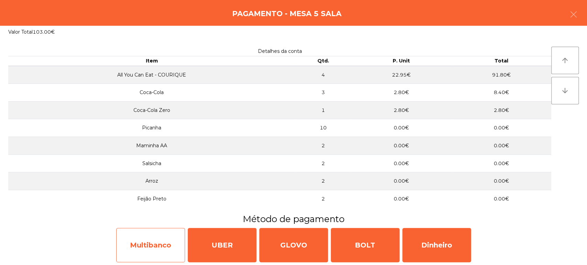
click at [160, 236] on div "Multibanco" at bounding box center [150, 245] width 69 height 34
select select "**"
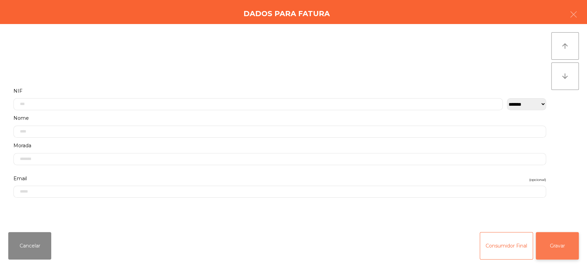
click at [567, 241] on button "Gravar" at bounding box center [556, 245] width 43 height 27
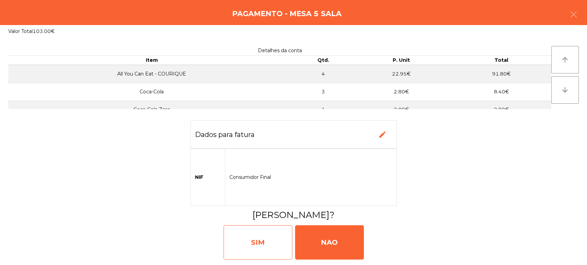
click at [261, 248] on div "SIM" at bounding box center [257, 242] width 69 height 34
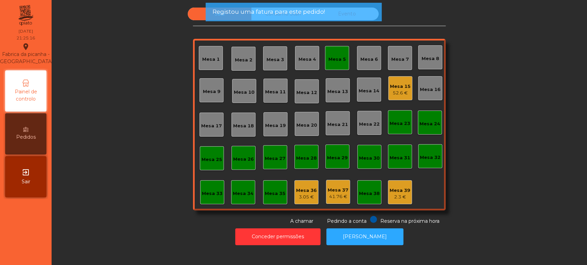
click at [325, 58] on div "Mesa 5" at bounding box center [337, 58] width 24 height 24
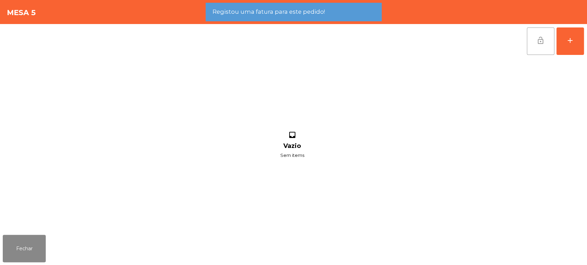
click at [527, 44] on button "lock_open" at bounding box center [539, 40] width 27 height 27
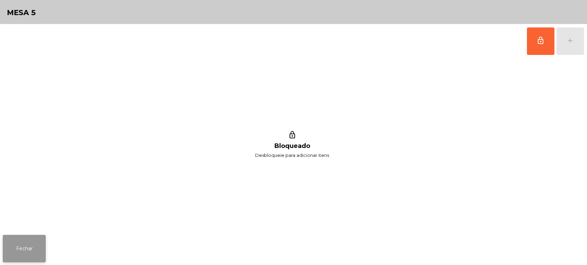
click at [36, 246] on button "Fechar" at bounding box center [24, 248] width 43 height 27
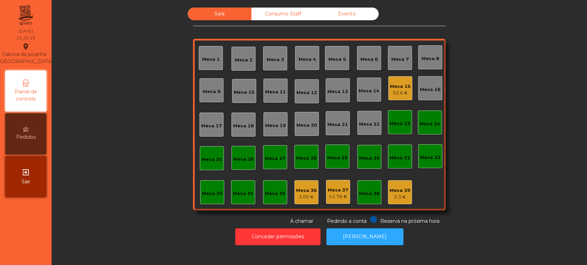
click at [405, 92] on div "52.6 €" at bounding box center [400, 93] width 21 height 7
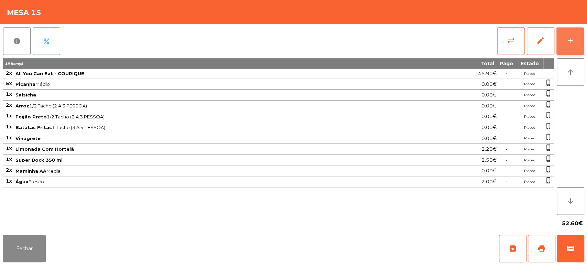
click at [569, 38] on div "add" at bounding box center [570, 40] width 8 height 8
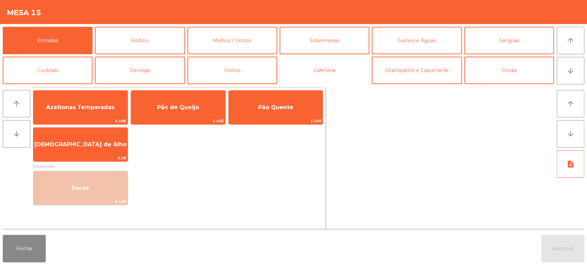
click at [330, 75] on button "Cafeteria" at bounding box center [324, 70] width 90 height 27
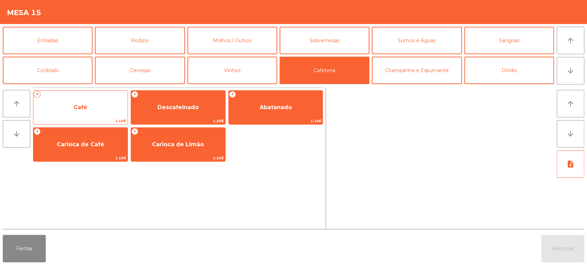
click at [105, 102] on span "Café" at bounding box center [80, 107] width 94 height 19
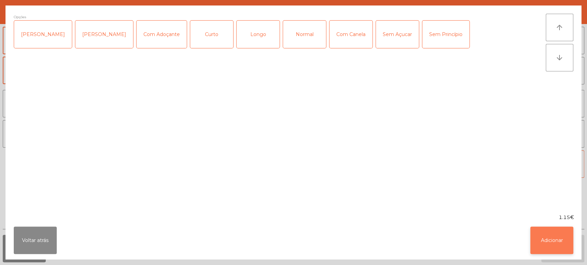
click at [550, 233] on button "Adicionar" at bounding box center [551, 240] width 43 height 27
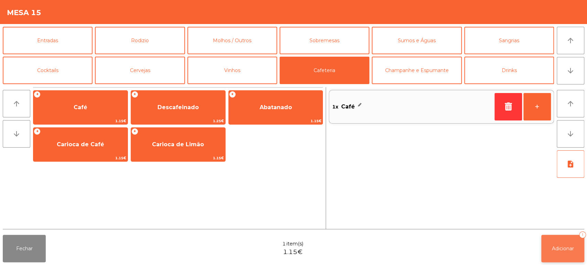
click at [565, 249] on span "Adicionar" at bounding box center [562, 249] width 22 height 6
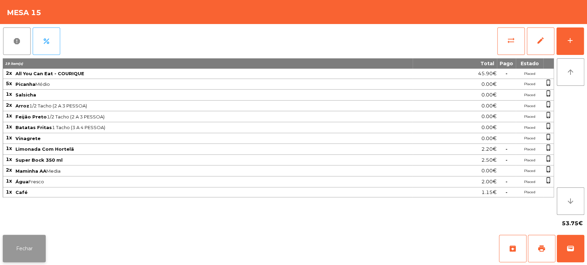
click at [27, 251] on button "Fechar" at bounding box center [24, 248] width 43 height 27
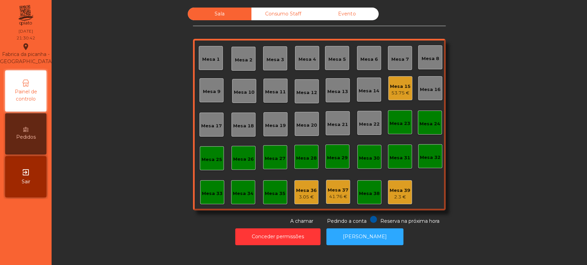
click at [300, 190] on div "Mesa 36" at bounding box center [306, 190] width 21 height 7
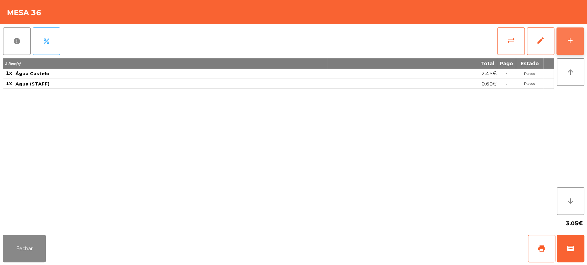
click at [572, 41] on div "add" at bounding box center [570, 40] width 8 height 8
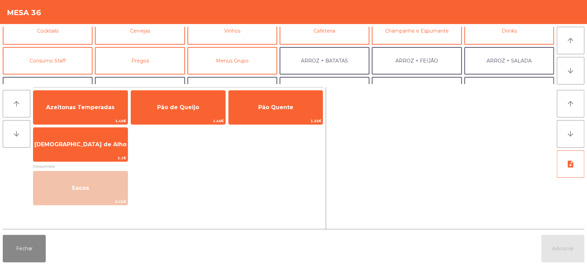
scroll to position [44, 0]
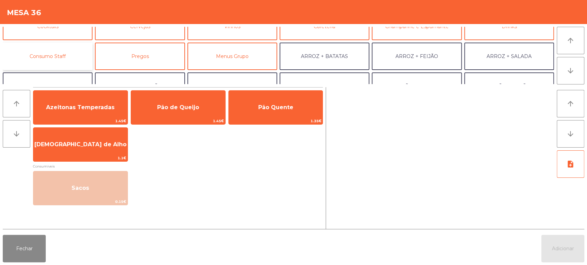
click at [64, 56] on button "Consumo Staff" at bounding box center [48, 56] width 90 height 27
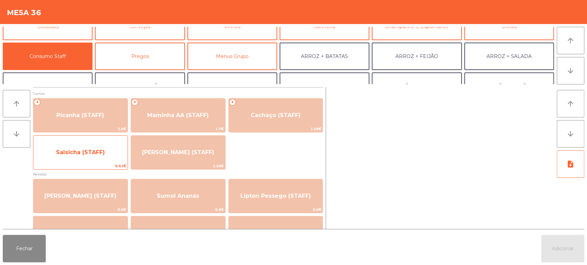
click at [86, 166] on span "0.51€" at bounding box center [80, 166] width 94 height 7
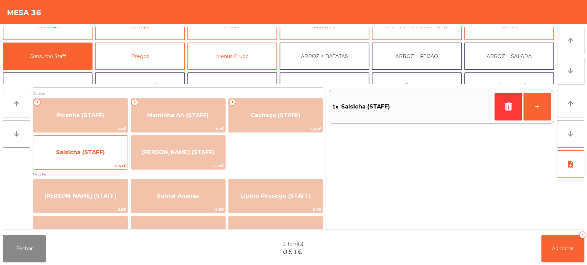
click at [89, 149] on span "Salsicha (STAFF)" at bounding box center [80, 152] width 49 height 7
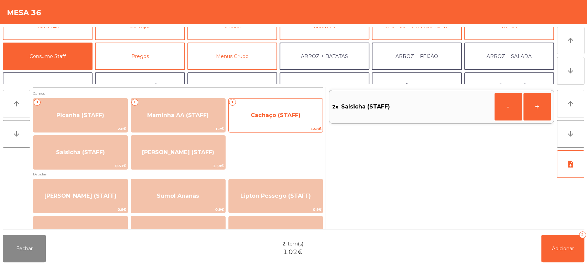
click at [264, 113] on span "Cachaço (STAFF)" at bounding box center [275, 115] width 50 height 7
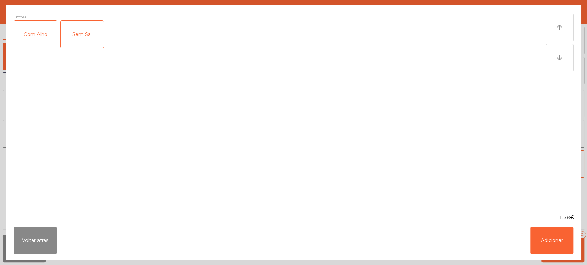
click at [29, 31] on div "Com Alho" at bounding box center [35, 34] width 43 height 27
click at [553, 236] on button "Adicionar" at bounding box center [551, 240] width 43 height 27
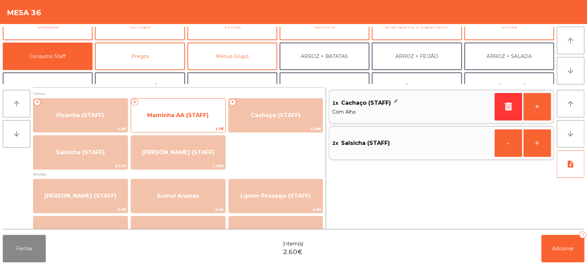
click at [181, 119] on span "Maminha AA (STAFF)" at bounding box center [178, 115] width 94 height 19
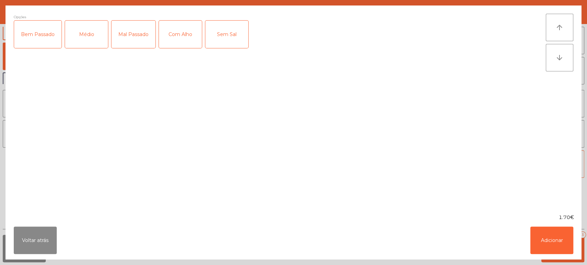
click at [131, 40] on div "Mal Passado" at bounding box center [133, 34] width 44 height 27
click at [223, 38] on div "Sem Sal" at bounding box center [226, 34] width 43 height 27
click at [230, 34] on div "Sem Sal" at bounding box center [226, 34] width 43 height 27
click at [180, 42] on div "Com Alho" at bounding box center [180, 34] width 43 height 27
click at [548, 236] on button "Adicionar" at bounding box center [551, 240] width 43 height 27
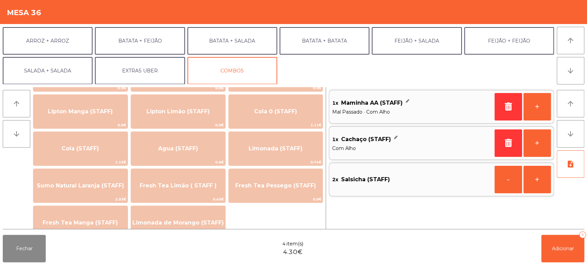
scroll to position [123, 0]
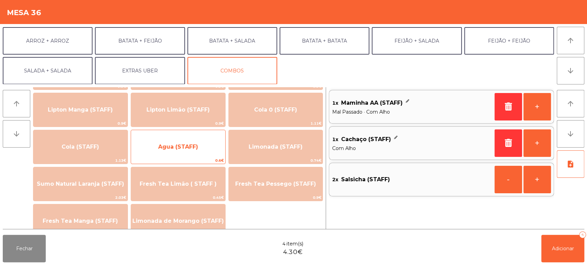
click at [179, 146] on span "Agua (STAFF)" at bounding box center [178, 147] width 40 height 7
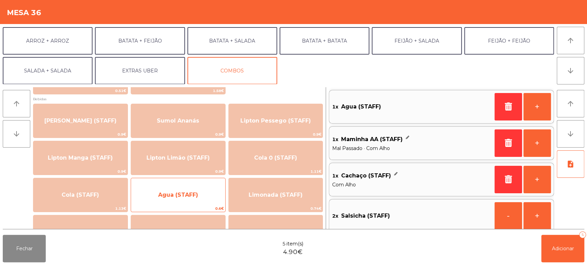
scroll to position [75, 0]
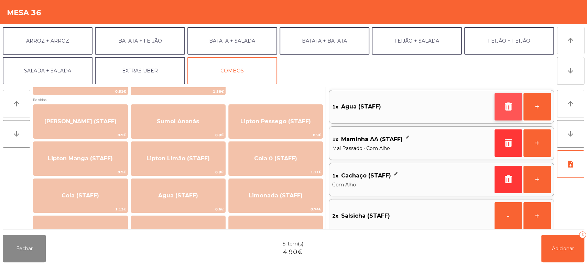
click at [507, 110] on icon "button" at bounding box center [508, 106] width 10 height 8
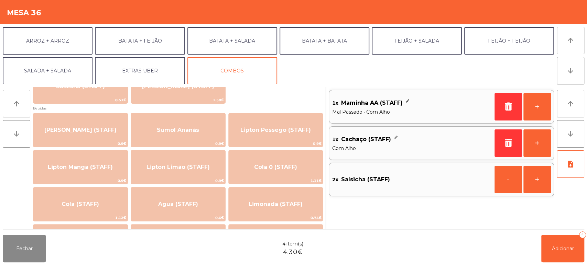
scroll to position [65, 0]
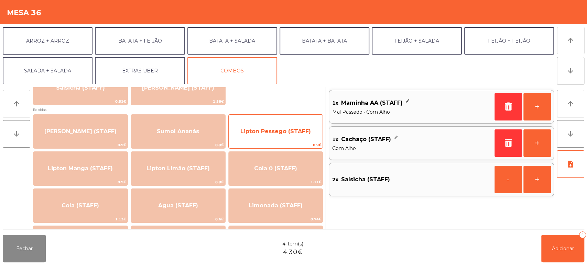
click at [278, 134] on span "Lipton Pessego (STAFF)" at bounding box center [275, 131] width 70 height 7
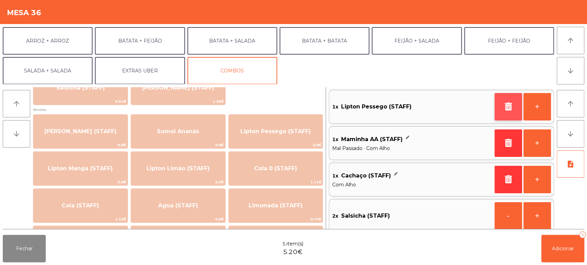
click at [508, 105] on icon "button" at bounding box center [508, 106] width 10 height 8
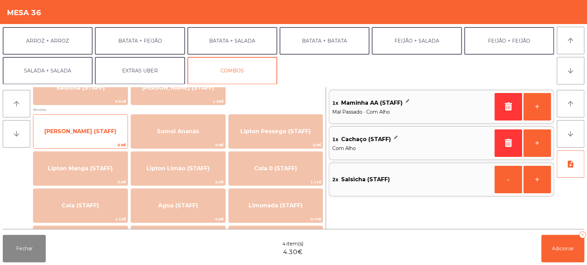
click at [94, 131] on span "[PERSON_NAME] (STAFF)" at bounding box center [80, 131] width 72 height 7
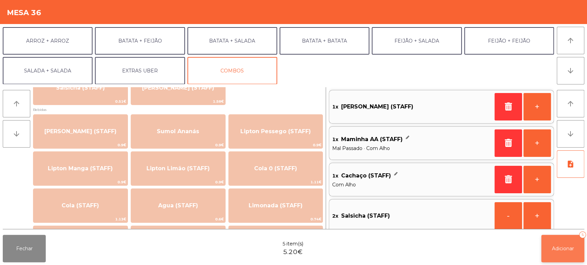
click at [545, 237] on button "Adicionar 5" at bounding box center [562, 248] width 43 height 27
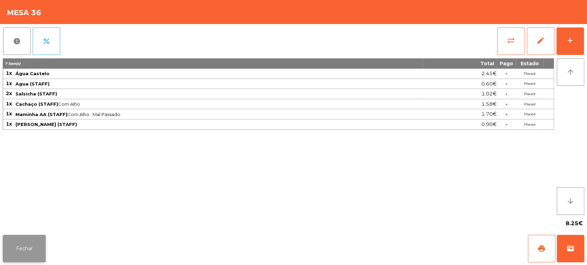
click at [45, 244] on button "Fechar" at bounding box center [24, 248] width 43 height 27
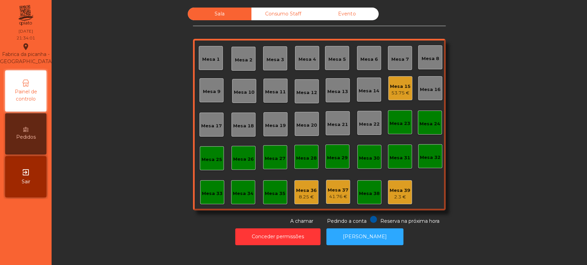
click at [522, 118] on div "Sala Consumo Staff Evento Mesa 1 Mesa 2 Mesa 3 Mesa 4 Mesa 5 Mesa 6 Mesa 7 Mesa…" at bounding box center [319, 117] width 516 height 218
click at [397, 92] on div "53.75 €" at bounding box center [400, 93] width 21 height 7
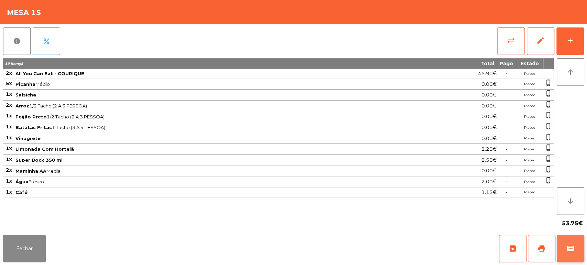
click at [582, 250] on button "wallet" at bounding box center [569, 248] width 27 height 27
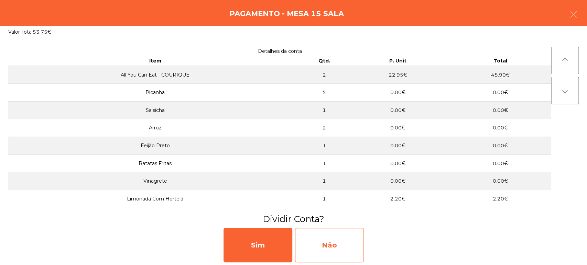
click at [343, 241] on div "Não" at bounding box center [329, 245] width 69 height 34
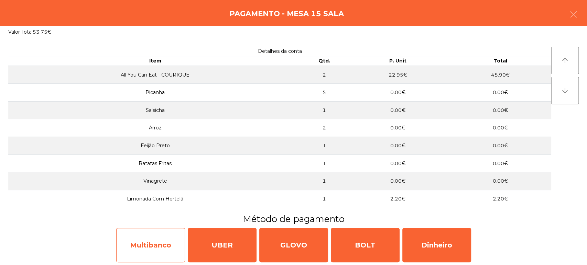
click at [172, 250] on div "Multibanco" at bounding box center [150, 245] width 69 height 34
select select "**"
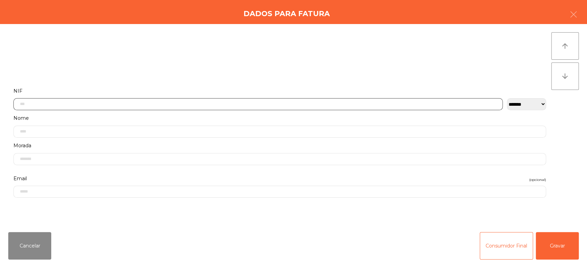
click at [165, 105] on input "text" at bounding box center [257, 104] width 489 height 12
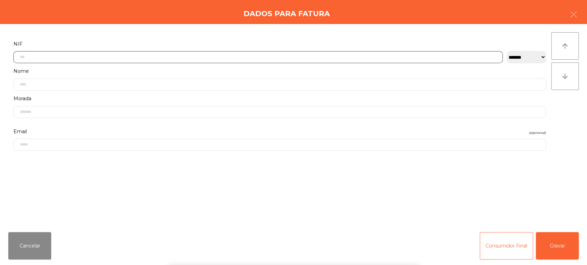
scroll to position [54, 0]
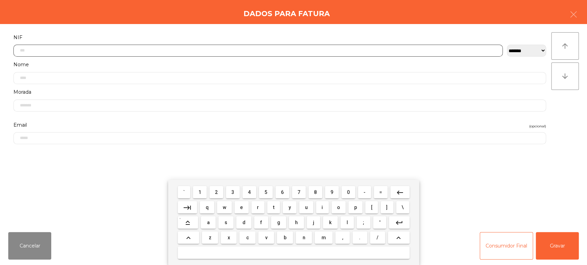
click at [216, 192] on span "2" at bounding box center [216, 192] width 3 height 5
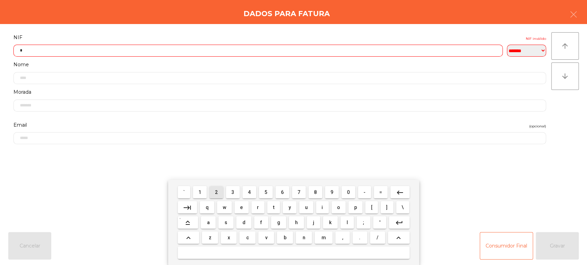
click at [255, 191] on button "4" at bounding box center [249, 192] width 14 height 12
click at [327, 193] on button "9" at bounding box center [332, 192] width 14 height 12
click at [282, 192] on span "6" at bounding box center [282, 192] width 3 height 5
click at [299, 192] on span "7" at bounding box center [298, 192] width 3 height 5
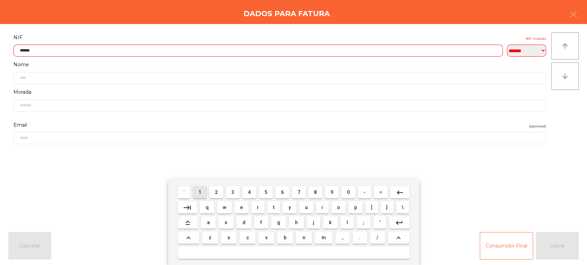
click at [200, 191] on span "1" at bounding box center [199, 192] width 3 height 5
click at [216, 192] on span "2" at bounding box center [216, 192] width 3 height 5
click at [200, 192] on span "1" at bounding box center [199, 192] width 3 height 5
type input "*********"
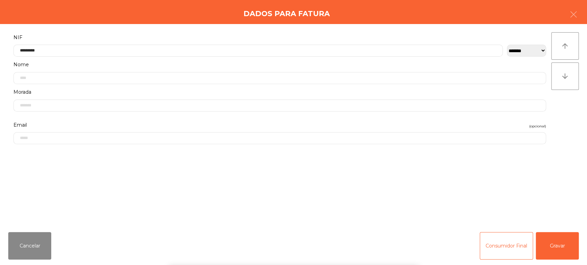
click at [202, 26] on div "**********" at bounding box center [293, 125] width 587 height 203
click at [572, 246] on button "Gravar" at bounding box center [556, 245] width 43 height 27
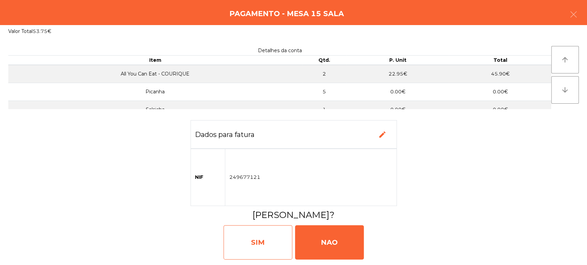
click at [263, 246] on div "SIM" at bounding box center [257, 242] width 69 height 34
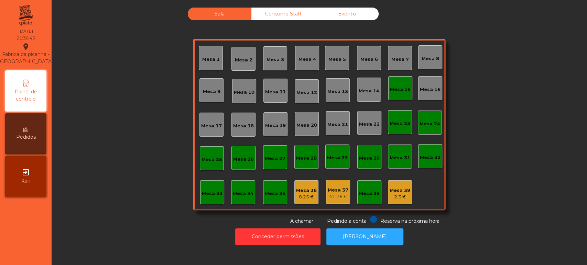
click at [391, 90] on div "Mesa 15" at bounding box center [400, 89] width 21 height 7
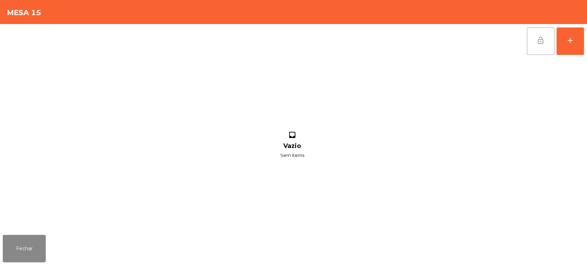
click at [542, 41] on span "lock_open" at bounding box center [540, 40] width 8 height 8
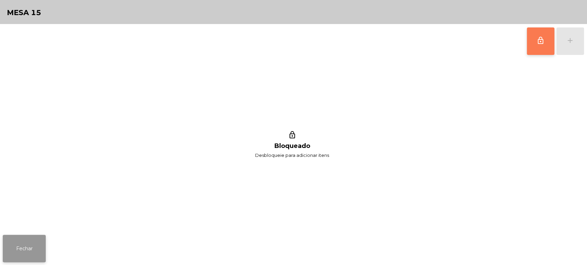
click at [5, 250] on button "Fechar" at bounding box center [24, 248] width 43 height 27
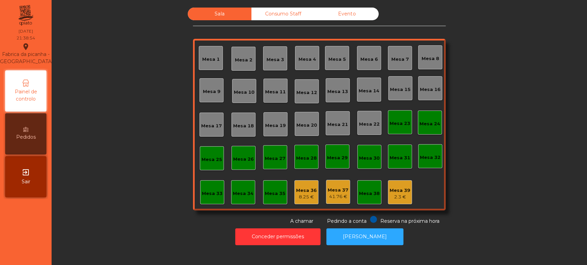
click at [146, 134] on div "Sala Consumo Staff Evento Mesa 1 Mesa 2 Mesa 3 Mesa 4 Mesa 5 Mesa 6 Mesa 7 Mesa…" at bounding box center [319, 117] width 516 height 218
click at [304, 197] on div "8.25 €" at bounding box center [306, 197] width 21 height 7
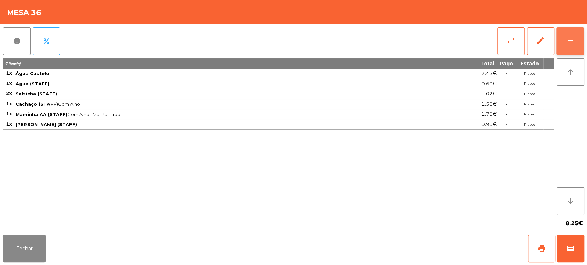
click at [567, 40] on div "add" at bounding box center [570, 40] width 8 height 8
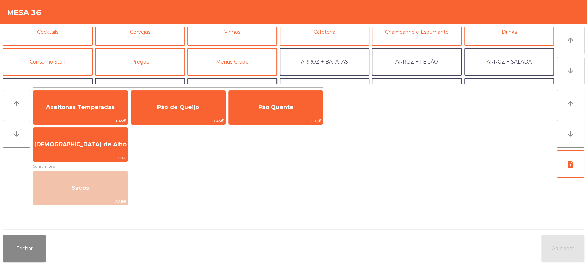
scroll to position [40, 0]
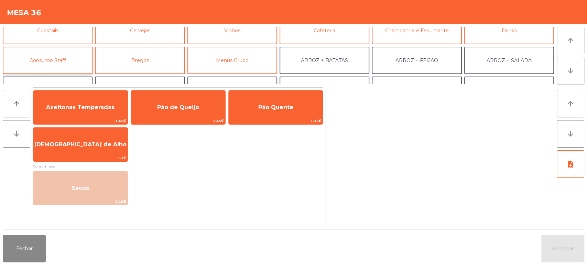
click at [54, 51] on button "Consumo Staff" at bounding box center [48, 60] width 90 height 27
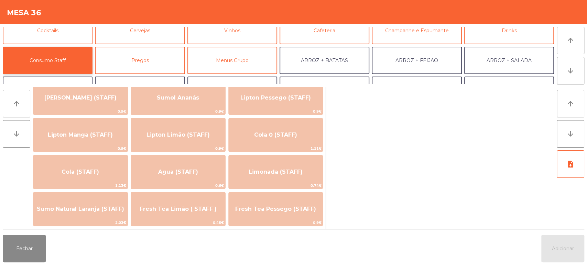
scroll to position [96, 0]
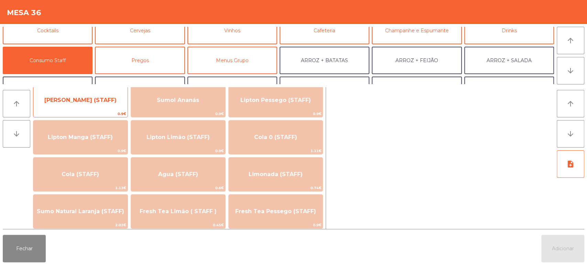
click at [93, 104] on span "[PERSON_NAME] (STAFF)" at bounding box center [80, 100] width 94 height 19
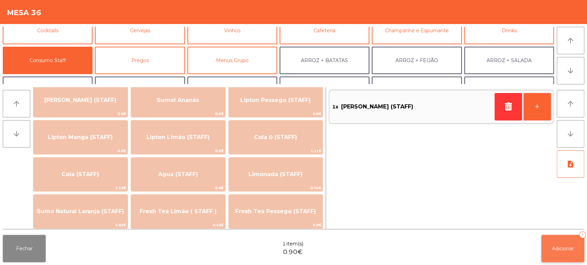
click at [562, 250] on span "Adicionar" at bounding box center [562, 249] width 22 height 6
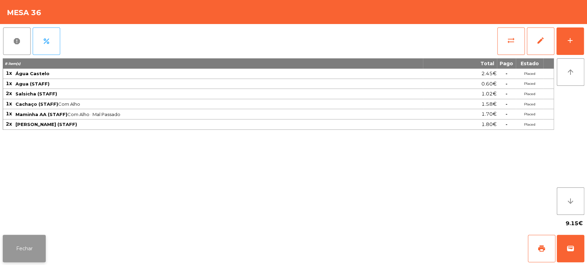
click at [36, 256] on button "Fechar" at bounding box center [24, 248] width 43 height 27
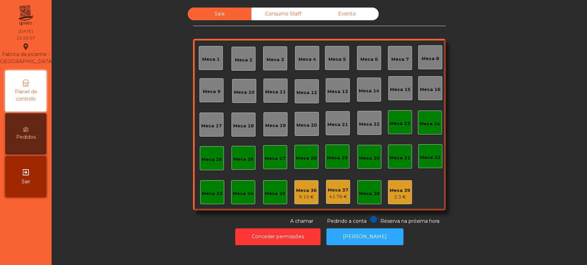
click at [277, 1] on div "Sala Consumo Staff Evento Mesa 1 Mesa 2 Mesa 3 Mesa 4 Mesa 5 Mesa 6 Mesa 7 Mesa…" at bounding box center [319, 132] width 535 height 265
click at [294, 9] on div "Consumo Staff" at bounding box center [283, 14] width 64 height 13
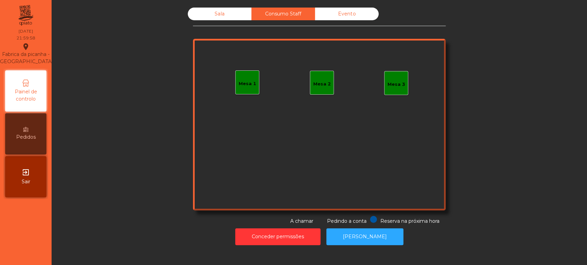
click at [244, 83] on div "Mesa 1" at bounding box center [247, 83] width 18 height 7
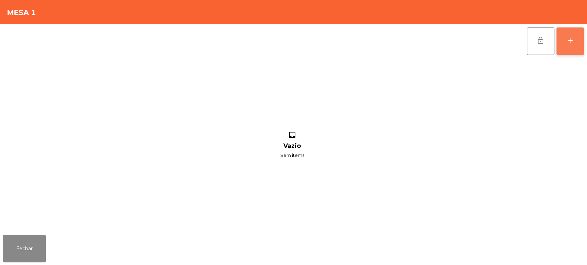
click at [573, 43] on div "add" at bounding box center [570, 40] width 8 height 8
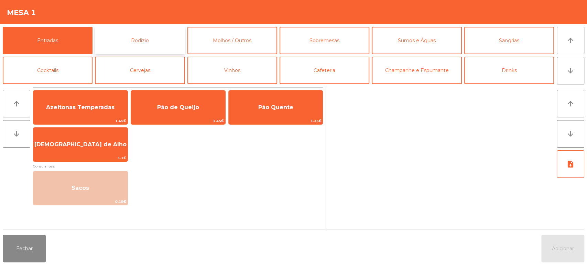
click at [157, 36] on button "Rodizio" at bounding box center [140, 40] width 90 height 27
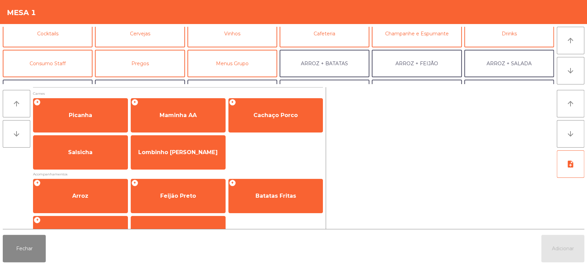
scroll to position [36, 0]
click at [78, 59] on button "Consumo Staff" at bounding box center [48, 63] width 90 height 27
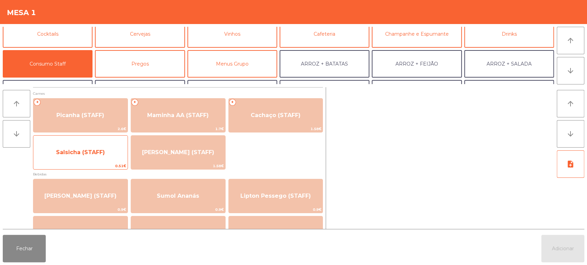
click at [119, 146] on span "Salsicha (STAFF)" at bounding box center [80, 152] width 94 height 19
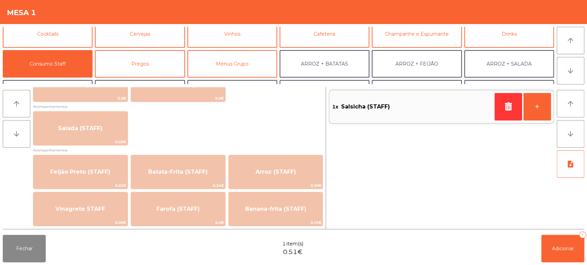
scroll to position [262, 0]
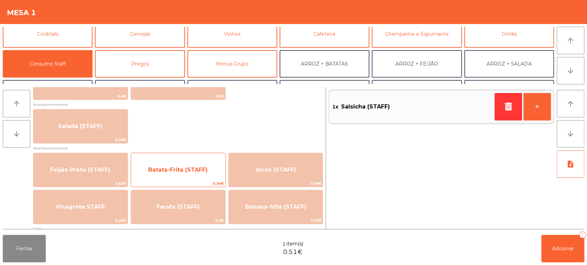
click at [192, 173] on span "Batata-Frita (STAFF)" at bounding box center [178, 170] width 94 height 19
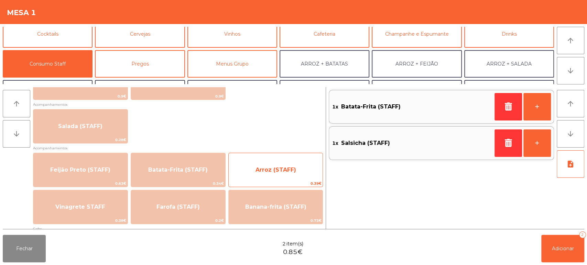
click at [264, 176] on span "Arroz (STAFF)" at bounding box center [276, 170] width 94 height 19
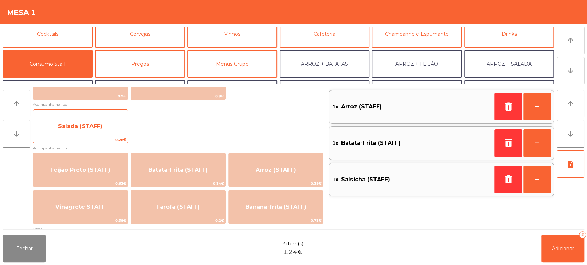
click at [114, 132] on span "Salada (STAFF)" at bounding box center [80, 126] width 94 height 19
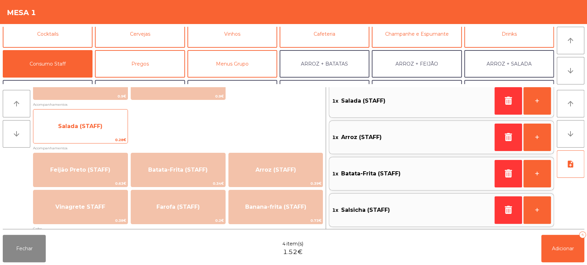
scroll to position [0, 0]
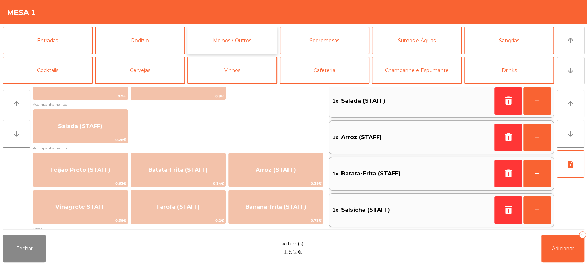
click at [256, 44] on button "Molhos / Outros" at bounding box center [232, 40] width 90 height 27
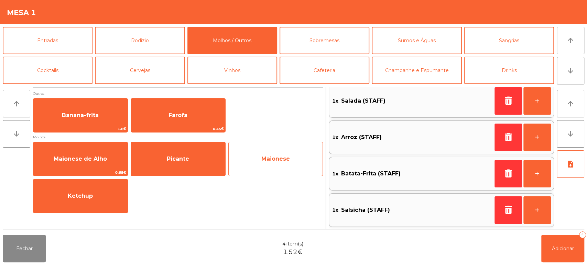
click at [280, 154] on span "Maionese" at bounding box center [276, 159] width 94 height 19
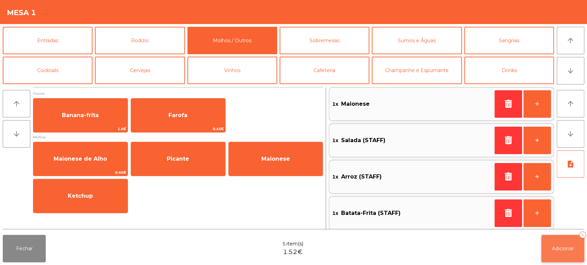
click at [560, 253] on button "Adicionar 5" at bounding box center [562, 248] width 43 height 27
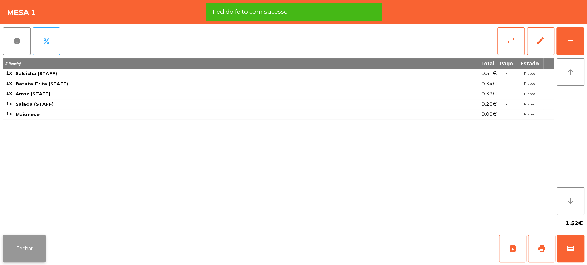
click at [25, 245] on button "Fechar" at bounding box center [24, 248] width 43 height 27
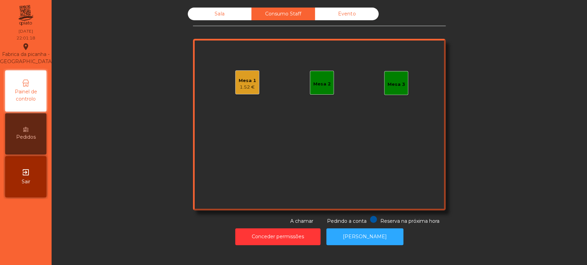
click at [238, 81] on div "Mesa 1" at bounding box center [247, 80] width 18 height 7
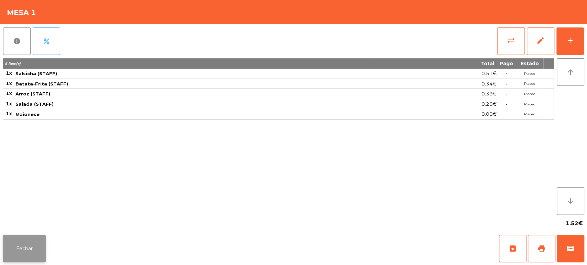
click at [34, 241] on button "Fechar" at bounding box center [24, 248] width 43 height 27
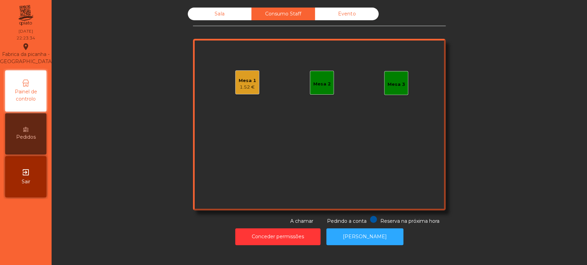
click at [224, 16] on div "Sala" at bounding box center [220, 14] width 64 height 13
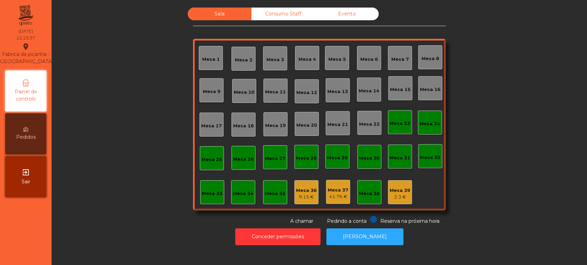
click at [236, 55] on div "Mesa 2" at bounding box center [244, 59] width 18 height 10
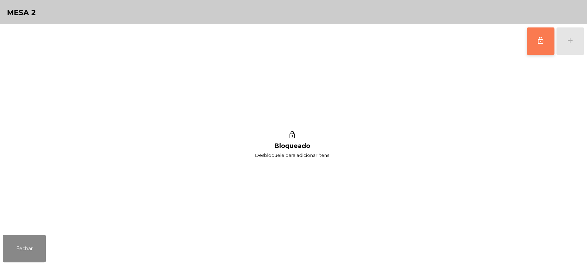
click at [528, 33] on button "lock_outline" at bounding box center [539, 40] width 27 height 27
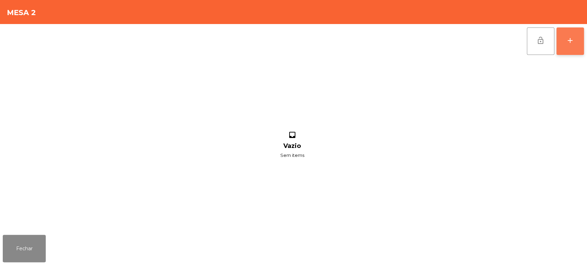
click at [570, 42] on div "add" at bounding box center [570, 40] width 8 height 8
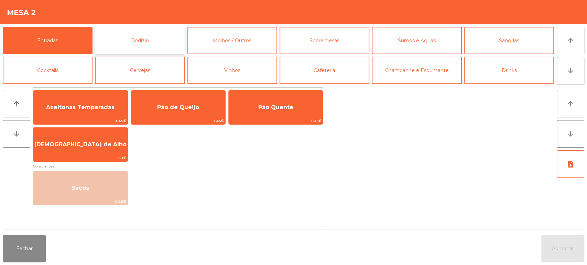
click at [136, 45] on button "Rodizio" at bounding box center [140, 40] width 90 height 27
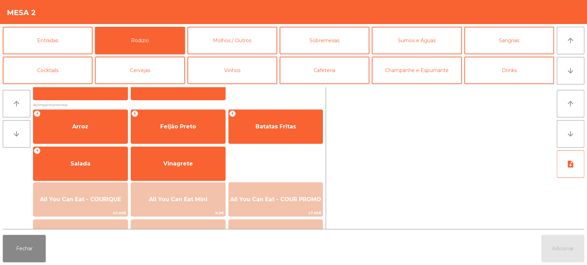
scroll to position [86, 0]
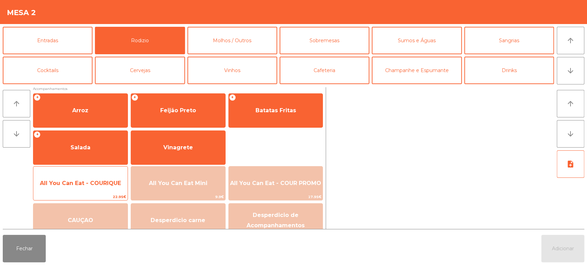
click at [94, 181] on span "All You Can Eat - COURIQUE" at bounding box center [80, 183] width 81 height 7
click at [93, 184] on span "All You Can Eat - COURIQUE" at bounding box center [80, 183] width 81 height 7
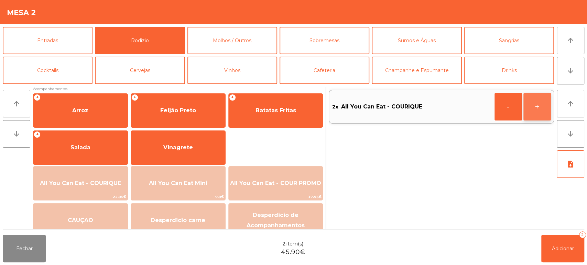
click at [543, 105] on button "+" at bounding box center [536, 106] width 27 height 27
click at [563, 253] on button "Adicionar 3" at bounding box center [562, 248] width 43 height 27
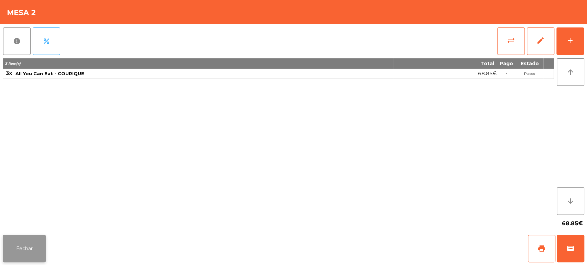
click at [27, 243] on button "Fechar" at bounding box center [24, 248] width 43 height 27
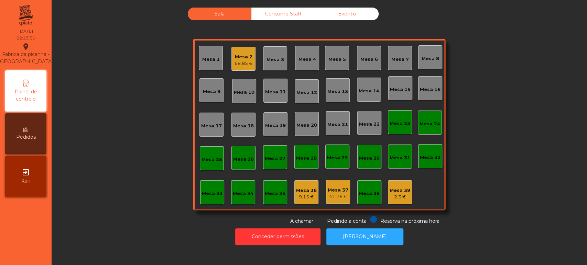
click at [245, 49] on div "Mesa 2 68.85 €" at bounding box center [243, 59] width 24 height 24
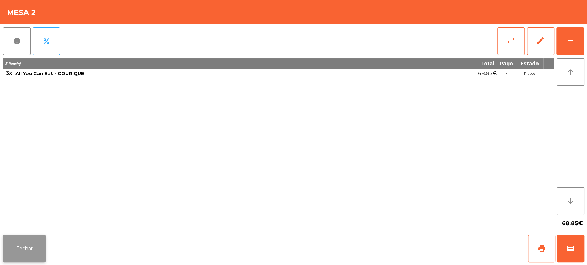
click at [25, 244] on button "Fechar" at bounding box center [24, 248] width 43 height 27
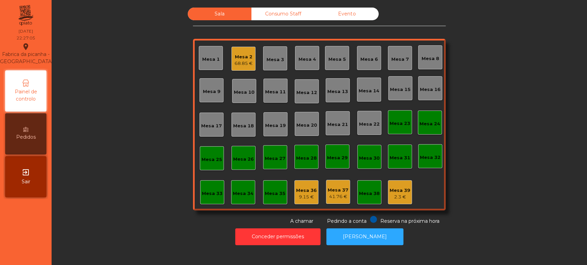
click at [246, 160] on div "Mesa 26" at bounding box center [243, 159] width 21 height 7
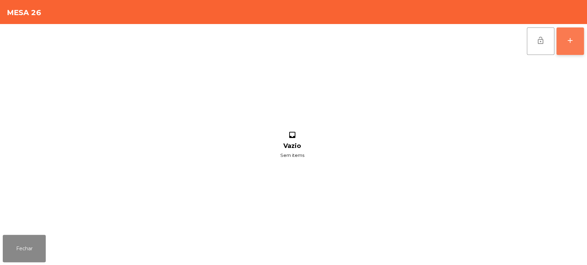
click at [577, 53] on button "add" at bounding box center [569, 40] width 27 height 27
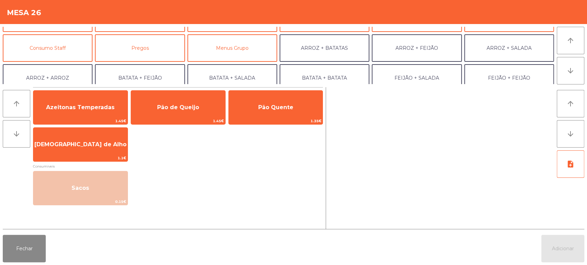
scroll to position [54, 0]
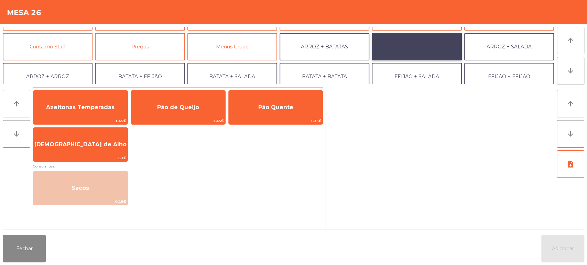
click at [417, 47] on button "ARROZ + FEIJÃO" at bounding box center [416, 46] width 90 height 27
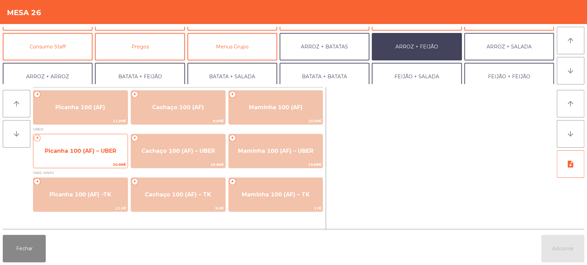
click at [80, 157] on span "Picanha 100 (AF) – UBER" at bounding box center [80, 151] width 94 height 19
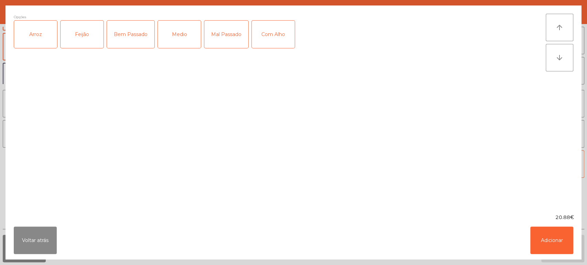
click at [49, 37] on div "Arroz" at bounding box center [35, 34] width 43 height 27
click at [78, 30] on div "Feijão" at bounding box center [81, 34] width 43 height 27
click at [129, 33] on div "Bem Passado" at bounding box center [130, 34] width 47 height 27
click at [546, 244] on button "Adicionar" at bounding box center [551, 240] width 43 height 27
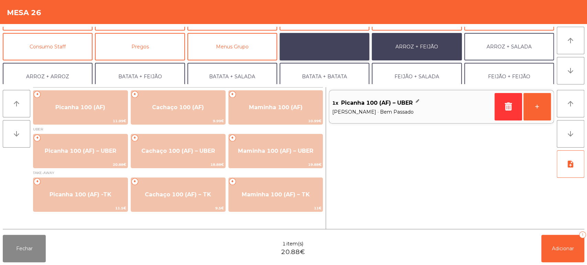
click at [333, 46] on button "ARROZ + BATATAS" at bounding box center [324, 46] width 90 height 27
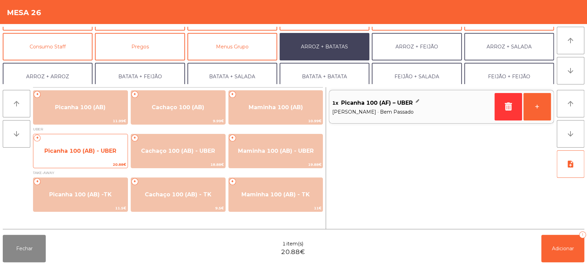
click at [103, 146] on span "Picanha 100 (AB) - UBER" at bounding box center [80, 151] width 94 height 19
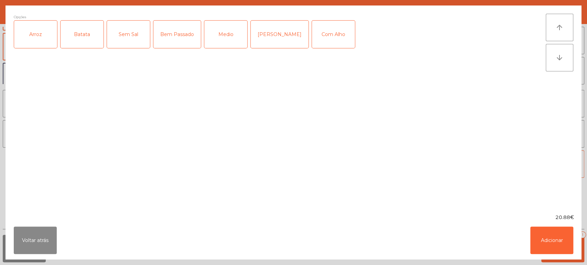
click at [46, 39] on div "Arroz" at bounding box center [35, 34] width 43 height 27
click at [90, 37] on div "Batata" at bounding box center [81, 34] width 43 height 27
click at [182, 27] on div "Bem Passado" at bounding box center [176, 34] width 47 height 27
click at [543, 235] on button "Adicionar" at bounding box center [551, 240] width 43 height 27
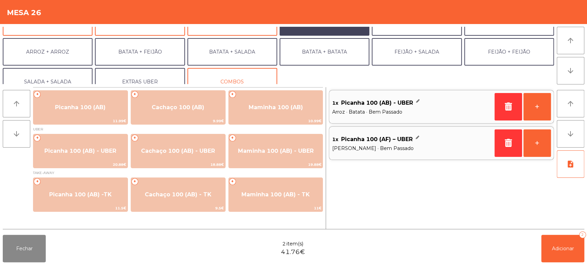
scroll to position [79, 0]
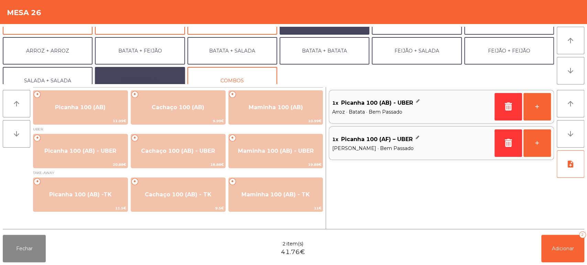
click at [164, 79] on button "EXTRAS UBER" at bounding box center [140, 80] width 90 height 27
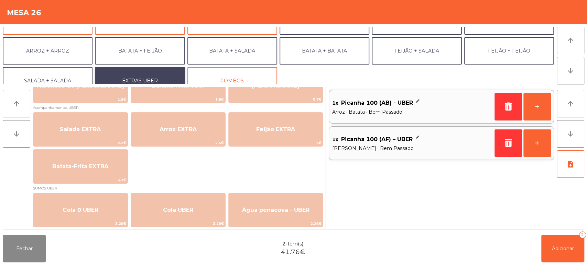
scroll to position [94, 0]
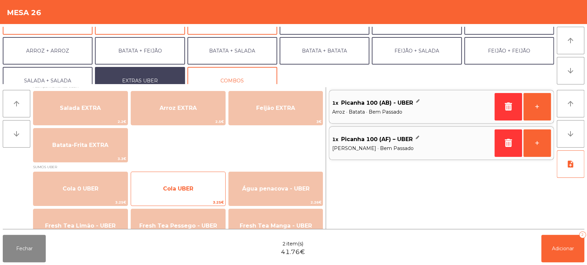
click at [201, 193] on span "Cola UBER" at bounding box center [178, 189] width 94 height 19
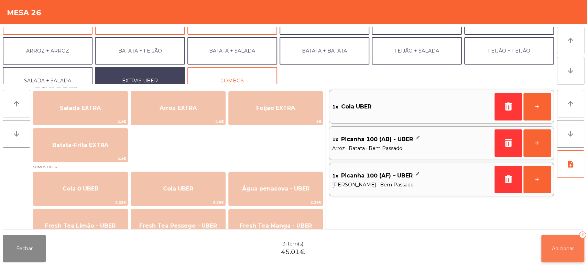
click at [564, 249] on span "Adicionar" at bounding box center [562, 249] width 22 height 6
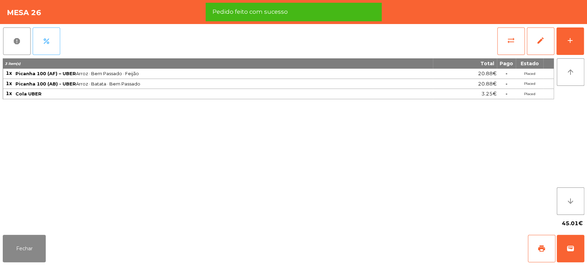
click at [39, 48] on button "percent" at bounding box center [46, 40] width 27 height 27
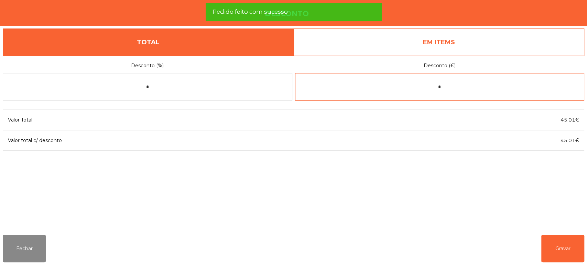
click at [448, 89] on input "*" at bounding box center [439, 86] width 289 height 27
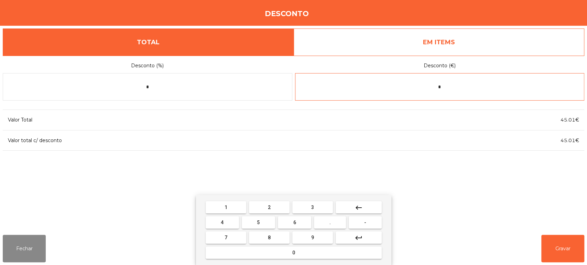
click at [269, 207] on span "2" at bounding box center [269, 207] width 3 height 5
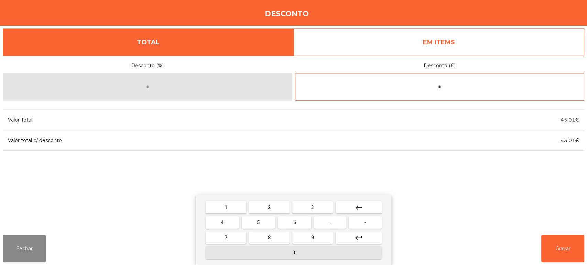
click at [293, 253] on span "0" at bounding box center [293, 252] width 3 height 5
click at [334, 224] on button "." at bounding box center [330, 222] width 32 height 12
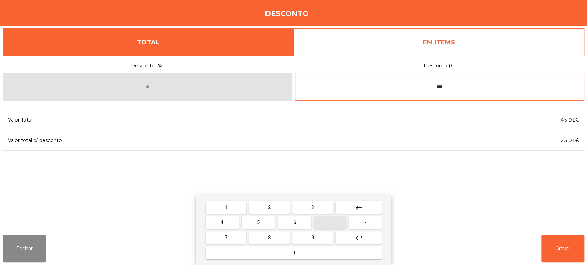
click at [275, 235] on button "8" at bounding box center [269, 238] width 41 height 12
click at [276, 236] on button "8" at bounding box center [269, 238] width 41 height 12
type input "*****"
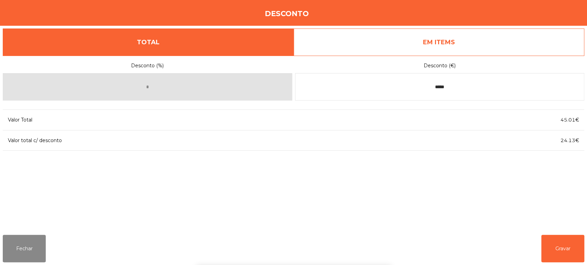
click at [495, 210] on div "1 2 3 keyboard_backspace 4 5 6 . - 7 8 9 keyboard_return 0" at bounding box center [293, 230] width 587 height 70
click at [563, 249] on button "Gravar" at bounding box center [562, 248] width 43 height 27
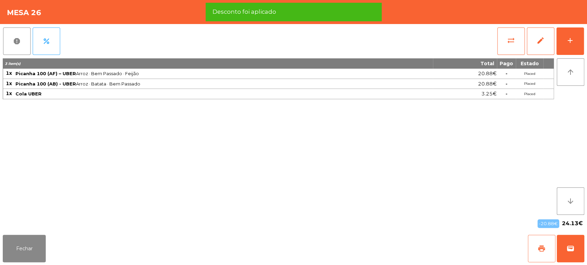
click at [537, 252] on span "print" at bounding box center [541, 249] width 8 height 8
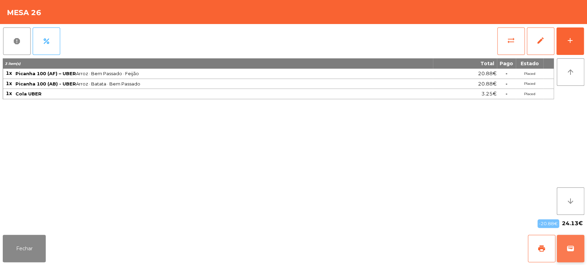
click at [569, 259] on button "wallet" at bounding box center [569, 248] width 27 height 27
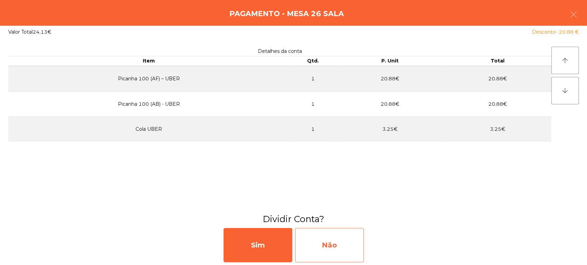
click at [336, 238] on div "Não" at bounding box center [329, 245] width 69 height 34
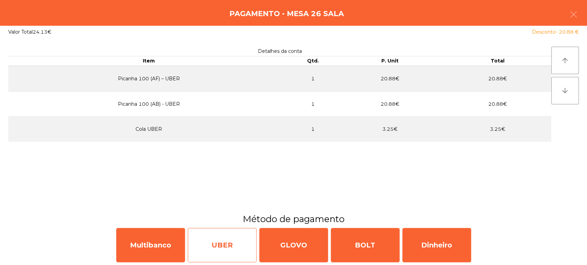
click at [223, 243] on div "UBER" at bounding box center [222, 245] width 69 height 34
select select "**"
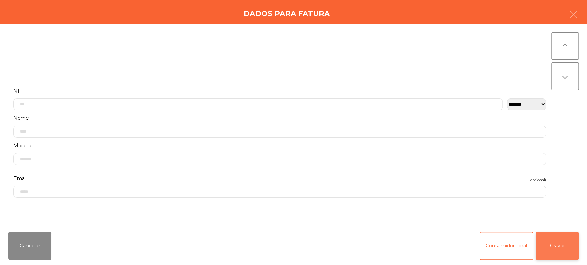
click at [554, 250] on button "Gravar" at bounding box center [556, 245] width 43 height 27
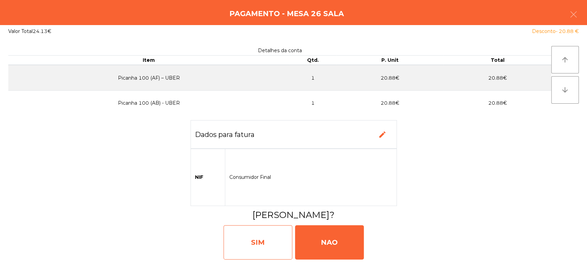
click at [263, 245] on div "SIM" at bounding box center [257, 242] width 69 height 34
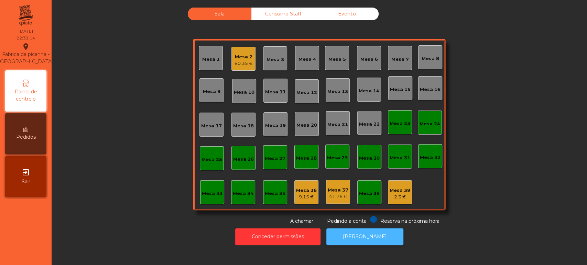
click at [365, 237] on button "[PERSON_NAME]" at bounding box center [364, 237] width 77 height 17
click at [239, 55] on div "Mesa 2" at bounding box center [243, 57] width 18 height 7
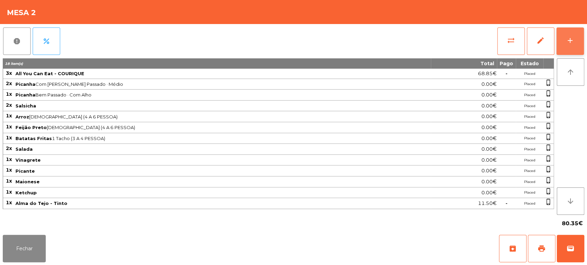
click at [569, 43] on div "add" at bounding box center [570, 40] width 8 height 8
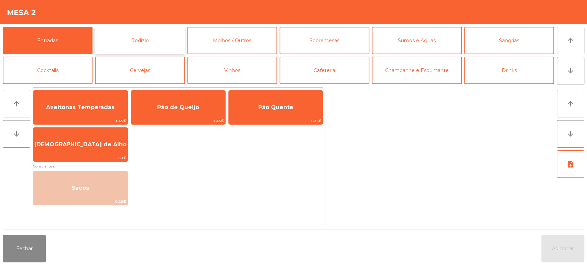
click at [163, 37] on button "Rodizio" at bounding box center [140, 40] width 90 height 27
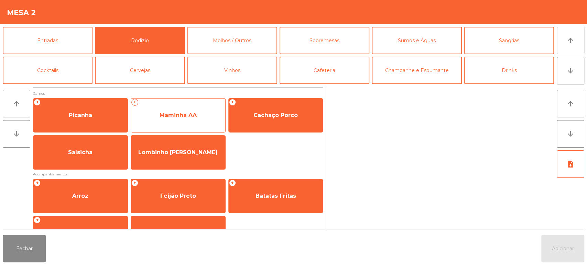
click at [181, 112] on span "Maminha AA" at bounding box center [177, 115] width 37 height 7
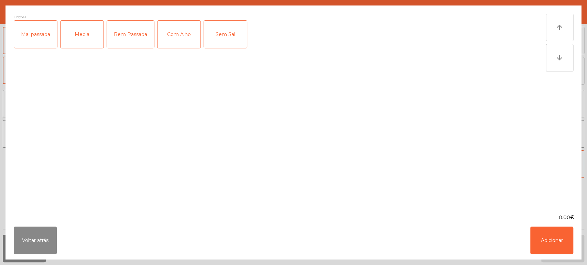
click at [86, 44] on div "Media" at bounding box center [81, 34] width 43 height 27
click at [33, 43] on div "Mal passada" at bounding box center [35, 34] width 43 height 27
click at [176, 38] on div "Com Alho" at bounding box center [178, 34] width 43 height 27
click at [554, 237] on button "Adicionar" at bounding box center [551, 240] width 43 height 27
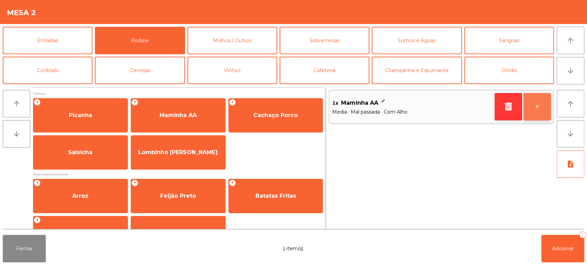
click at [541, 102] on button "+" at bounding box center [536, 106] width 27 height 27
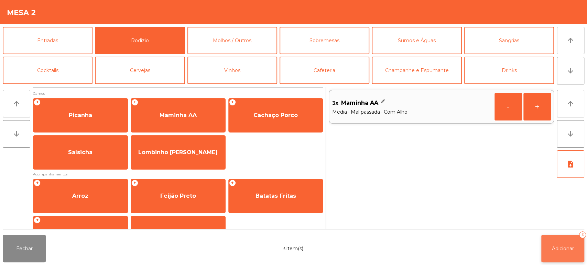
click at [556, 253] on button "Adicionar 3" at bounding box center [562, 248] width 43 height 27
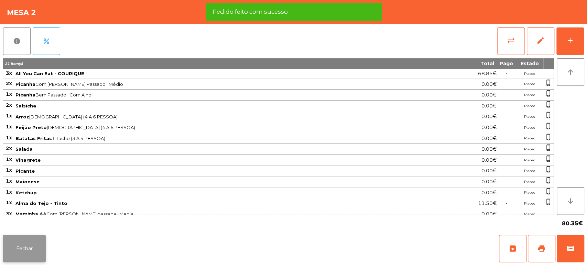
click at [32, 249] on button "Fechar" at bounding box center [24, 248] width 43 height 27
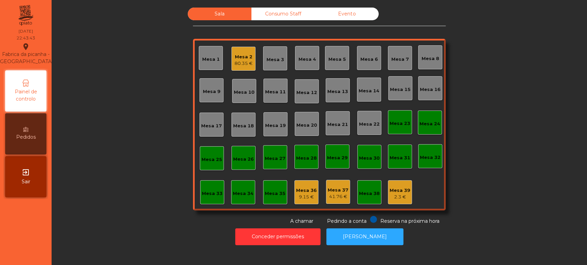
click at [249, 60] on div "Mesa 2 80.35 €" at bounding box center [243, 59] width 24 height 24
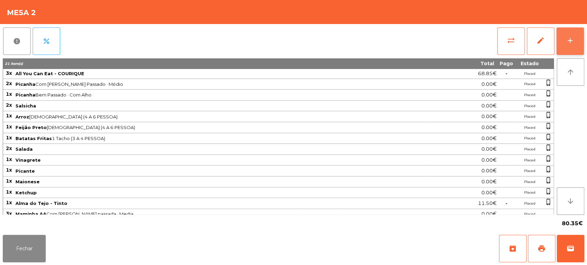
click at [580, 49] on button "add" at bounding box center [569, 40] width 27 height 27
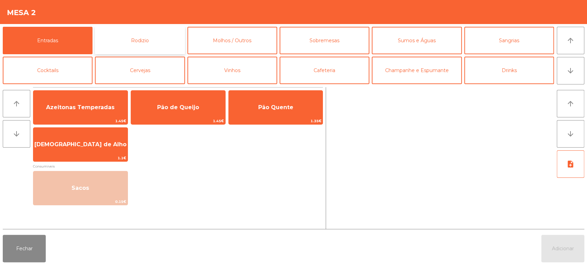
click at [149, 33] on button "Rodizio" at bounding box center [140, 40] width 90 height 27
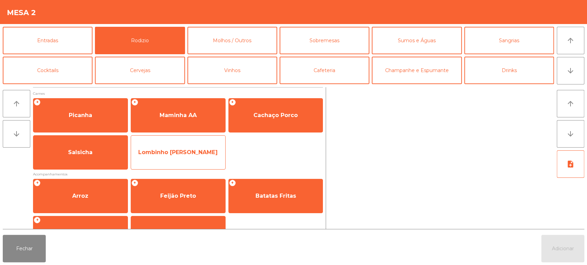
click at [189, 158] on span "Lombinho [PERSON_NAME]" at bounding box center [178, 152] width 94 height 19
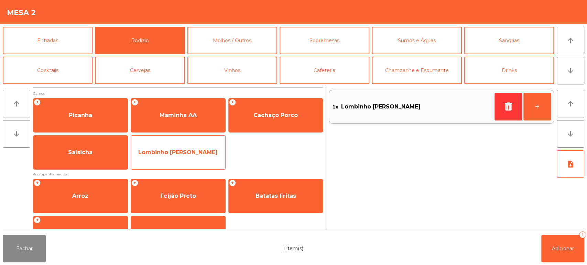
click at [196, 154] on span "Lombinho [PERSON_NAME]" at bounding box center [177, 152] width 79 height 7
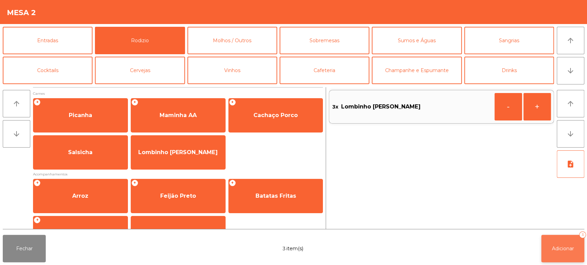
click at [563, 239] on button "Adicionar 3" at bounding box center [562, 248] width 43 height 27
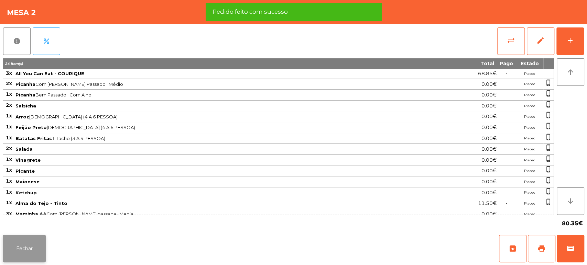
click at [30, 246] on button "Fechar" at bounding box center [24, 248] width 43 height 27
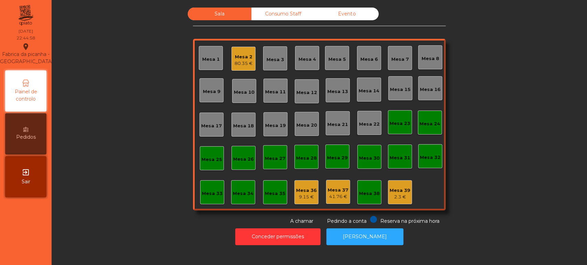
click at [311, 191] on div "Mesa 36" at bounding box center [306, 190] width 21 height 7
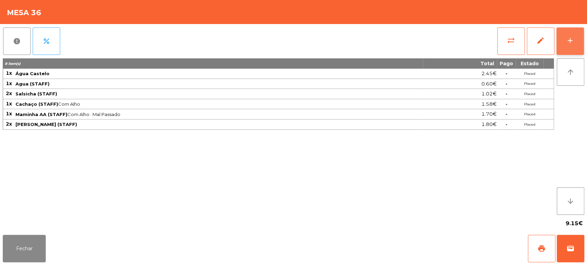
click at [568, 51] on button "add" at bounding box center [569, 40] width 27 height 27
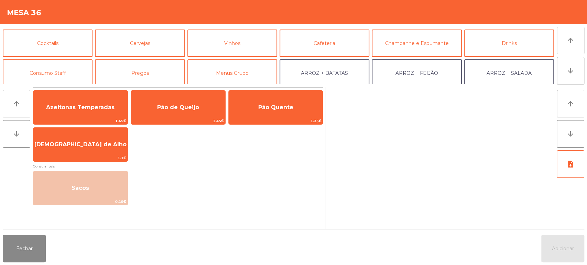
scroll to position [46, 0]
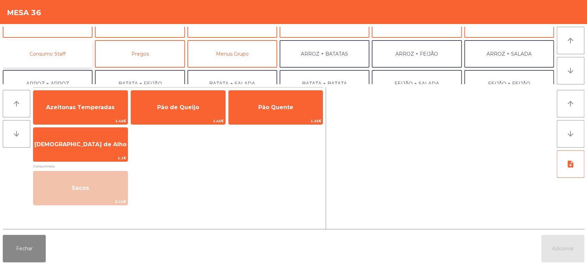
click at [74, 47] on button "Consumo Staff" at bounding box center [48, 53] width 90 height 27
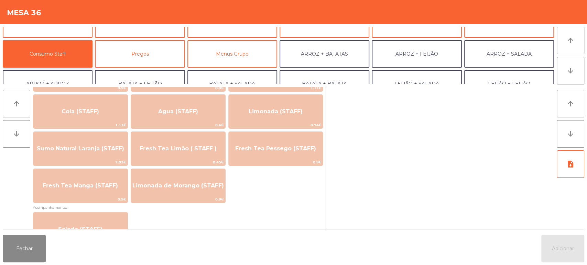
scroll to position [164, 0]
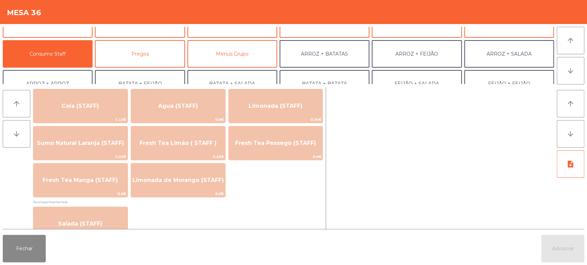
click at [264, 202] on span "Acompanhamentos" at bounding box center [178, 202] width 290 height 7
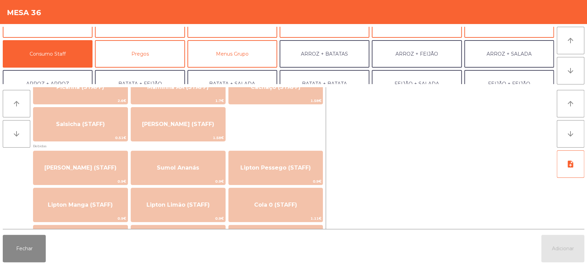
scroll to position [29, 0]
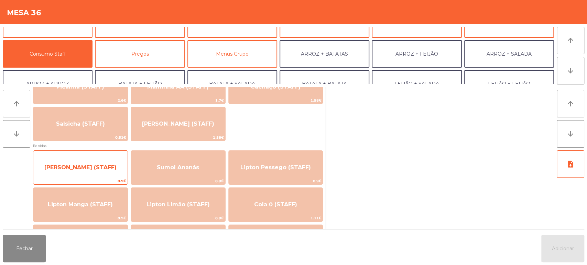
click at [104, 167] on span "[PERSON_NAME] (STAFF)" at bounding box center [80, 167] width 72 height 7
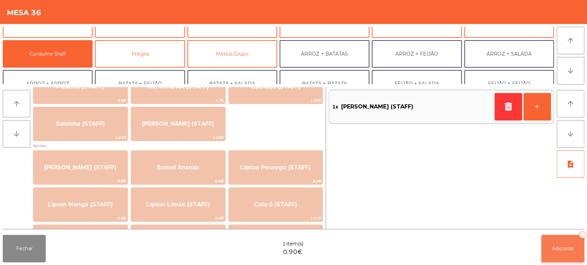
click at [555, 240] on button "Adicionar 1" at bounding box center [562, 248] width 43 height 27
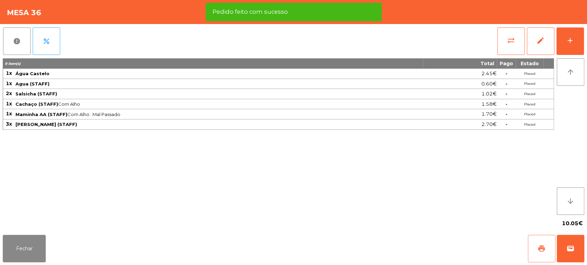
click at [531, 252] on button "print" at bounding box center [540, 248] width 27 height 27
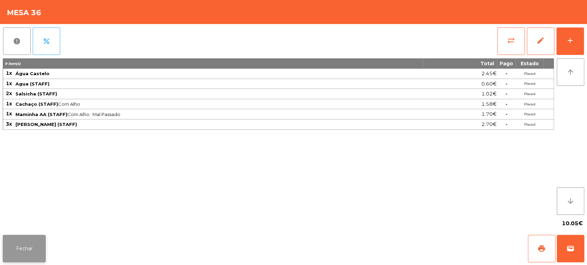
click at [16, 250] on button "Fechar" at bounding box center [24, 248] width 43 height 27
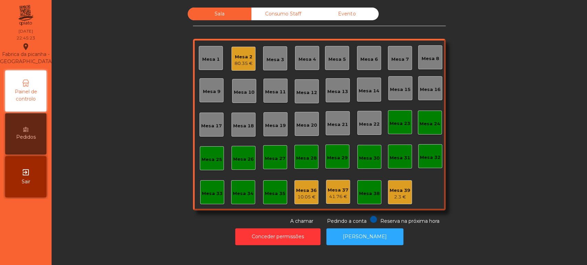
click at [290, 14] on div "Consumo Staff" at bounding box center [283, 14] width 64 height 13
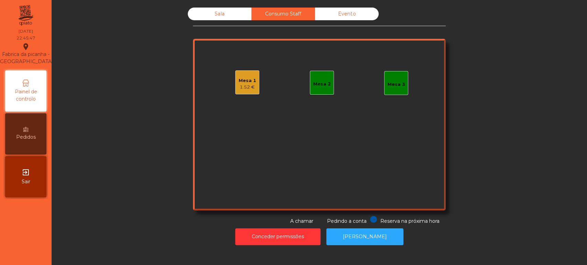
click at [248, 87] on div "1.52 €" at bounding box center [247, 87] width 18 height 7
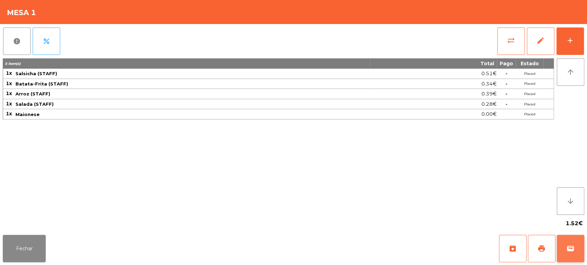
click at [564, 252] on button "wallet" at bounding box center [569, 248] width 27 height 27
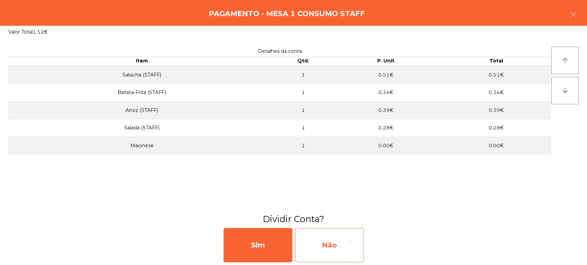
click at [357, 245] on div "Não" at bounding box center [329, 245] width 69 height 34
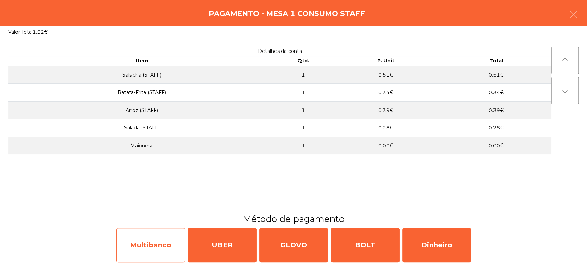
click at [156, 241] on div "Multibanco" at bounding box center [150, 245] width 69 height 34
select select "**"
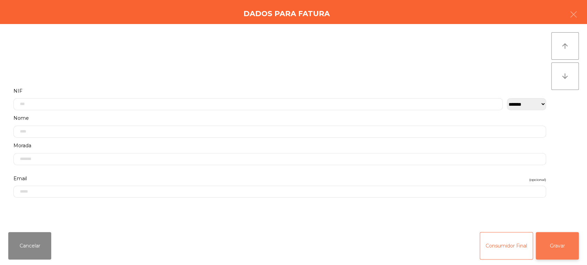
click at [555, 251] on button "Gravar" at bounding box center [556, 245] width 43 height 27
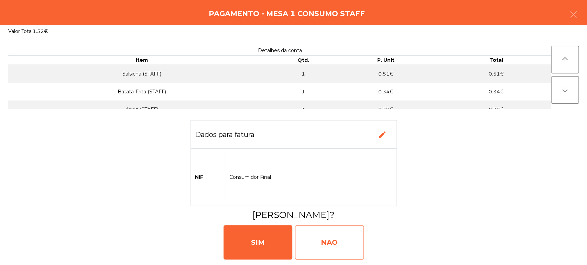
click at [338, 249] on div "NAO" at bounding box center [329, 242] width 69 height 34
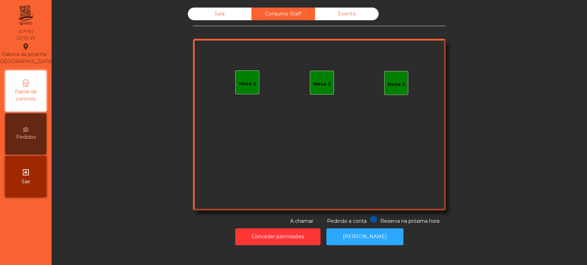
click at [216, 13] on div "Sala" at bounding box center [220, 14] width 64 height 13
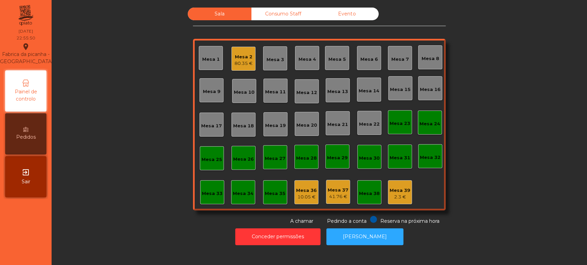
click at [239, 49] on div "Mesa 2 80.35 €" at bounding box center [243, 59] width 24 height 24
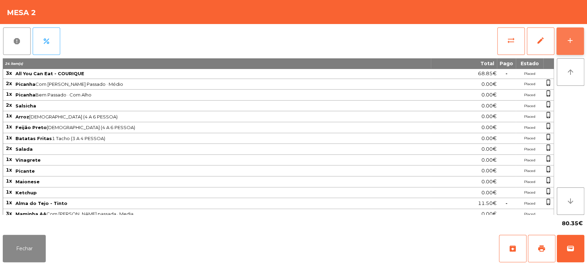
click at [571, 43] on div "add" at bounding box center [570, 40] width 8 height 8
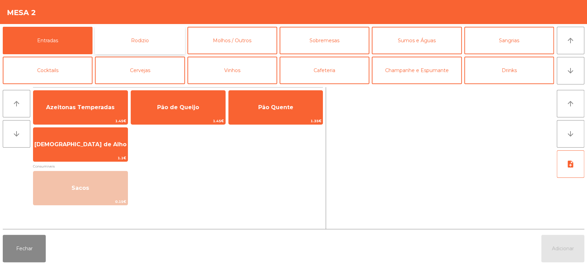
click at [146, 47] on button "Rodizio" at bounding box center [140, 40] width 90 height 27
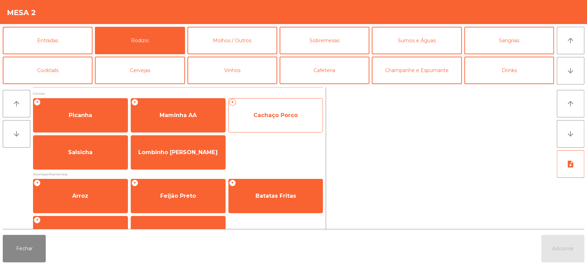
click at [278, 123] on span "Cachaço Porco" at bounding box center [276, 115] width 94 height 19
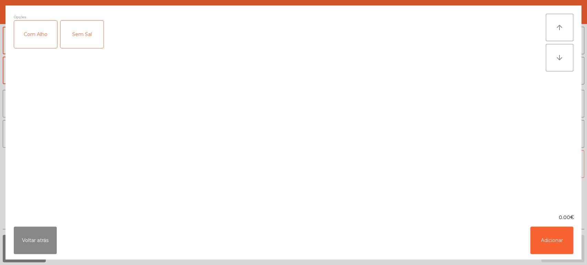
click at [36, 32] on div "Com Alho" at bounding box center [35, 34] width 43 height 27
click at [550, 246] on button "Adicionar" at bounding box center [551, 240] width 43 height 27
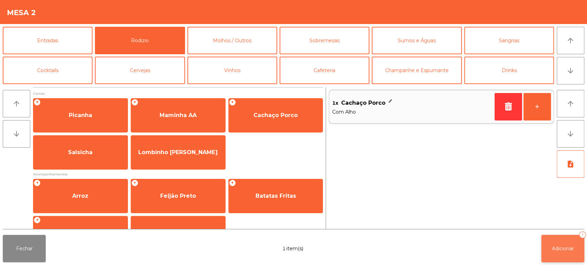
click at [569, 248] on span "Adicionar" at bounding box center [562, 249] width 22 height 6
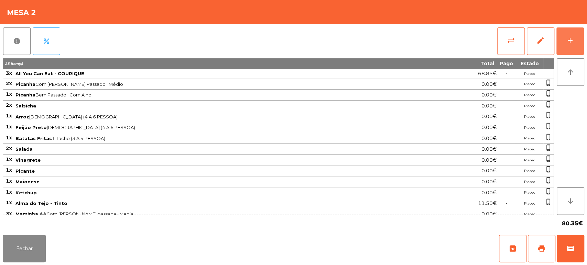
scroll to position [23, 0]
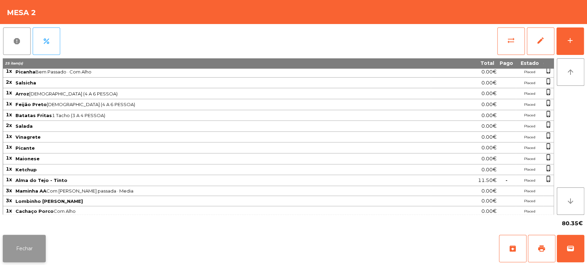
click at [38, 248] on button "Fechar" at bounding box center [24, 248] width 43 height 27
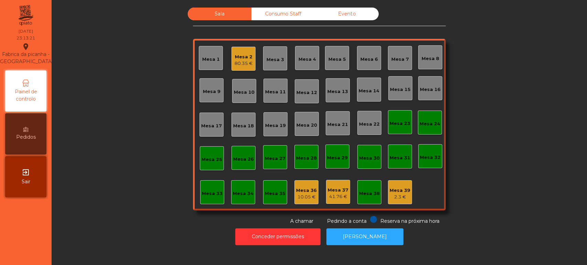
click at [528, 111] on div "Sala Consumo Staff Evento Mesa 1 Mesa 2 80.35 € Mesa 3 Mesa 4 Mesa 5 Mesa 6 Mes…" at bounding box center [319, 117] width 516 height 218
click at [544, 108] on div "Sala Consumo Staff Evento Mesa 1 Mesa 2 80.35 € Mesa 3 Mesa 4 Mesa 5 Mesa 6 Mes…" at bounding box center [319, 117] width 516 height 218
click at [510, 102] on div "Sala Consumo Staff Evento Mesa 1 Mesa 2 80.35 € Mesa 3 Mesa 4 Mesa 5 Mesa 6 Mes…" at bounding box center [319, 117] width 516 height 218
click at [296, 199] on div "10.05 €" at bounding box center [306, 197] width 21 height 7
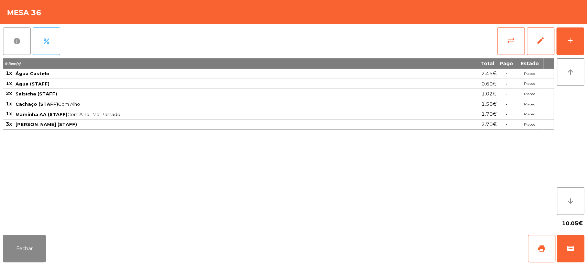
click at [19, 34] on button "report" at bounding box center [16, 40] width 27 height 27
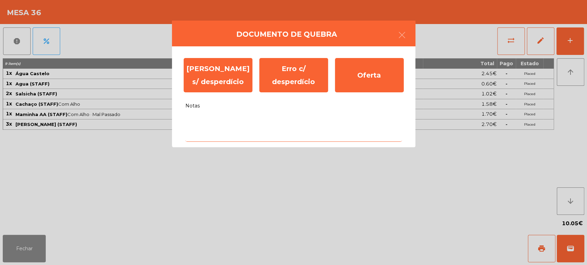
click at [241, 132] on textarea "Notas" at bounding box center [293, 127] width 216 height 29
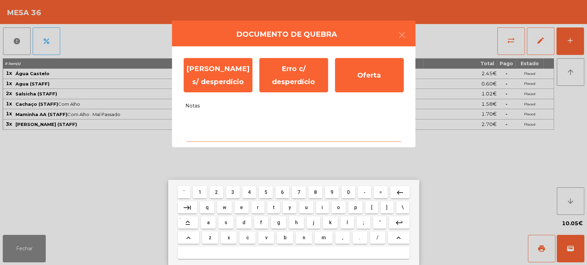
click at [189, 237] on mat-icon "keyboard_arrow_up" at bounding box center [188, 238] width 8 height 8
click at [207, 222] on span "A" at bounding box center [206, 222] width 3 height 5
click at [346, 223] on span "l" at bounding box center [346, 222] width 1 height 5
click at [322, 207] on span "i" at bounding box center [321, 207] width 1 height 5
type textarea "***"
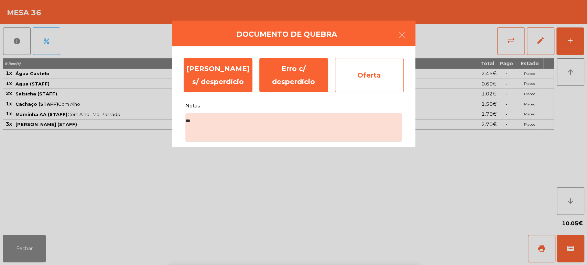
click at [366, 76] on div "Oferta" at bounding box center [369, 75] width 69 height 34
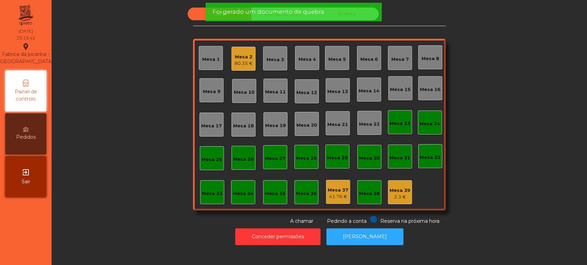
click at [332, 189] on div "Mesa 37" at bounding box center [337, 190] width 21 height 7
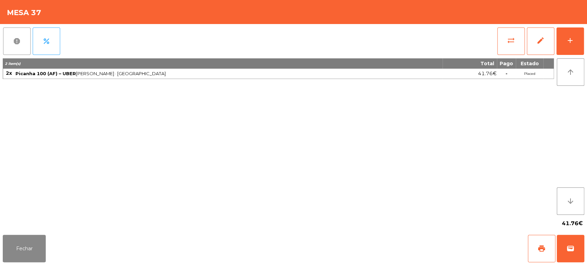
click at [9, 36] on button "report" at bounding box center [16, 40] width 27 height 27
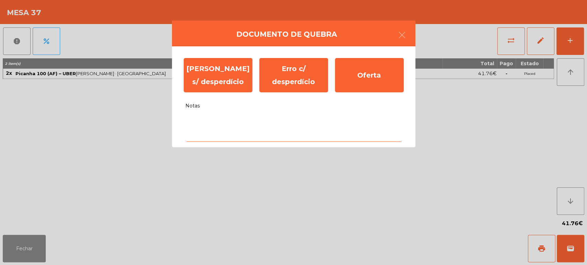
click at [239, 122] on textarea "Notas" at bounding box center [293, 127] width 216 height 29
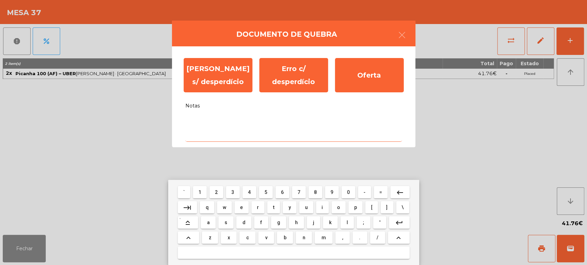
click at [226, 222] on span "s" at bounding box center [225, 222] width 3 height 5
click at [242, 207] on span "e" at bounding box center [241, 207] width 3 height 5
click at [322, 238] on span "m" at bounding box center [323, 237] width 4 height 5
type textarea "***"
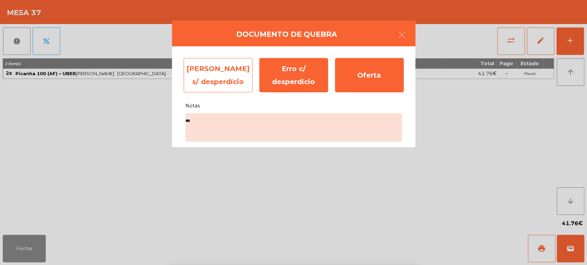
click at [223, 75] on div "Erro s/ desperdício" at bounding box center [217, 75] width 69 height 34
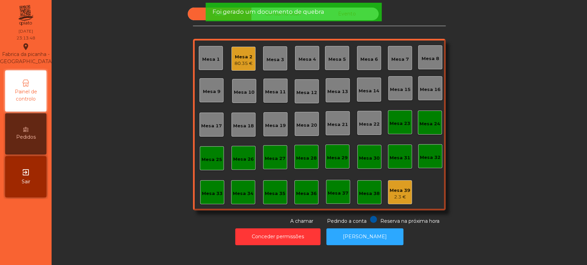
click at [402, 186] on div "Mesa 39 2.3 €" at bounding box center [399, 193] width 21 height 16
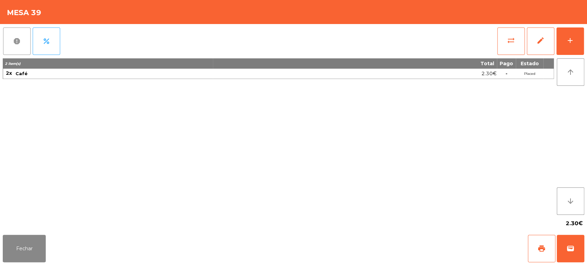
click at [19, 43] on span "report" at bounding box center [17, 41] width 8 height 8
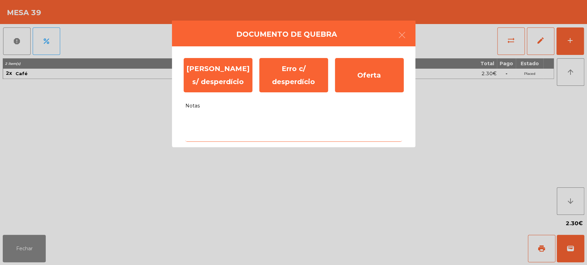
click at [270, 124] on textarea "Notas" at bounding box center [293, 127] width 216 height 29
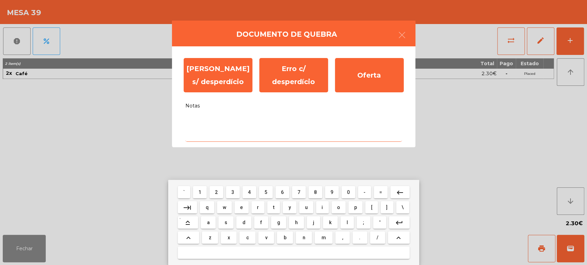
click at [247, 237] on span "c" at bounding box center [247, 237] width 3 height 5
click at [338, 207] on span "o" at bounding box center [338, 207] width 3 height 5
click at [324, 244] on button "m" at bounding box center [323, 238] width 18 height 12
type textarea "***"
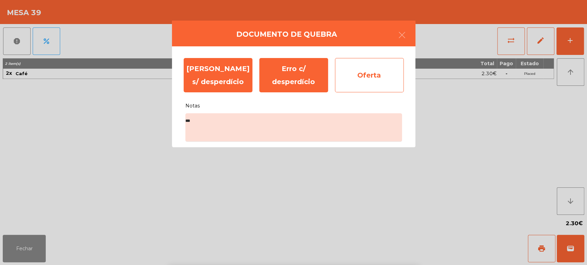
click at [369, 69] on div "Oferta" at bounding box center [369, 75] width 69 height 34
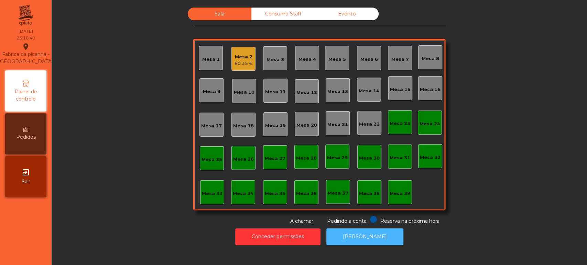
click at [367, 237] on button "[PERSON_NAME]" at bounding box center [364, 237] width 77 height 17
click at [247, 49] on div "Mesa 2 80.35 €" at bounding box center [243, 59] width 24 height 24
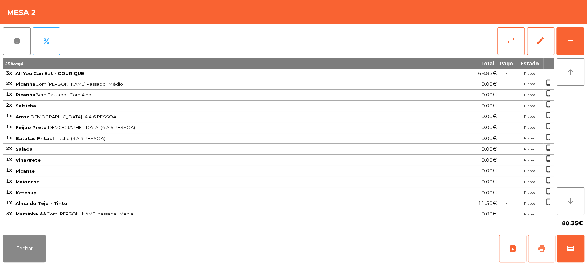
click at [538, 254] on button "print" at bounding box center [540, 248] width 27 height 27
click at [577, 255] on button "wallet" at bounding box center [569, 248] width 27 height 27
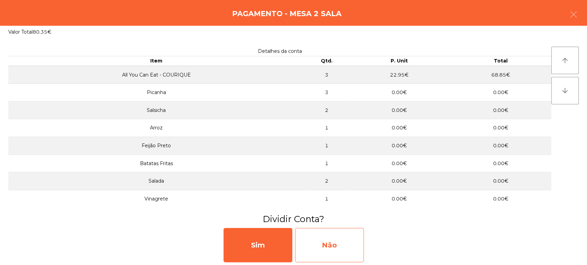
click at [363, 243] on div "Não" at bounding box center [329, 245] width 69 height 34
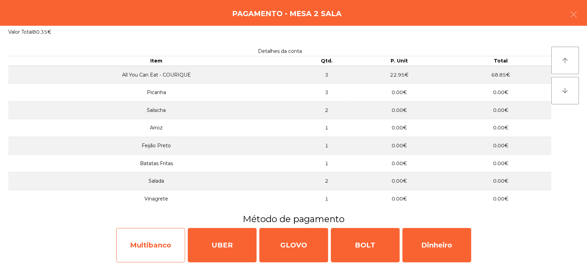
click at [152, 250] on div "Multibanco" at bounding box center [150, 245] width 69 height 34
select select "**"
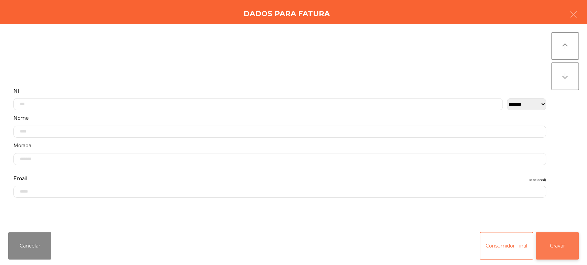
click at [560, 237] on button "Gravar" at bounding box center [556, 245] width 43 height 27
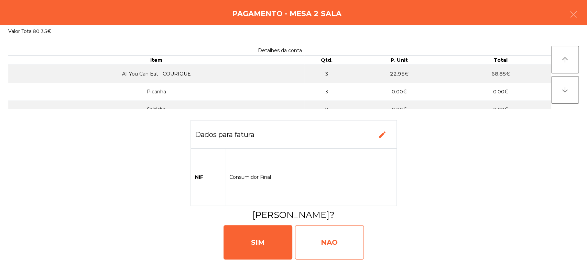
click at [350, 247] on div "NAO" at bounding box center [329, 242] width 69 height 34
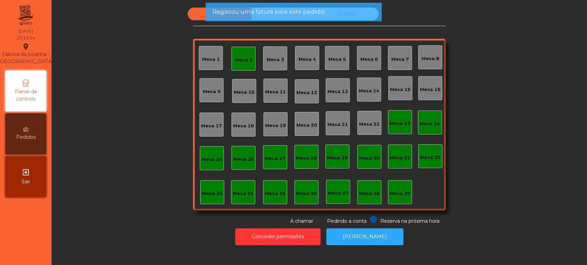
click at [237, 67] on div "Mesa 2" at bounding box center [243, 59] width 24 height 24
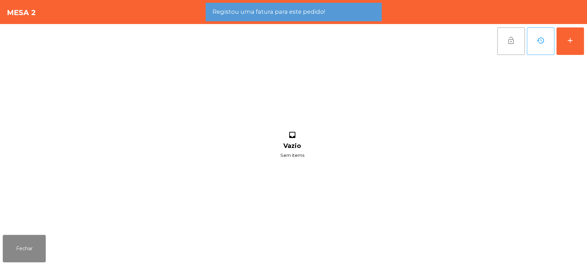
click at [509, 54] on button "lock_open" at bounding box center [510, 40] width 27 height 27
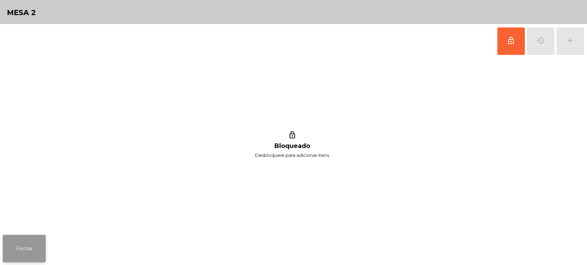
click at [32, 246] on button "Fechar" at bounding box center [24, 248] width 43 height 27
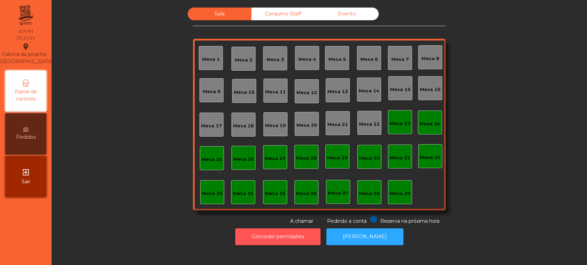
click at [303, 233] on button "Conceder permissões" at bounding box center [277, 237] width 85 height 17
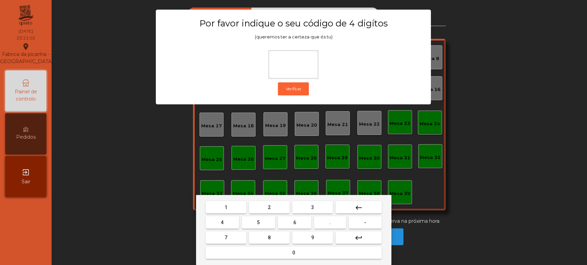
click at [234, 203] on button "1" at bounding box center [225, 207] width 41 height 12
click at [316, 208] on button "3" at bounding box center [312, 207] width 41 height 12
click at [258, 223] on span "5" at bounding box center [258, 222] width 3 height 5
click at [276, 253] on button "0" at bounding box center [293, 253] width 176 height 12
type input "****"
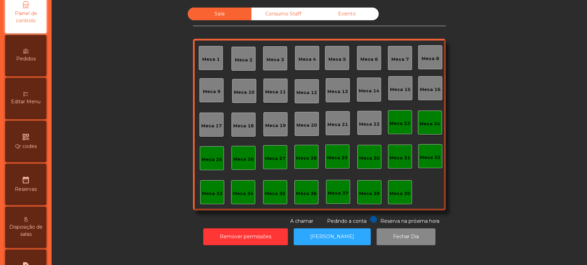
click at [33, 193] on span "Reservas" at bounding box center [26, 189] width 22 height 7
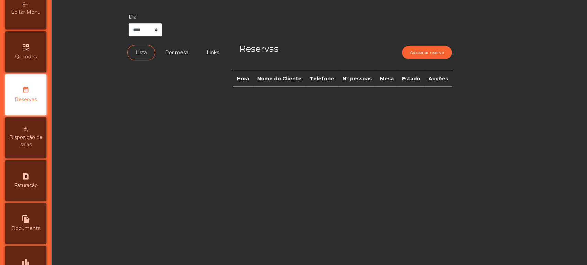
click at [22, 189] on span "Faturação" at bounding box center [26, 185] width 24 height 7
select select "**"
select select "****"
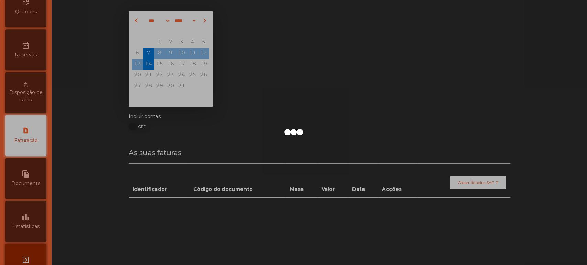
scroll to position [223, 0]
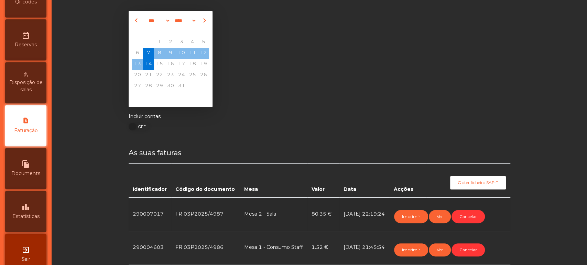
click at [33, 220] on span "Estatísticas" at bounding box center [25, 216] width 27 height 7
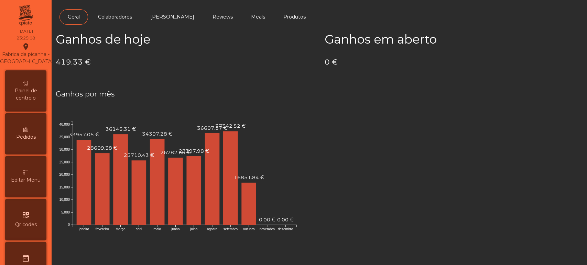
click at [35, 98] on span "Painel de controlo" at bounding box center [26, 94] width 38 height 14
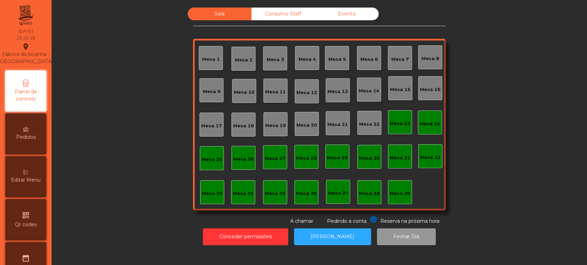
click at [407, 237] on button "Fechar Dia" at bounding box center [406, 237] width 59 height 17
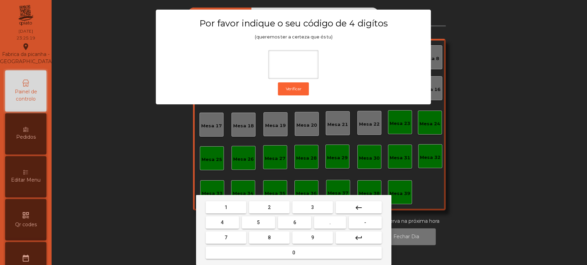
click at [229, 212] on button "1" at bounding box center [225, 207] width 41 height 12
click at [312, 207] on span "3" at bounding box center [312, 207] width 3 height 5
click at [261, 223] on button "5" at bounding box center [258, 222] width 33 height 12
click at [280, 257] on button "0" at bounding box center [293, 253] width 176 height 12
type input "****"
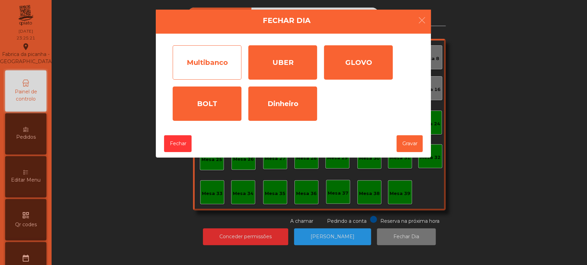
click at [222, 58] on div "Multibanco" at bounding box center [206, 62] width 69 height 34
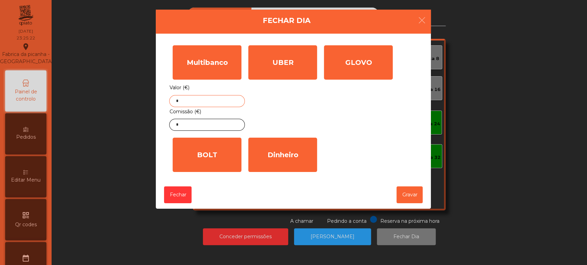
click at [212, 100] on input "*" at bounding box center [207, 101] width 76 height 12
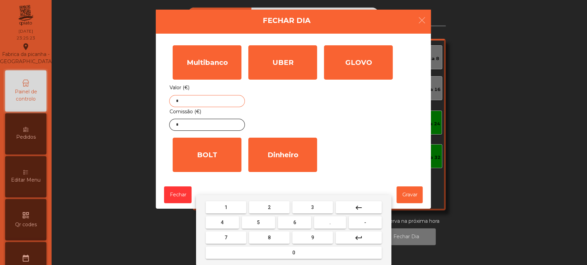
click at [363, 208] on button "keyboard_backspace" at bounding box center [358, 207] width 46 height 12
click at [278, 209] on button "2" at bounding box center [269, 207] width 41 height 12
click at [305, 219] on button "6" at bounding box center [294, 222] width 33 height 12
click at [300, 221] on button "6" at bounding box center [294, 222] width 33 height 12
click at [330, 223] on span "." at bounding box center [329, 222] width 1 height 5
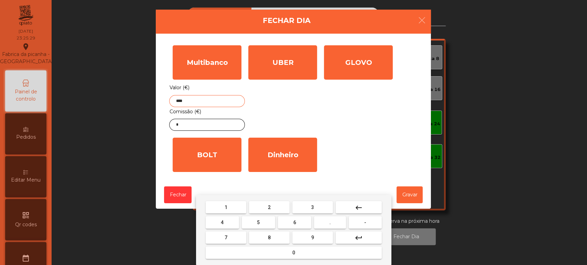
click at [318, 237] on button "9" at bounding box center [312, 238] width 41 height 12
click at [268, 210] on span "2" at bounding box center [269, 207] width 3 height 5
type input "******"
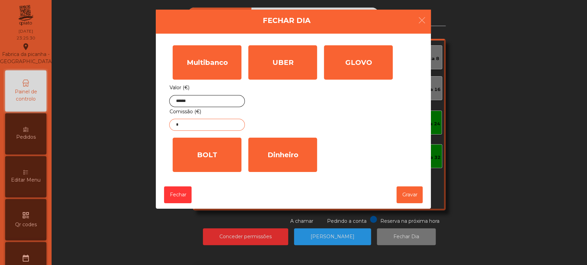
click at [208, 123] on input "*" at bounding box center [207, 125] width 76 height 12
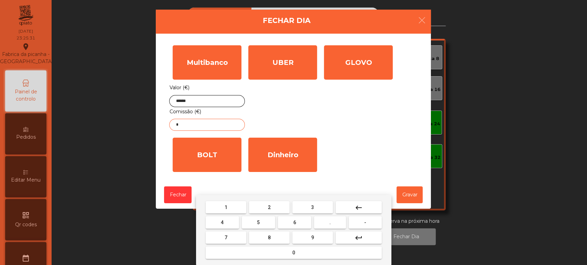
click at [355, 207] on mat-icon "keyboard_backspace" at bounding box center [358, 208] width 8 height 8
click at [236, 205] on button "1" at bounding box center [225, 207] width 41 height 12
click at [268, 219] on button "5" at bounding box center [258, 222] width 33 height 12
click at [273, 209] on button "2" at bounding box center [269, 207] width 41 height 12
click at [334, 256] on button "0" at bounding box center [293, 253] width 176 height 12
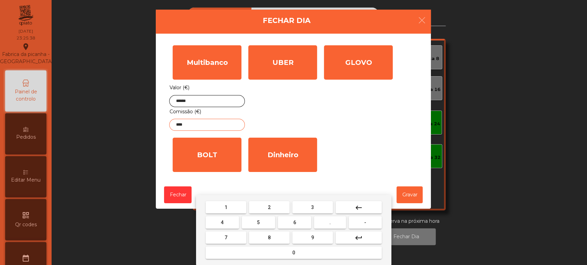
click at [360, 208] on mat-icon "keyboard_backspace" at bounding box center [358, 208] width 8 height 8
click at [335, 221] on button "." at bounding box center [330, 222] width 32 height 12
click at [232, 222] on button "4" at bounding box center [221, 222] width 33 height 12
click at [233, 203] on button "1" at bounding box center [225, 207] width 41 height 12
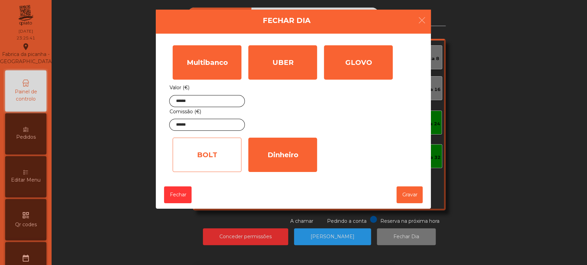
click at [210, 152] on div "BOLT" at bounding box center [206, 155] width 69 height 34
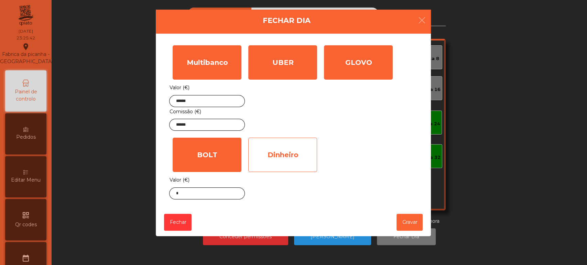
click at [275, 160] on div "Dinheiro" at bounding box center [282, 155] width 69 height 34
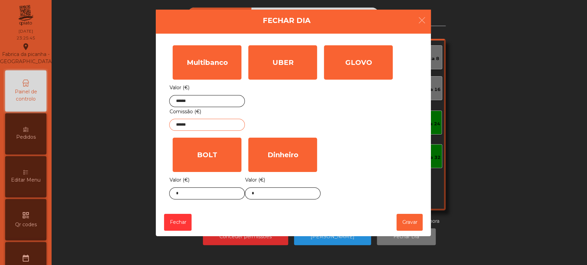
click at [217, 124] on input "******" at bounding box center [207, 125] width 76 height 12
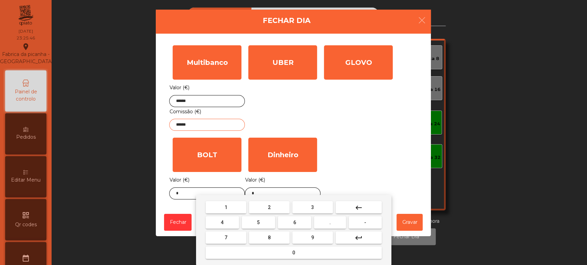
click at [346, 208] on button "keyboard_backspace" at bounding box center [358, 207] width 46 height 12
click at [349, 207] on button "keyboard_backspace" at bounding box center [358, 207] width 46 height 12
click at [348, 208] on button "keyboard_backspace" at bounding box center [358, 207] width 46 height 12
click at [348, 209] on button "keyboard_backspace" at bounding box center [358, 207] width 46 height 12
click at [347, 209] on button "keyboard_backspace" at bounding box center [358, 207] width 46 height 12
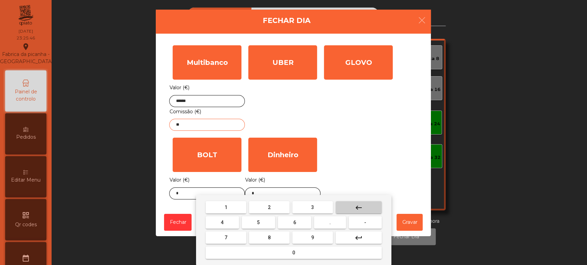
type input "*"
click at [348, 209] on button "keyboard_backspace" at bounding box center [358, 207] width 46 height 12
click at [273, 207] on button "2" at bounding box center [269, 207] width 41 height 12
click at [329, 225] on span "." at bounding box center [329, 222] width 1 height 5
click at [294, 223] on span "6" at bounding box center [294, 222] width 3 height 5
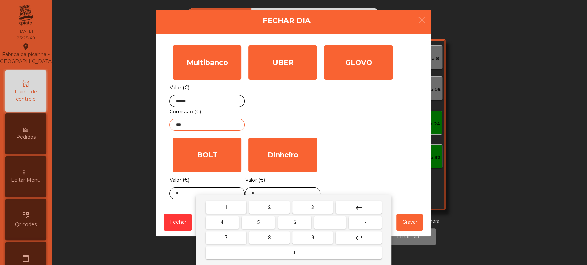
click at [278, 250] on button "0" at bounding box center [293, 253] width 176 height 12
type input "****"
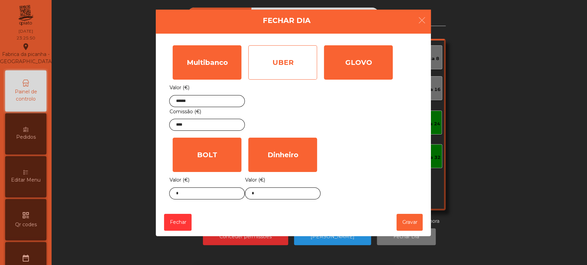
click at [283, 58] on div "UBER" at bounding box center [282, 62] width 69 height 34
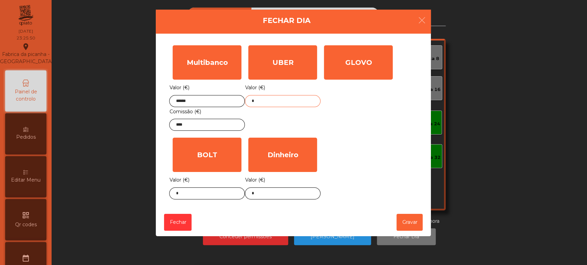
click at [280, 101] on input "*" at bounding box center [283, 101] width 76 height 12
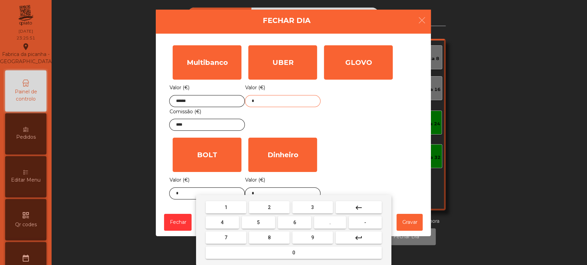
click at [363, 205] on button "keyboard_backspace" at bounding box center [358, 207] width 46 height 12
click at [225, 207] on span "1" at bounding box center [225, 207] width 3 height 5
click at [255, 213] on button "2" at bounding box center [269, 207] width 41 height 12
click at [267, 208] on button "2" at bounding box center [269, 207] width 41 height 12
click at [363, 206] on button "keyboard_backspace" at bounding box center [358, 207] width 46 height 12
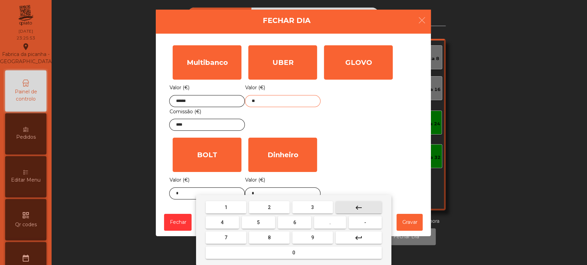
click at [360, 206] on mat-icon "keyboard_backspace" at bounding box center [358, 208] width 8 height 8
click at [258, 221] on span "5" at bounding box center [258, 222] width 3 height 5
click at [269, 207] on span "2" at bounding box center [269, 207] width 3 height 5
click at [330, 223] on span "." at bounding box center [329, 222] width 1 height 5
click at [235, 217] on button "4" at bounding box center [221, 222] width 33 height 12
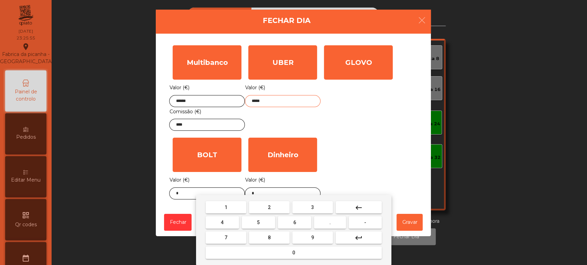
click at [236, 205] on button "1" at bounding box center [225, 207] width 41 height 12
type input "******"
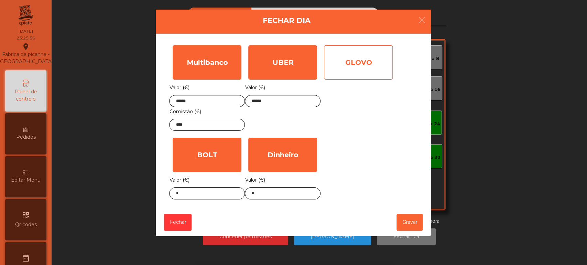
click at [358, 58] on div "GLOVO" at bounding box center [358, 62] width 69 height 34
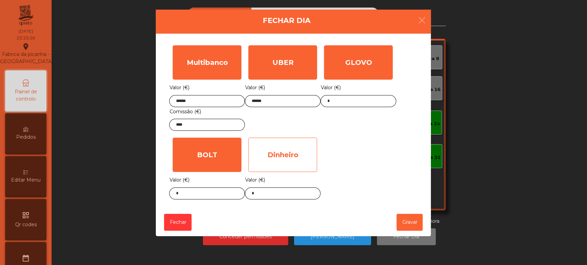
click at [279, 163] on div "Dinheiro" at bounding box center [282, 155] width 69 height 34
click at [280, 161] on div "Dinheiro" at bounding box center [282, 155] width 69 height 34
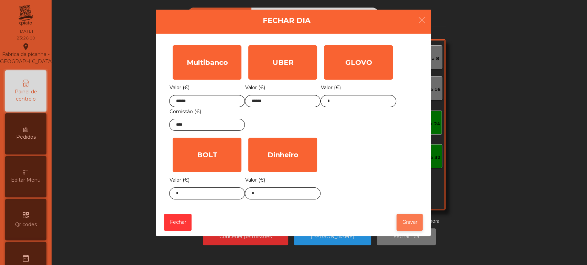
click at [410, 225] on button "Gravar" at bounding box center [409, 222] width 26 height 17
